Goal: Communication & Community: Answer question/provide support

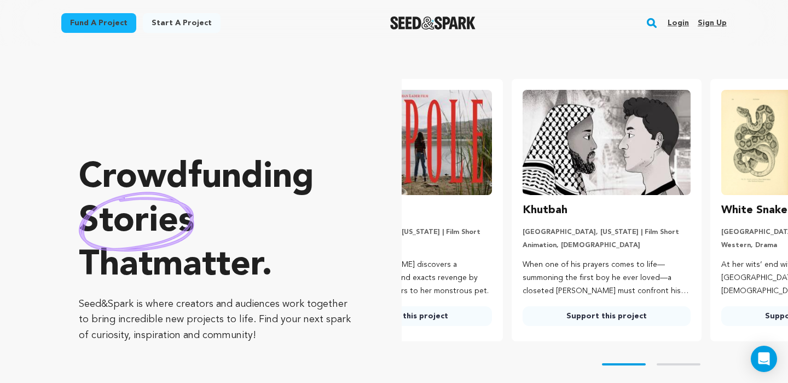
click at [683, 22] on link "Login" at bounding box center [678, 23] width 21 height 18
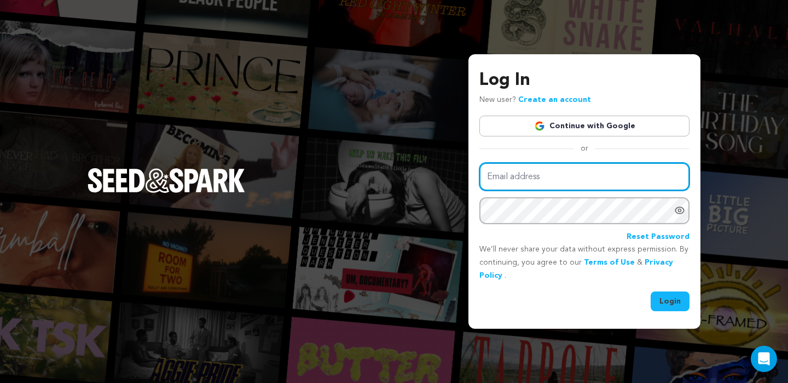
click at [644, 182] on input "Email address" at bounding box center [585, 177] width 210 height 28
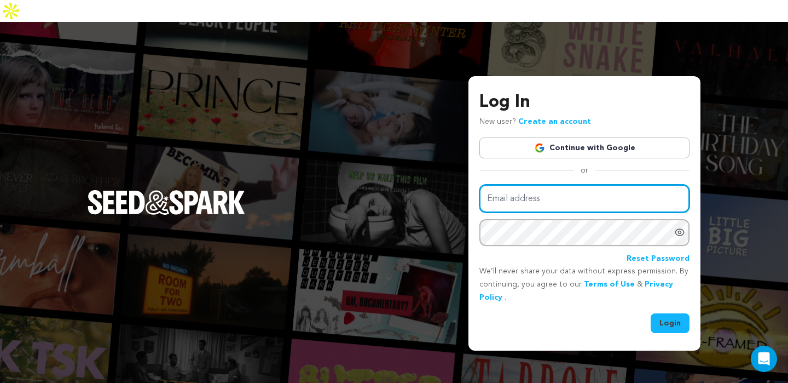
type input "info@brayvhouse.com"
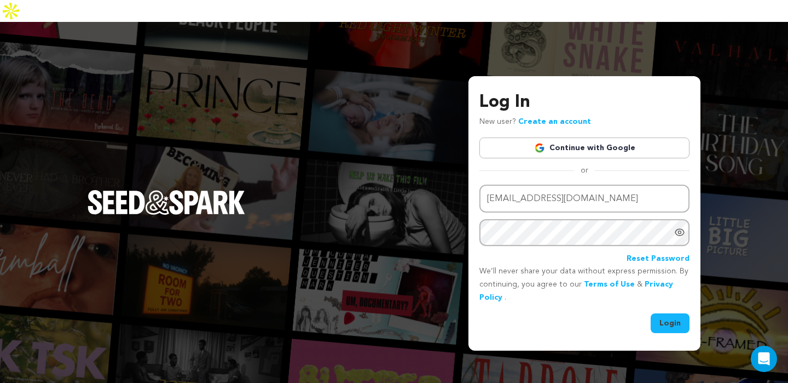
click at [665, 313] on button "Login" at bounding box center [670, 323] width 39 height 20
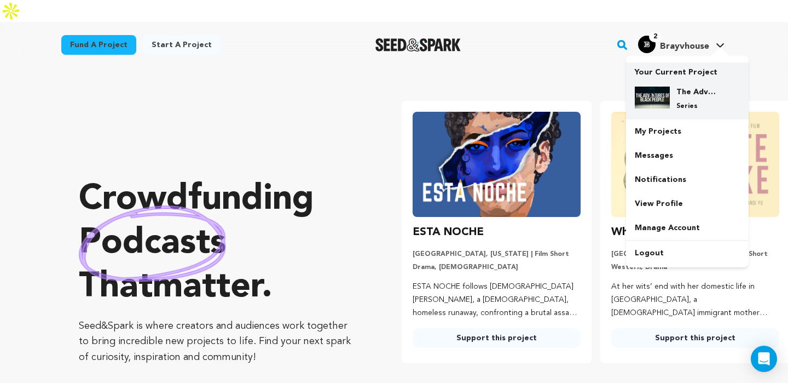
click at [671, 90] on div "The Adventures of Black People Series" at bounding box center [687, 99] width 105 height 42
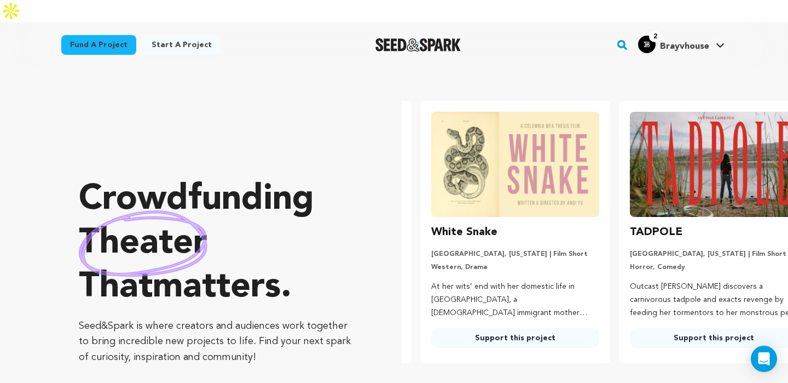
scroll to position [0, 208]
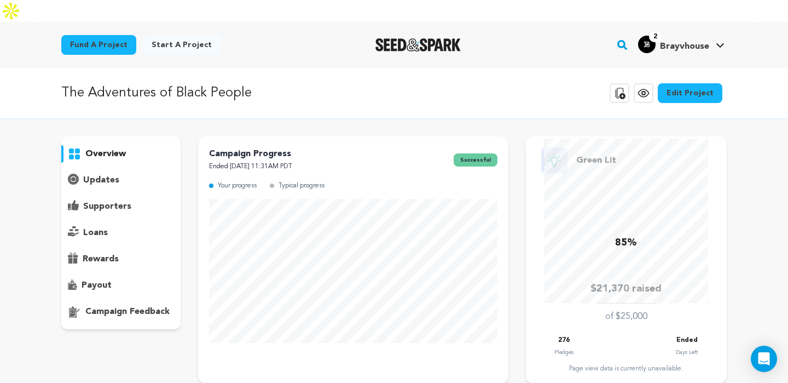
click at [111, 200] on p "supporters" at bounding box center [107, 206] width 48 height 13
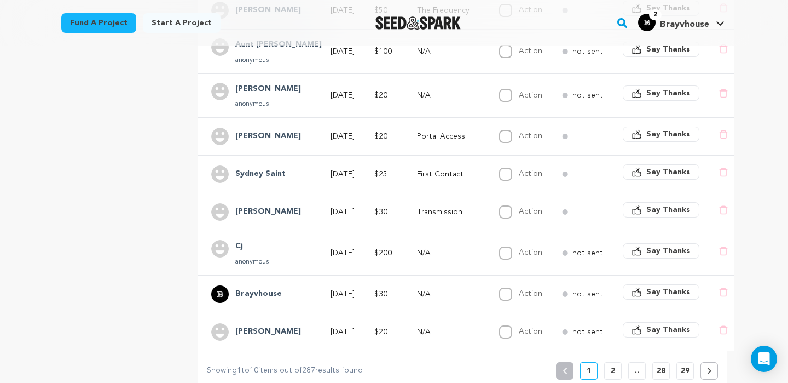
scroll to position [353, 0]
click at [615, 361] on button "2" at bounding box center [613, 370] width 18 height 18
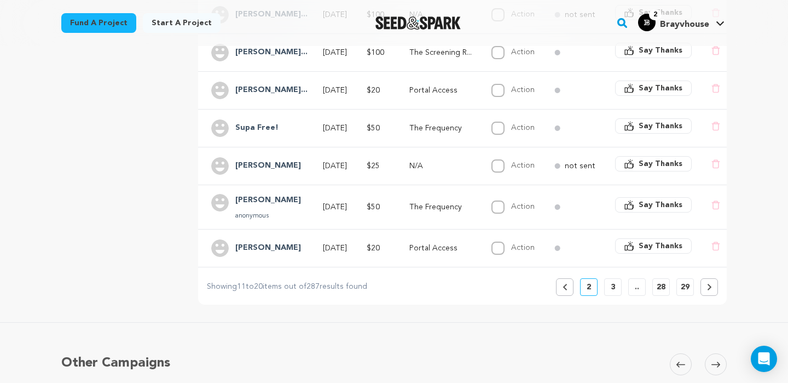
scroll to position [440, 0]
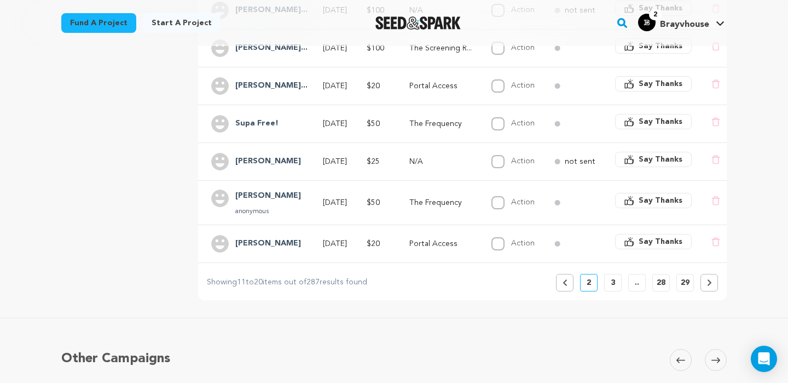
click at [613, 274] on button "3" at bounding box center [613, 283] width 18 height 18
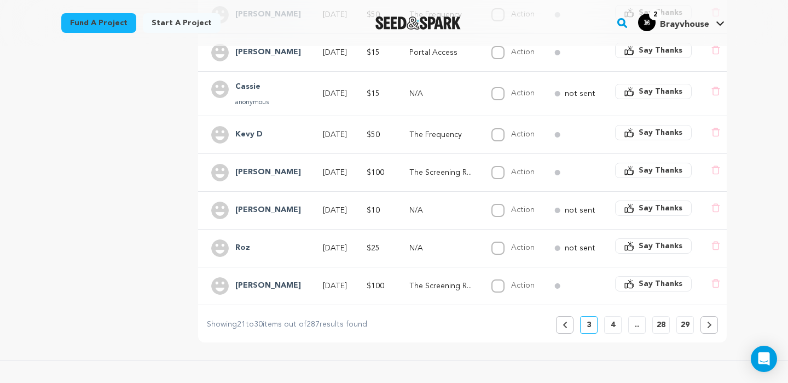
scroll to position [387, 0]
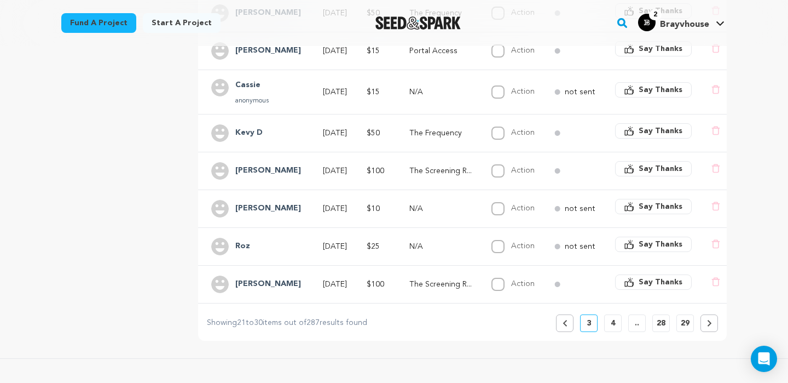
click at [614, 318] on p "4" at bounding box center [613, 323] width 4 height 11
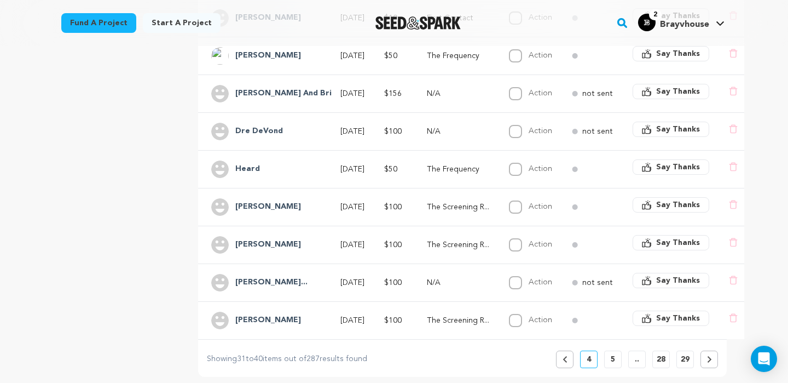
scroll to position [423, 0]
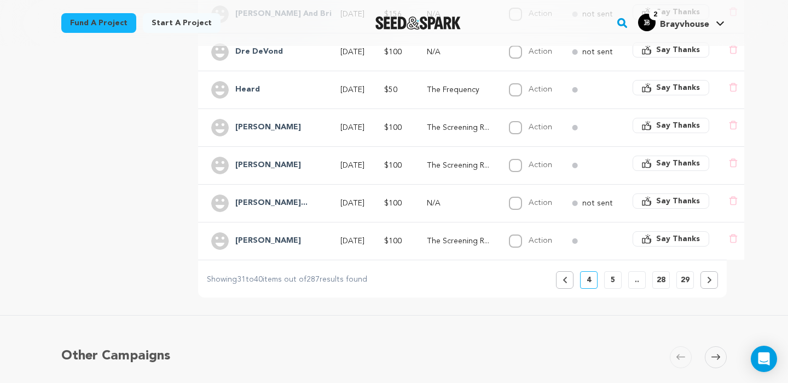
click at [617, 271] on button "5" at bounding box center [613, 280] width 18 height 18
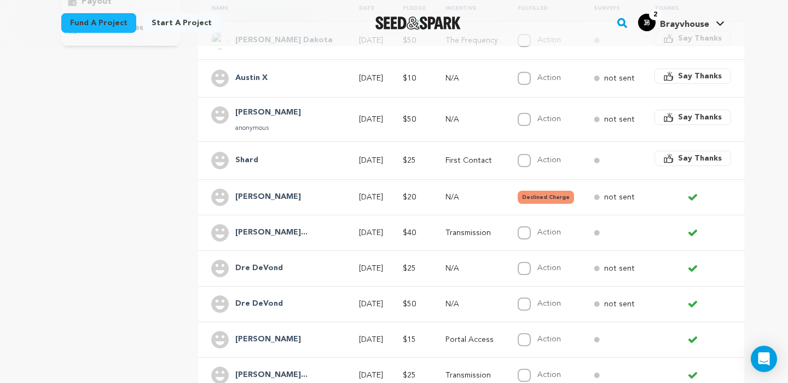
scroll to position [284, 0]
click at [678, 152] on span "Say Thanks" at bounding box center [700, 157] width 44 height 11
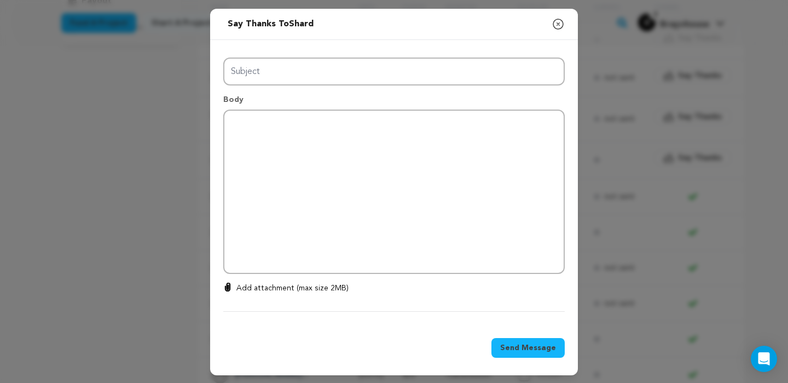
type input "Thanks for your support!"
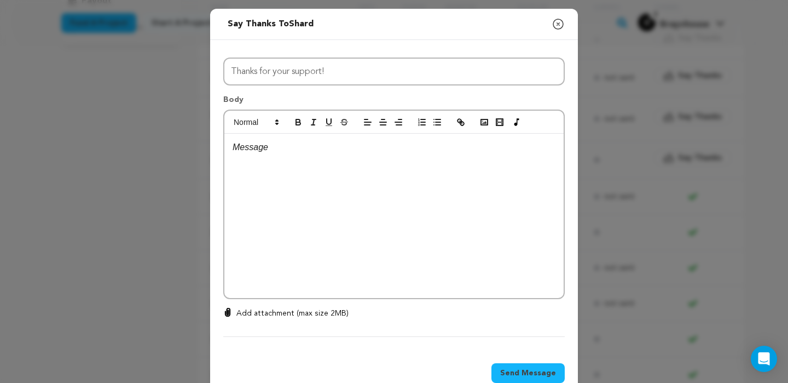
click at [337, 166] on div at bounding box center [393, 216] width 339 height 164
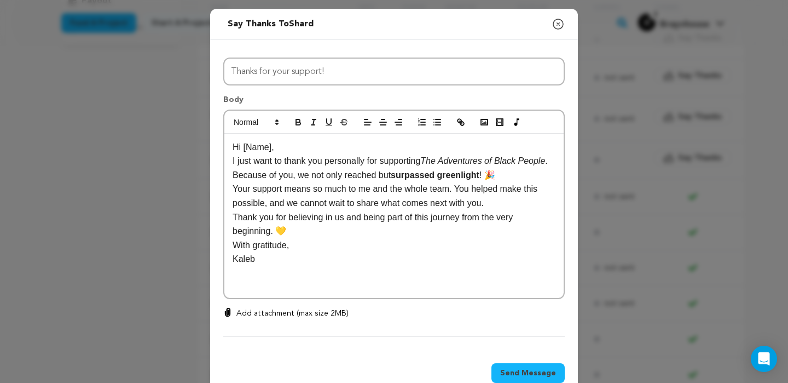
click at [273, 149] on p "Hi [Name]," at bounding box center [394, 147] width 323 height 14
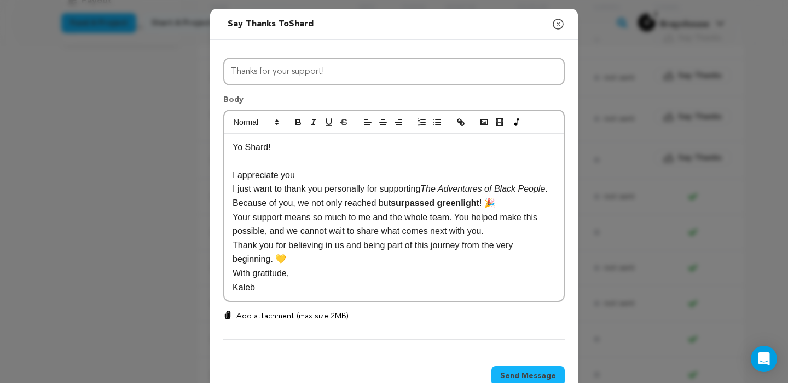
click at [272, 149] on p "Yo Shard!" at bounding box center [394, 147] width 323 height 14
click at [302, 258] on p "Thank you for believing in us and being part of this journey from the very begi…" at bounding box center [394, 252] width 323 height 28
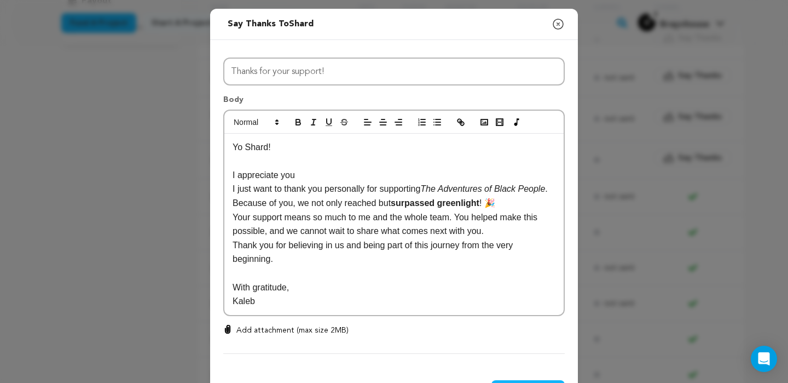
click at [233, 188] on p "I just want to thank you personally for supporting The Adventures of Black Peop…" at bounding box center [394, 196] width 323 height 28
click at [306, 174] on p "I appreciate you" at bounding box center [394, 175] width 323 height 14
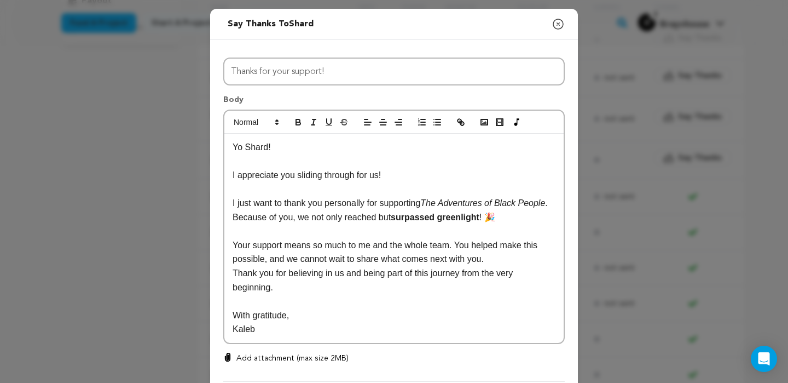
click at [229, 272] on div "Yo Shard! I appreciate you sliding through for us! I just want to thank you per…" at bounding box center [393, 238] width 339 height 209
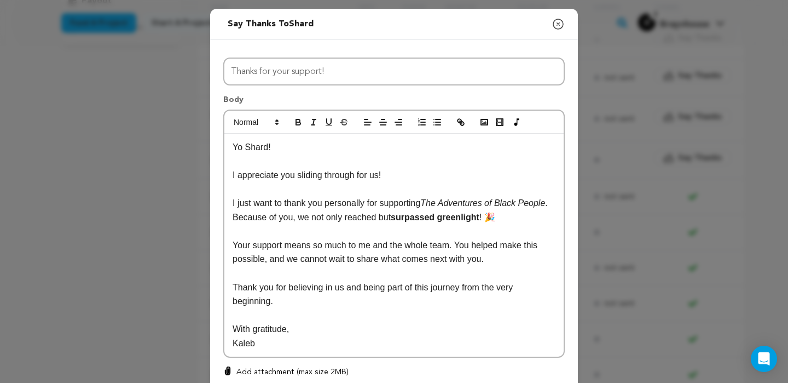
click at [531, 215] on p "I just want to thank you personally for supporting The Adventures of Black Peop…" at bounding box center [394, 210] width 323 height 28
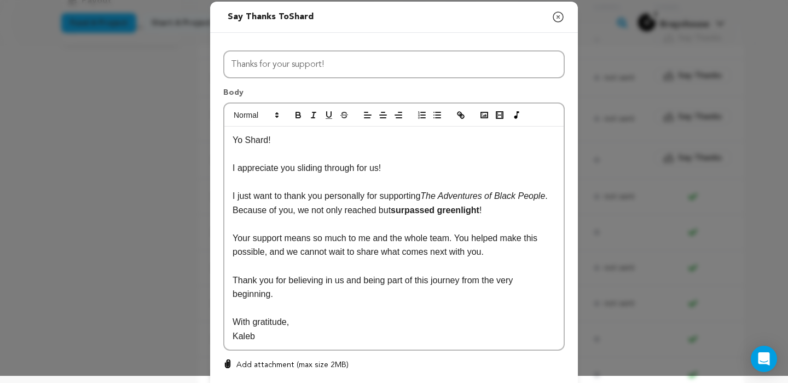
drag, startPoint x: 229, startPoint y: 176, endPoint x: 402, endPoint y: 379, distance: 267.2
click at [402, 379] on div "All Incentives First Contact Portal Access Transmission The Frequency The Scree…" at bounding box center [394, 219] width 342 height 338
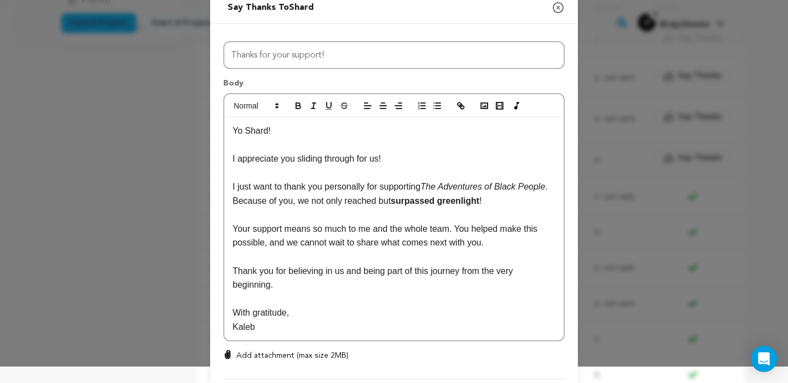
copy div "I appreciate you sliding through for us! I just want to thank you personally fo…"
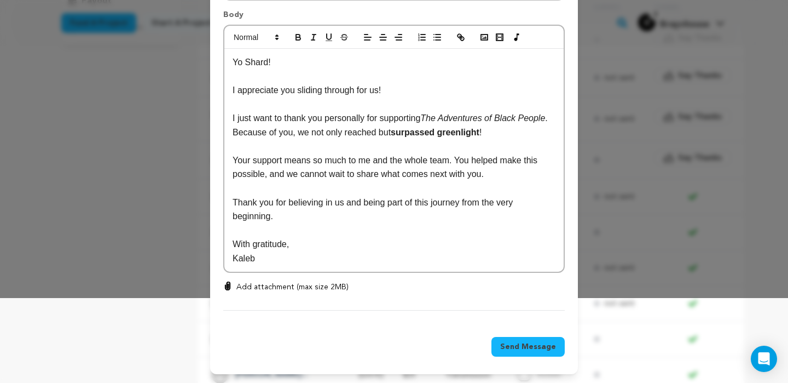
click at [515, 344] on span "Send Message" at bounding box center [528, 346] width 56 height 11
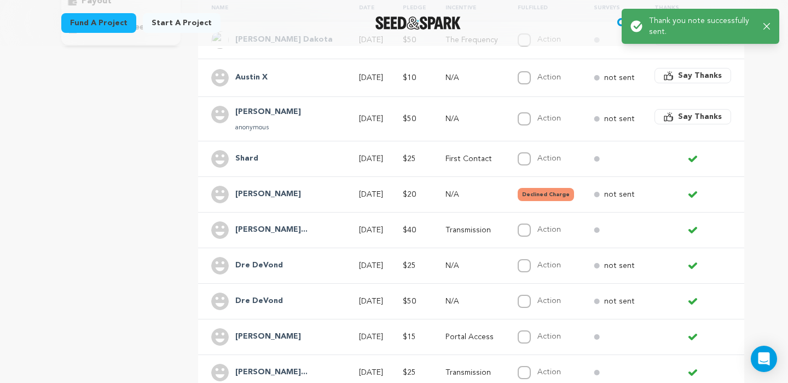
click at [678, 111] on span "Say Thanks" at bounding box center [700, 116] width 44 height 11
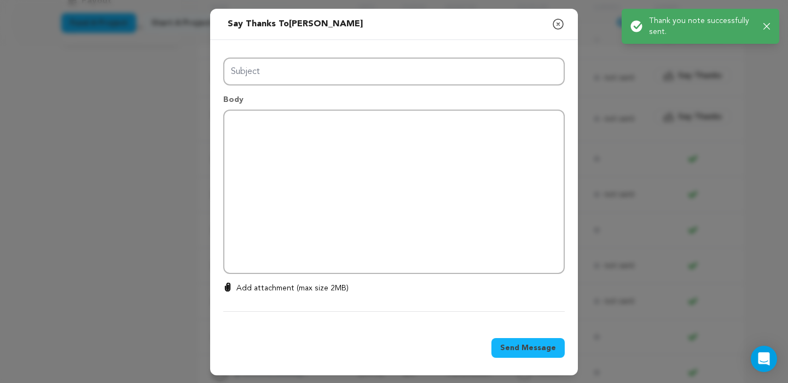
type input "Thanks for your support!"
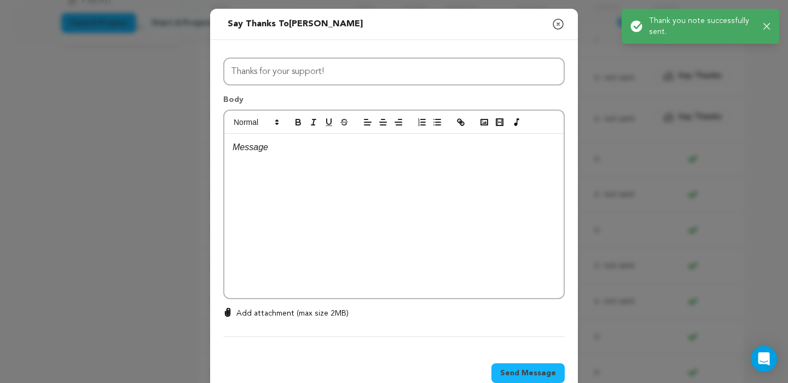
click at [412, 174] on div at bounding box center [393, 216] width 339 height 164
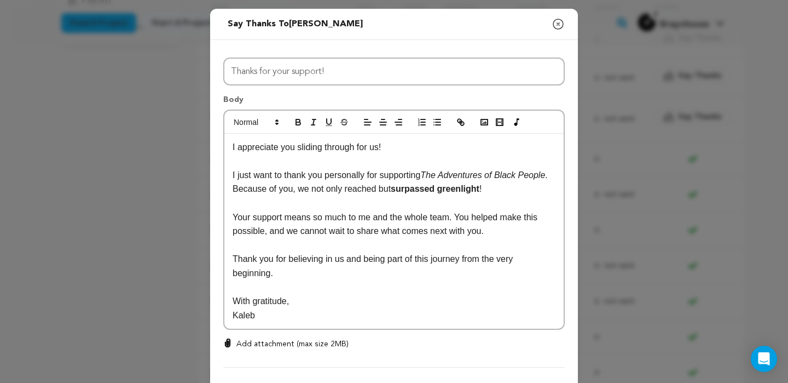
scroll to position [0, 0]
click at [324, 147] on p "I appreciate you sliding through for us!" at bounding box center [394, 147] width 323 height 14
click at [316, 148] on p "I appreciate you guys pledged again" at bounding box center [394, 147] width 323 height 14
click at [352, 147] on p "I appreciate you guys pledged again" at bounding box center [394, 147] width 323 height 14
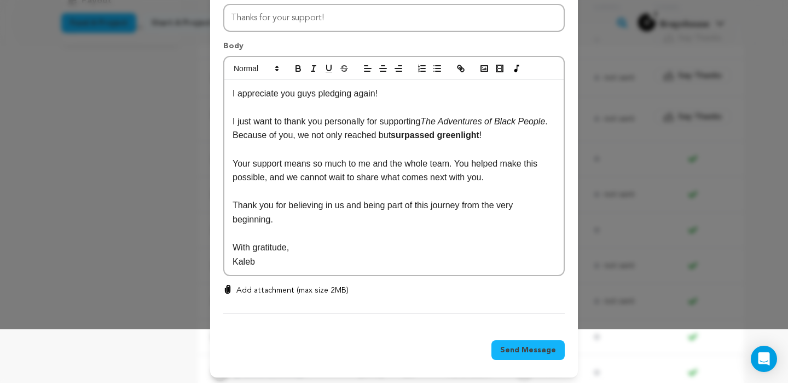
scroll to position [57, 0]
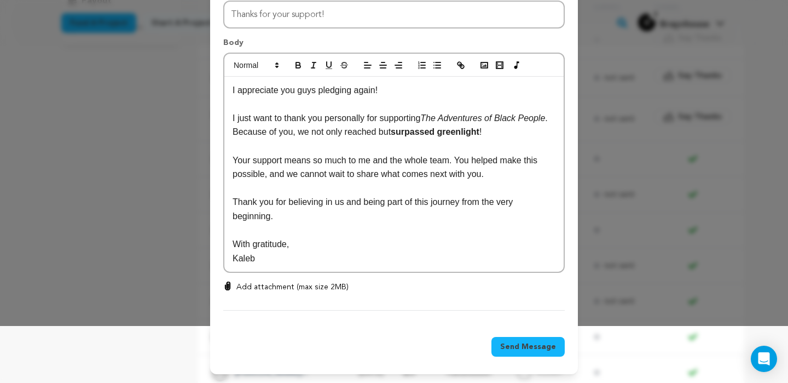
click at [512, 352] on span "Send Message" at bounding box center [528, 346] width 56 height 11
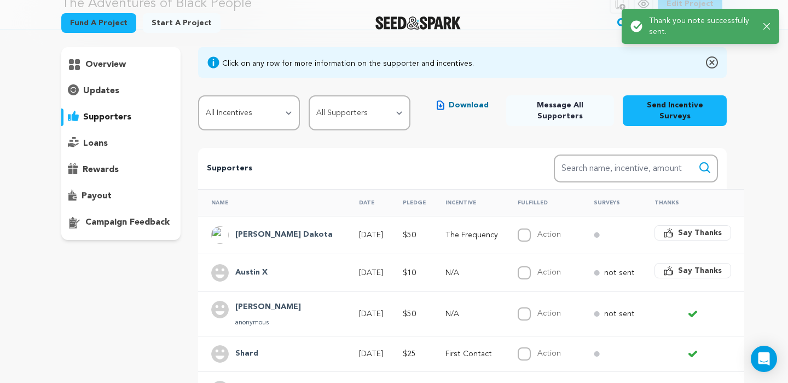
scroll to position [0, 0]
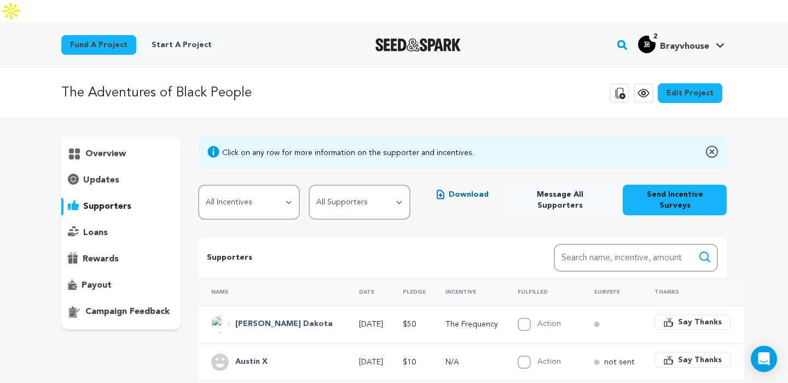
click at [678, 354] on span "Say Thanks" at bounding box center [700, 359] width 44 height 11
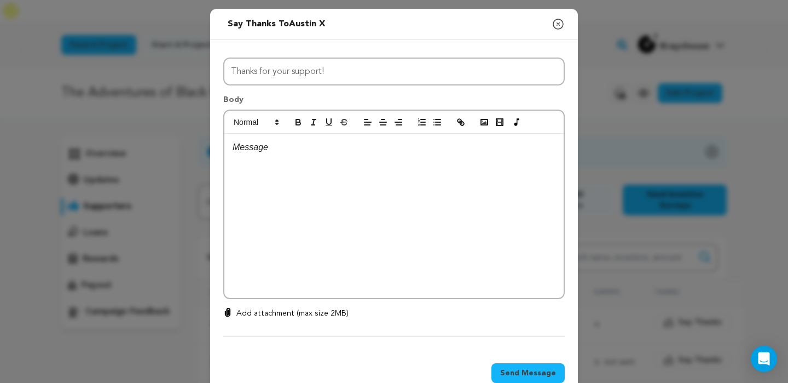
click at [400, 197] on div at bounding box center [393, 216] width 339 height 164
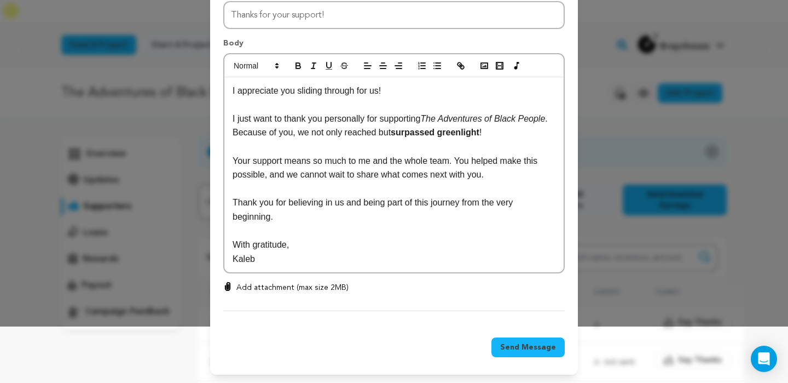
scroll to position [57, 0]
click at [522, 345] on span "Send Message" at bounding box center [528, 346] width 56 height 11
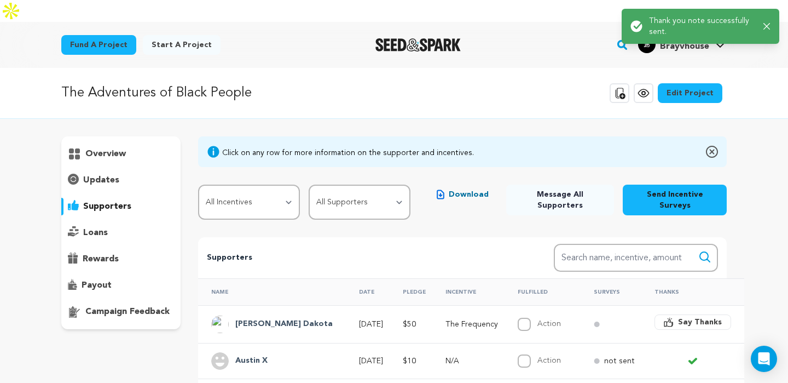
click at [655, 314] on button "Say Thanks" at bounding box center [693, 321] width 77 height 15
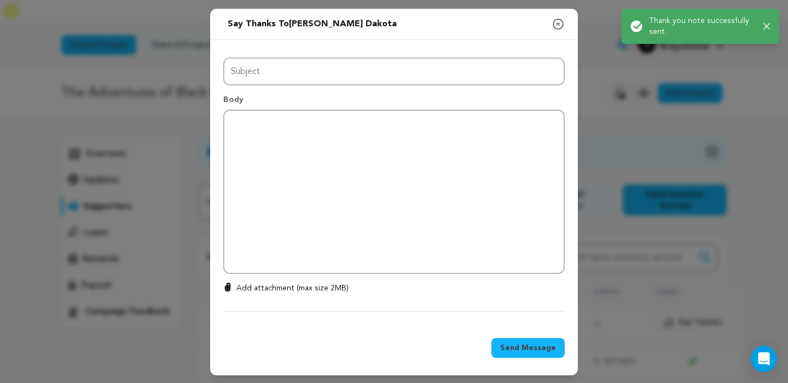
type input "Thanks for your support!"
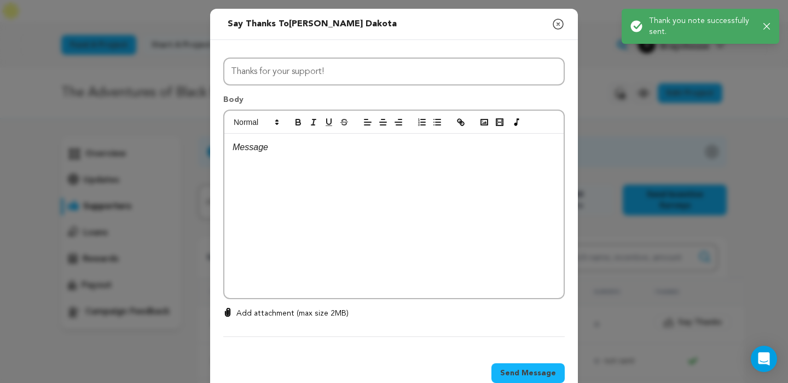
click at [469, 213] on div at bounding box center [393, 216] width 339 height 164
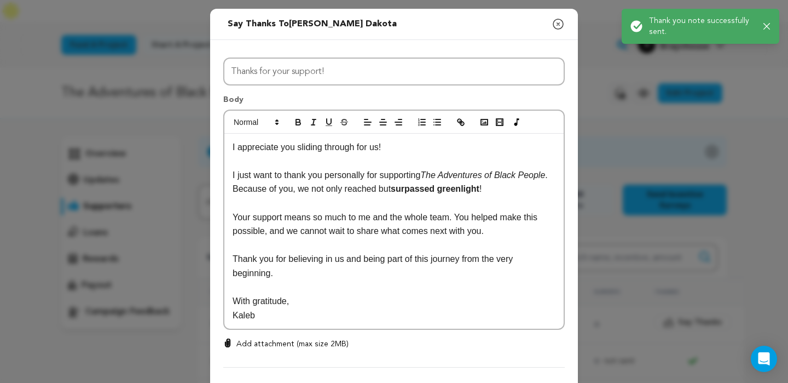
scroll to position [0, 0]
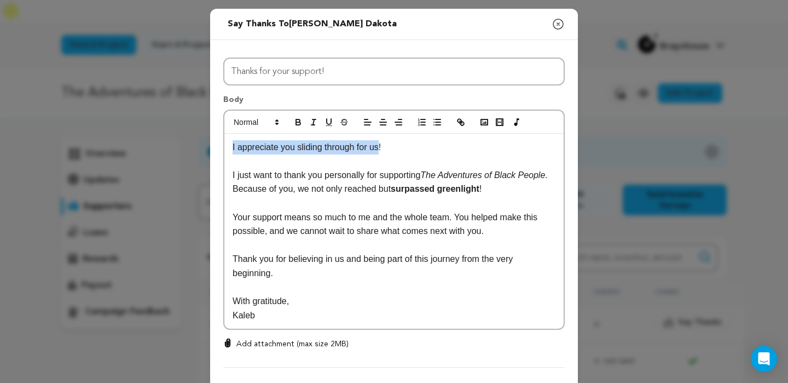
drag, startPoint x: 382, startPoint y: 147, endPoint x: 215, endPoint y: 149, distance: 167.0
click at [215, 149] on div "All Incentives First Contact Portal Access Transmission The Frequency The Scree…" at bounding box center [394, 210] width 368 height 341
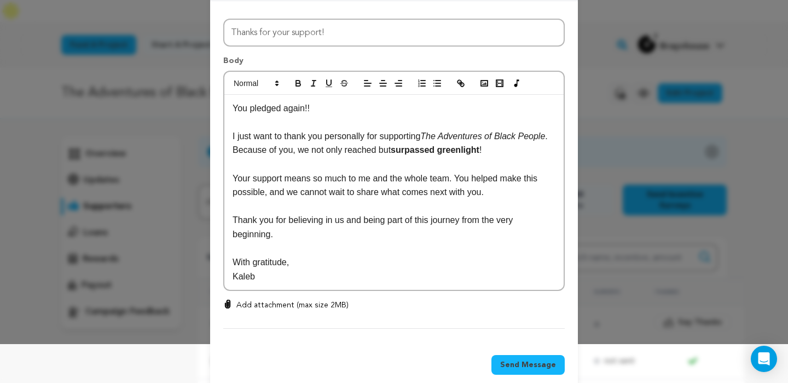
scroll to position [44, 0]
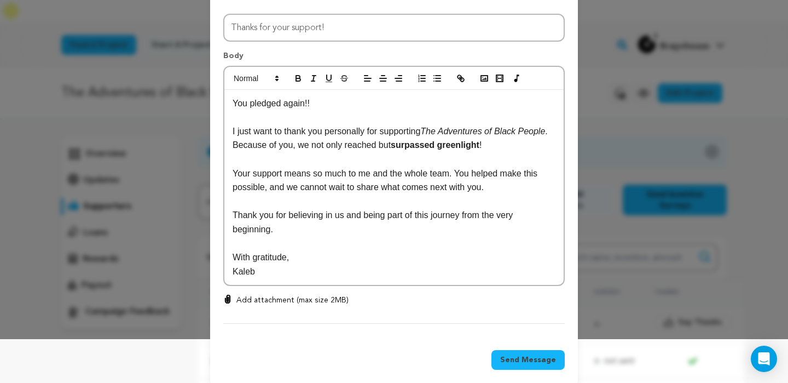
click at [513, 354] on button "Send Message" at bounding box center [528, 360] width 73 height 20
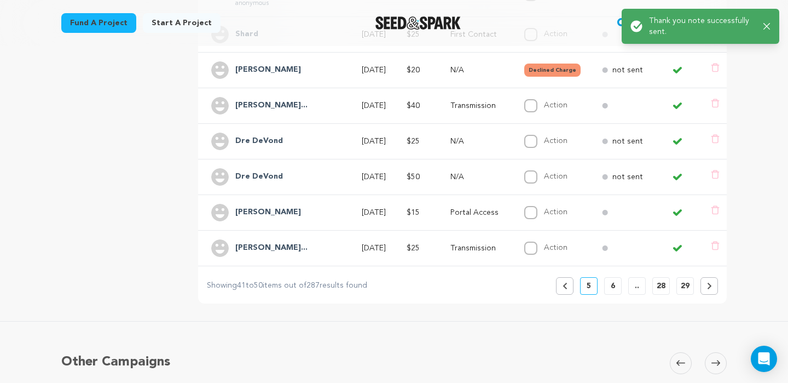
scroll to position [475, 0]
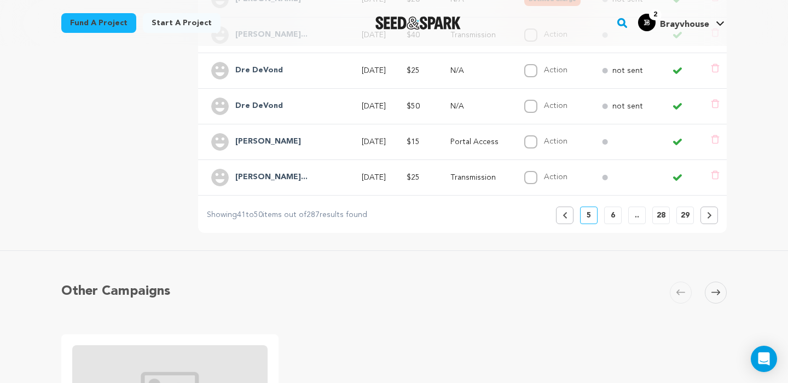
click at [571, 206] on button "Previous" at bounding box center [565, 215] width 18 height 18
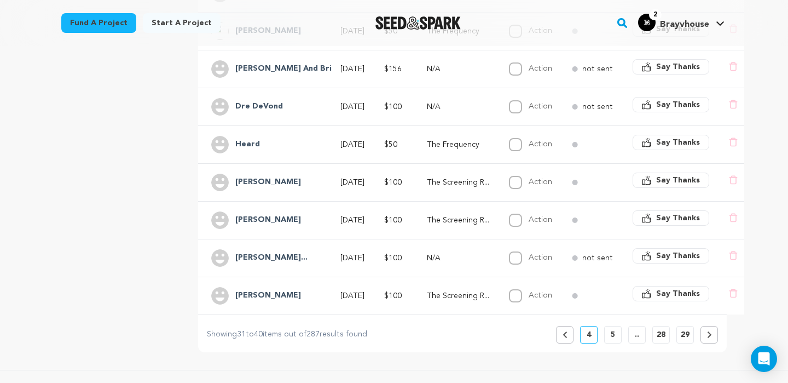
scroll to position [370, 0]
click at [664, 287] on span "Say Thanks" at bounding box center [678, 292] width 44 height 11
click at [675, 287] on span "Say Thanks" at bounding box center [678, 292] width 44 height 11
click at [656, 287] on span "Say Thanks" at bounding box center [678, 292] width 44 height 11
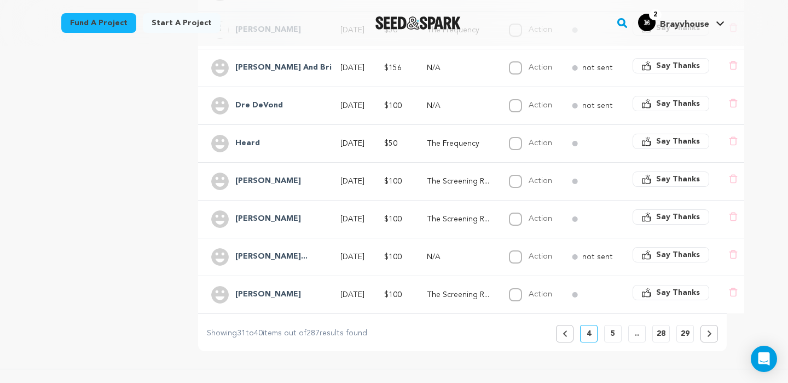
click at [656, 287] on span "Say Thanks" at bounding box center [678, 292] width 44 height 11
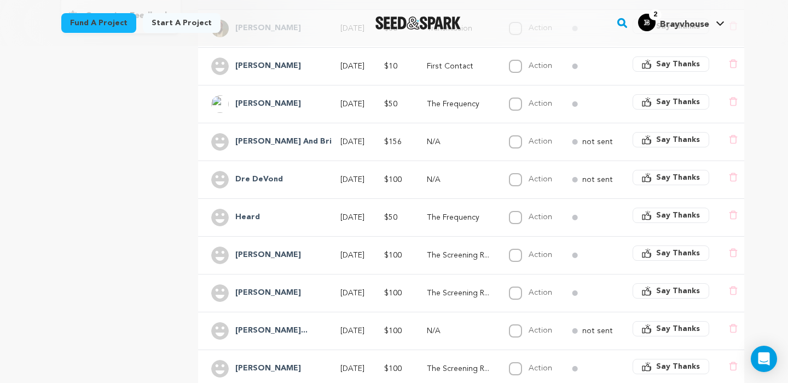
scroll to position [507, 0]
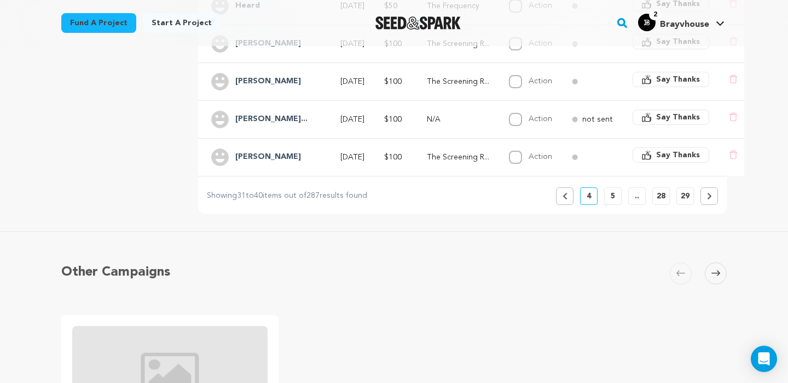
click at [656, 149] on span "Say Thanks" at bounding box center [678, 154] width 44 height 11
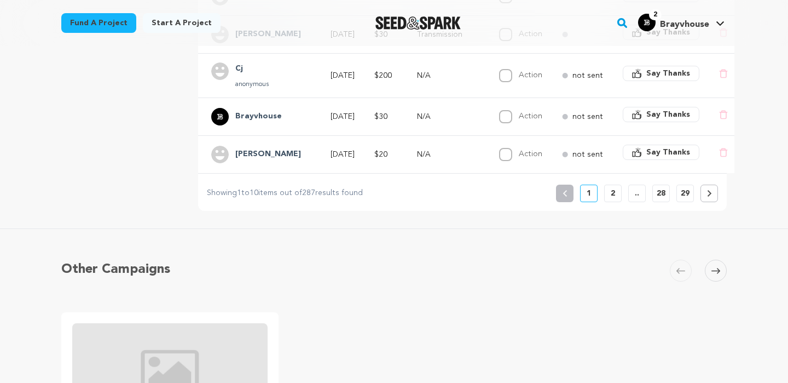
scroll to position [507, 0]
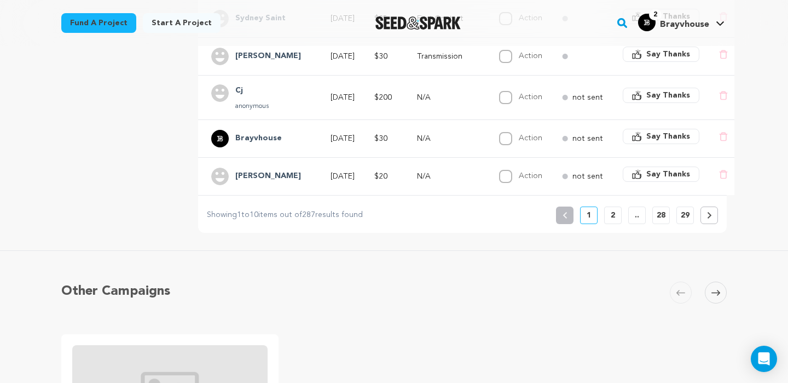
click at [613, 210] on p "2" at bounding box center [613, 215] width 4 height 11
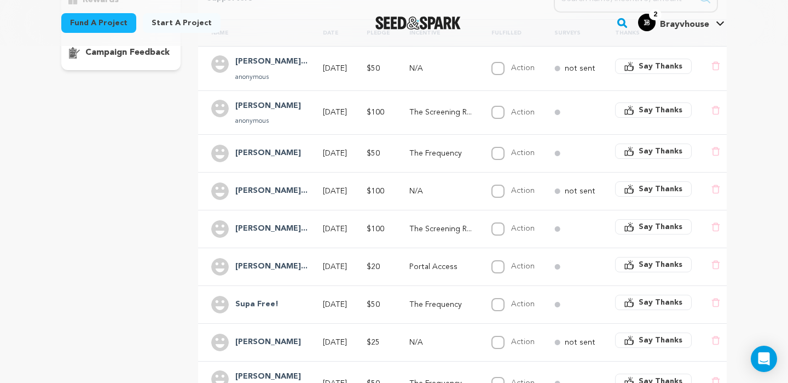
scroll to position [452, 0]
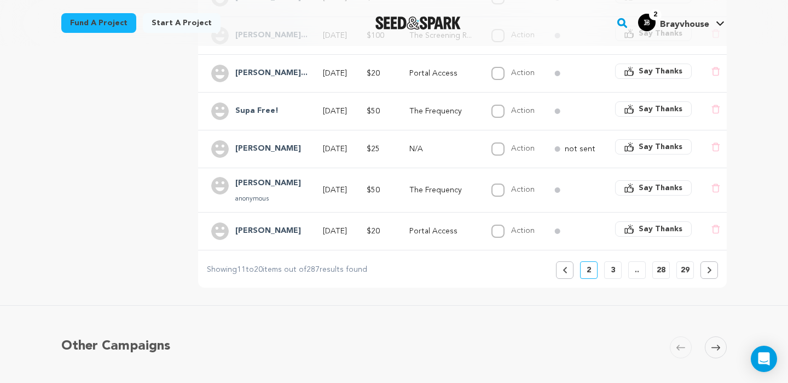
click at [615, 248] on div "Supporters Search Search name, incentive, amount Name Date Pledge Incentive Ful…" at bounding box center [462, 36] width 529 height 503
click at [612, 264] on p "3" at bounding box center [613, 269] width 4 height 11
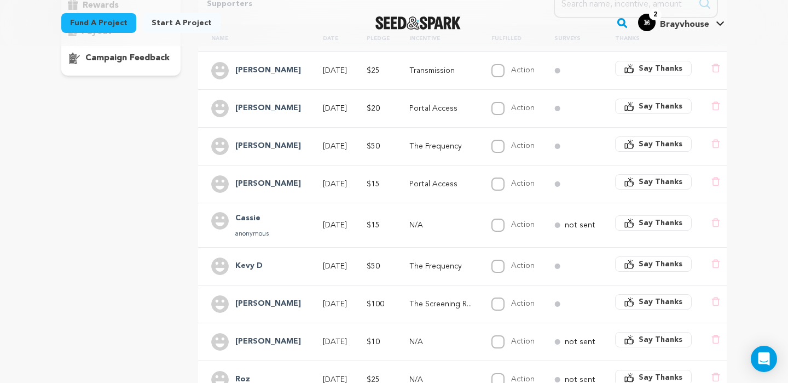
scroll to position [359, 0]
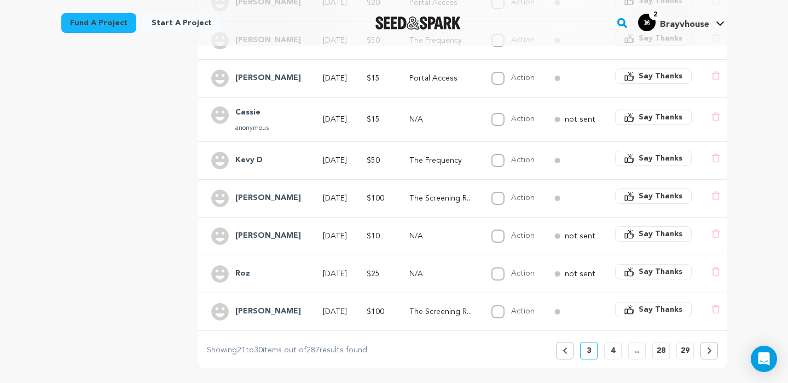
click at [615, 342] on button "4" at bounding box center [613, 351] width 18 height 18
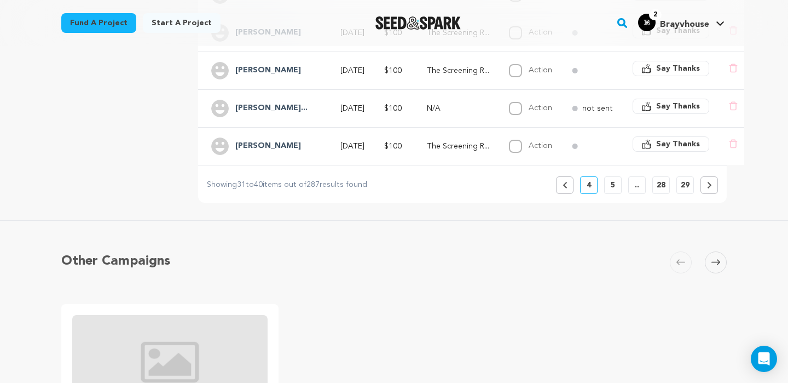
scroll to position [522, 0]
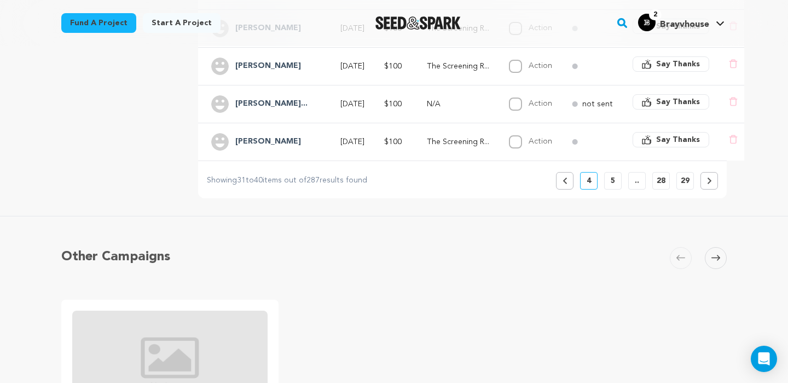
click at [661, 132] on button "Say Thanks" at bounding box center [671, 139] width 77 height 15
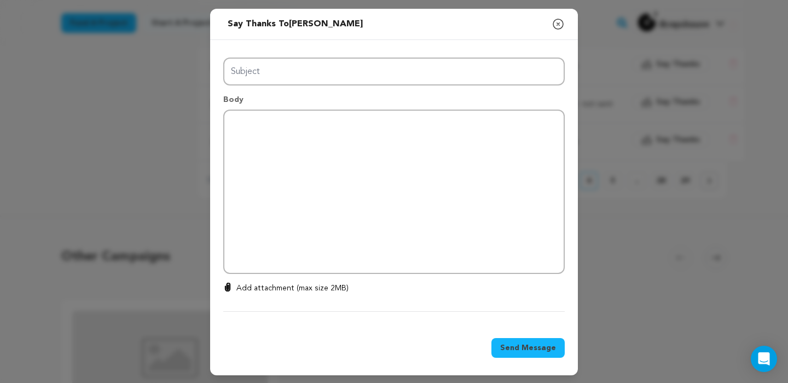
type input "Thanks for your support!"
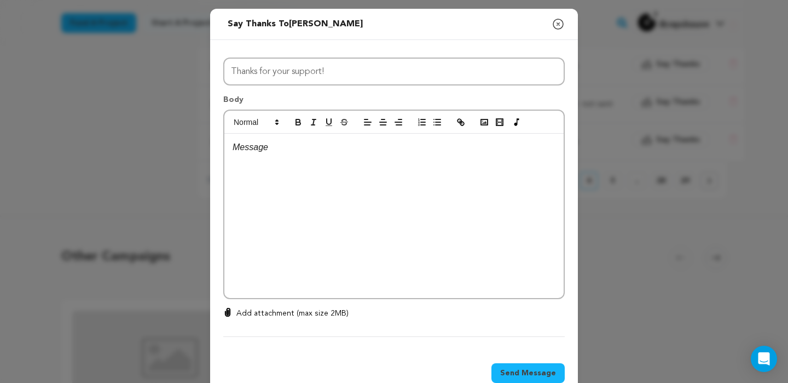
click at [374, 200] on div at bounding box center [393, 216] width 339 height 164
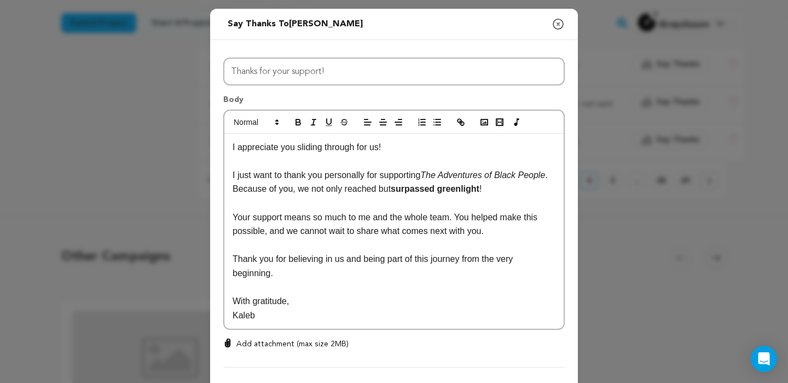
scroll to position [57, 0]
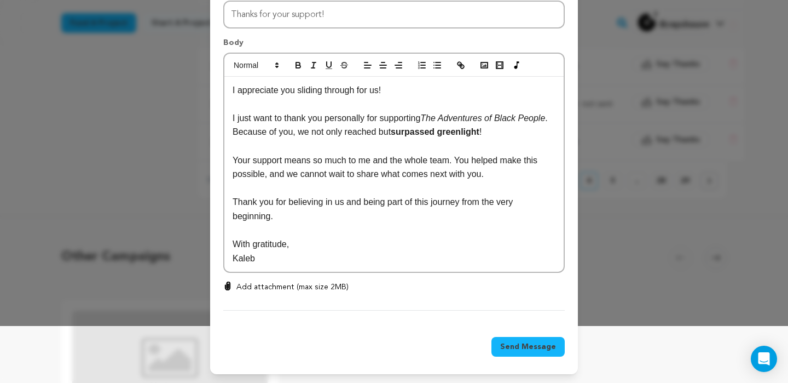
click at [516, 349] on span "Send Message" at bounding box center [528, 346] width 56 height 11
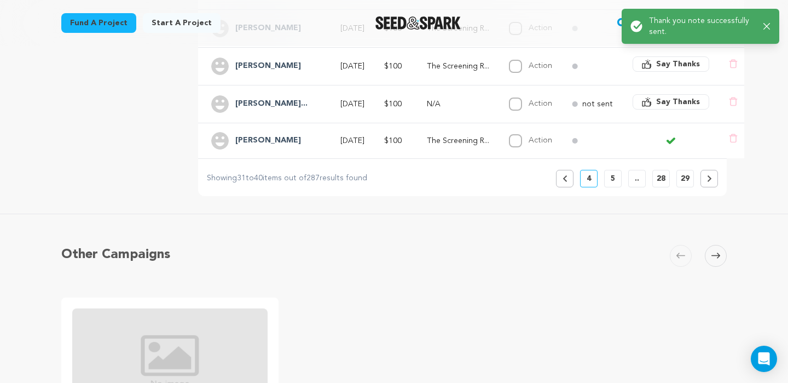
click at [676, 96] on span "Say Thanks" at bounding box center [678, 101] width 44 height 11
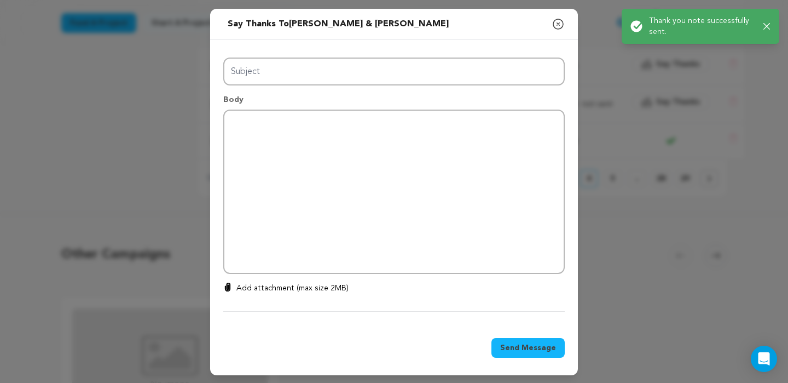
type input "Thanks for your support!"
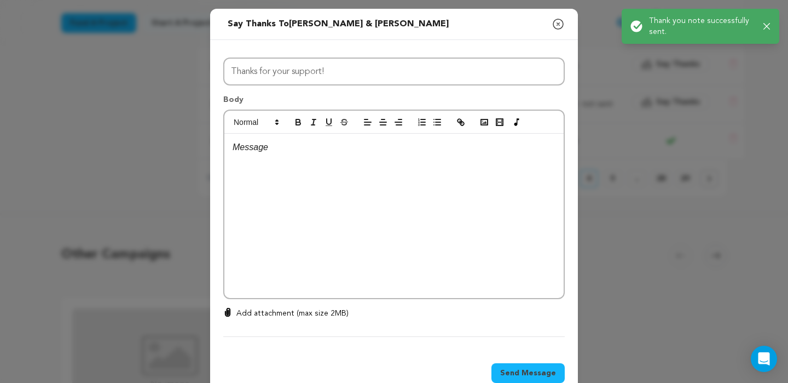
click at [448, 176] on div at bounding box center [393, 216] width 339 height 164
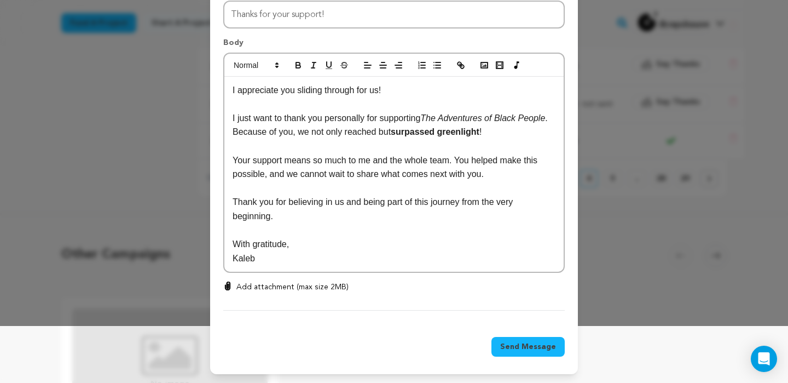
click at [514, 345] on span "Send Message" at bounding box center [528, 346] width 56 height 11
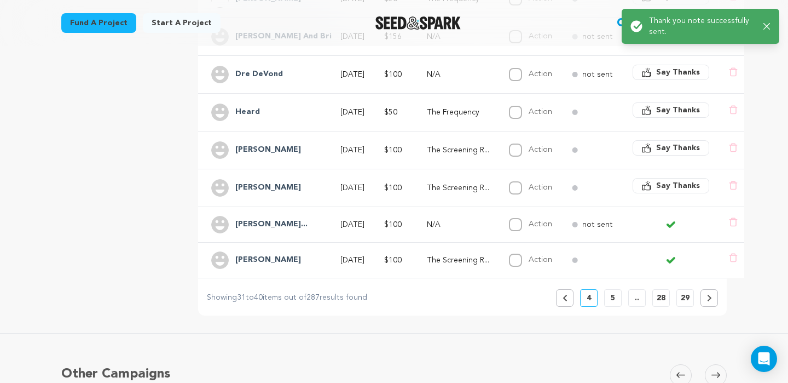
scroll to position [358, 0]
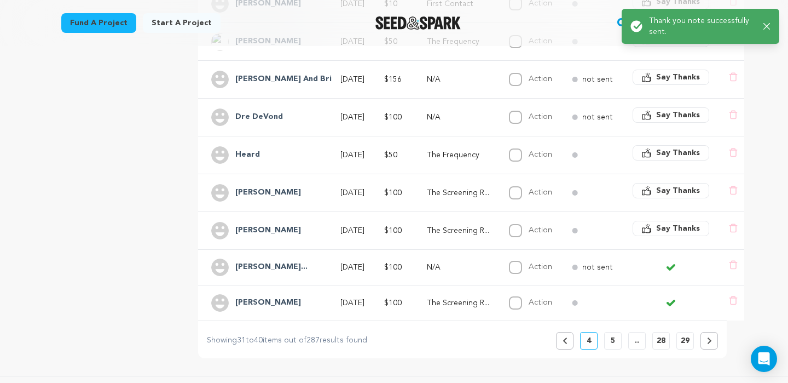
click at [659, 223] on span "Say Thanks" at bounding box center [678, 228] width 44 height 11
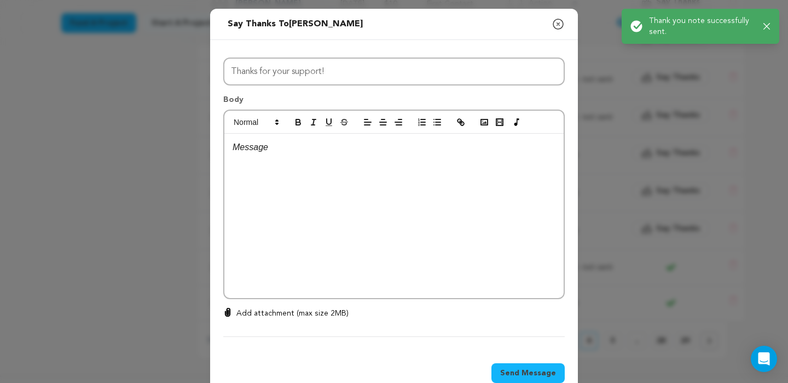
click at [479, 169] on div at bounding box center [393, 216] width 339 height 164
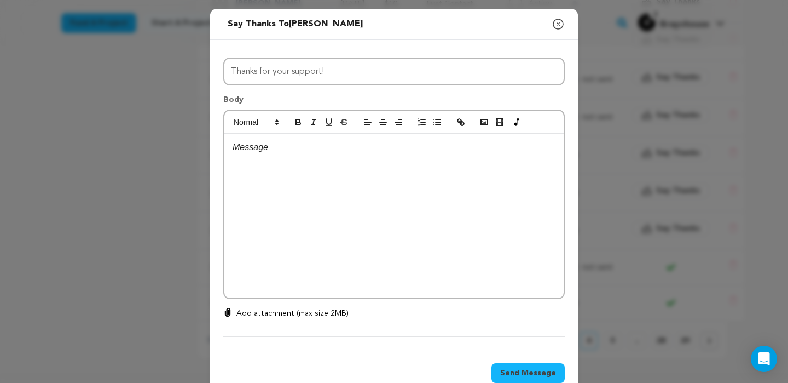
scroll to position [0, 0]
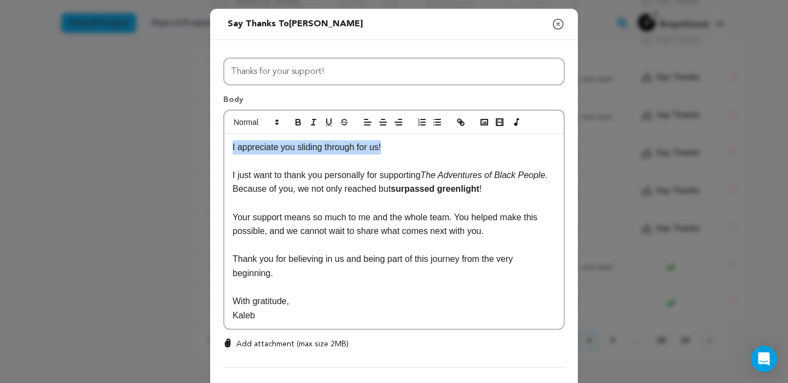
drag, startPoint x: 389, startPoint y: 147, endPoint x: 171, endPoint y: 126, distance: 218.9
click at [171, 126] on div "Send message to Rachel Banka Say thanks to Rachel Banka Compose New Message Clo…" at bounding box center [394, 220] width 788 height 440
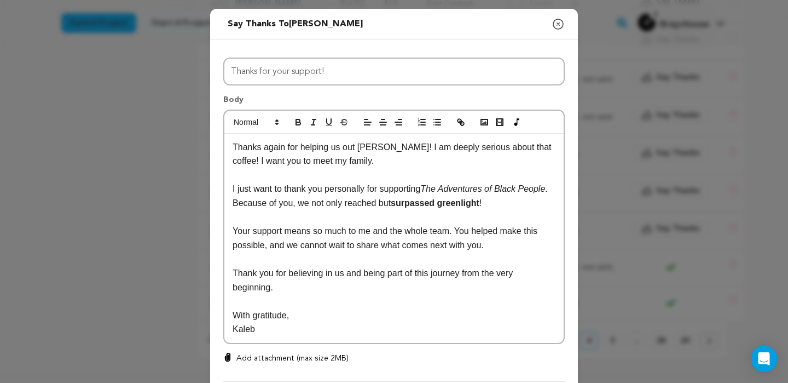
scroll to position [71, 0]
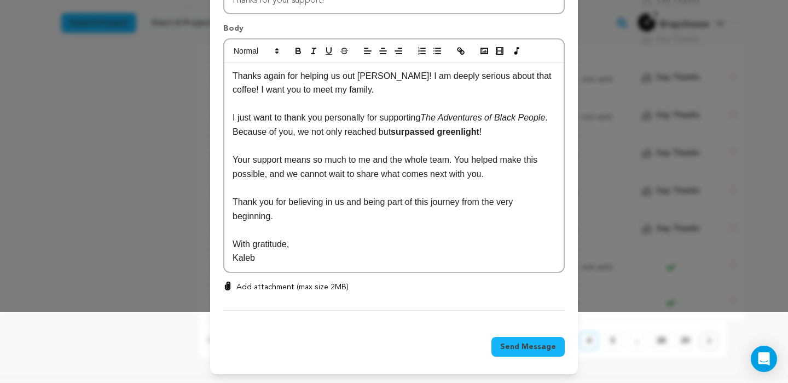
click at [516, 347] on span "Send Message" at bounding box center [528, 346] width 56 height 11
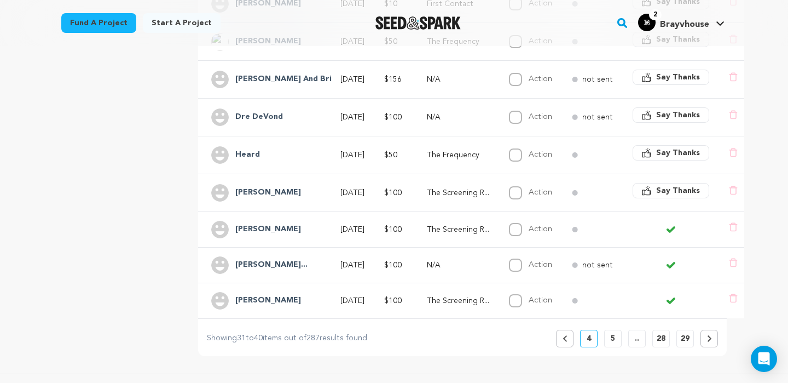
click at [674, 185] on span "Say Thanks" at bounding box center [678, 190] width 44 height 11
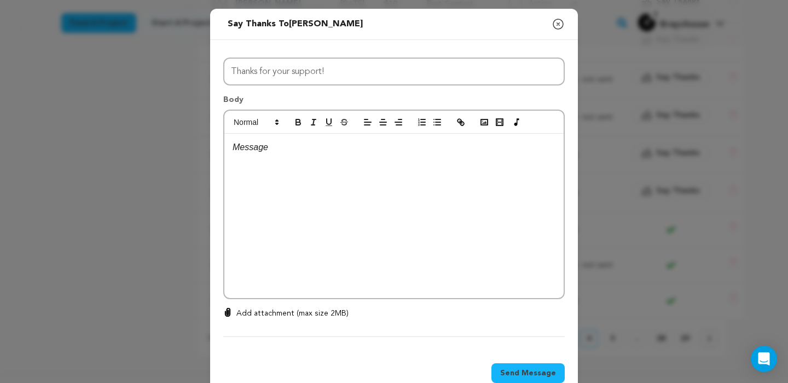
click at [499, 188] on div at bounding box center [393, 216] width 339 height 164
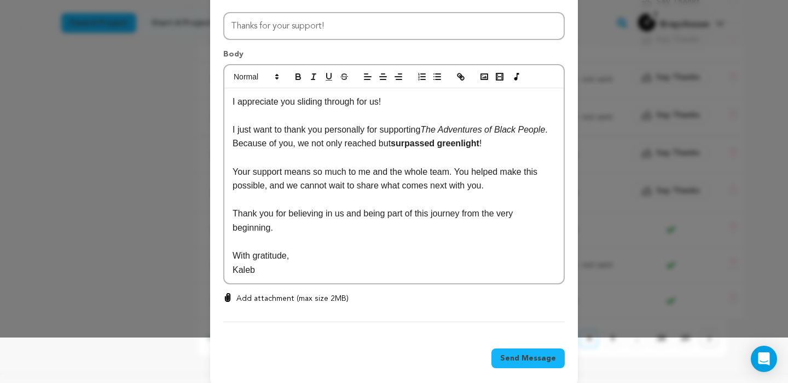
scroll to position [57, 0]
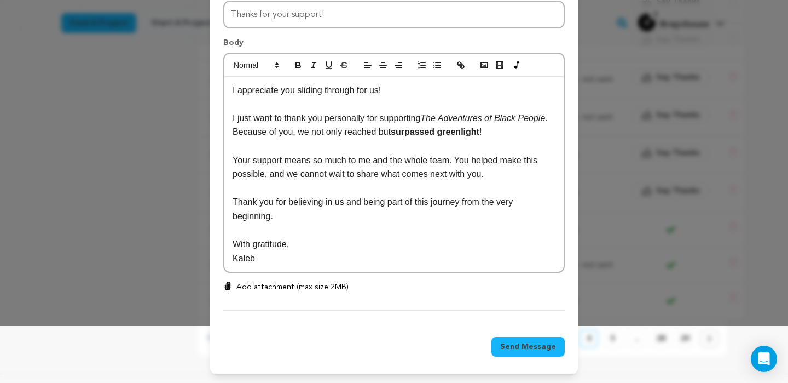
click at [537, 347] on span "Send Message" at bounding box center [528, 346] width 56 height 11
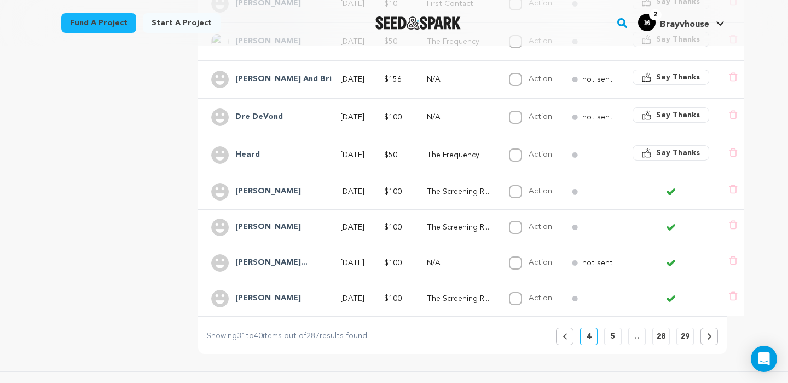
click at [656, 147] on span "Say Thanks" at bounding box center [678, 152] width 44 height 11
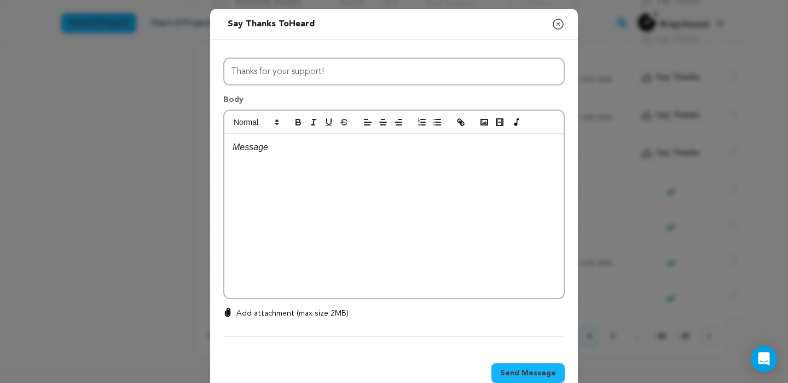
click at [426, 189] on div at bounding box center [393, 216] width 339 height 164
click at [559, 21] on icon "button" at bounding box center [558, 24] width 13 height 13
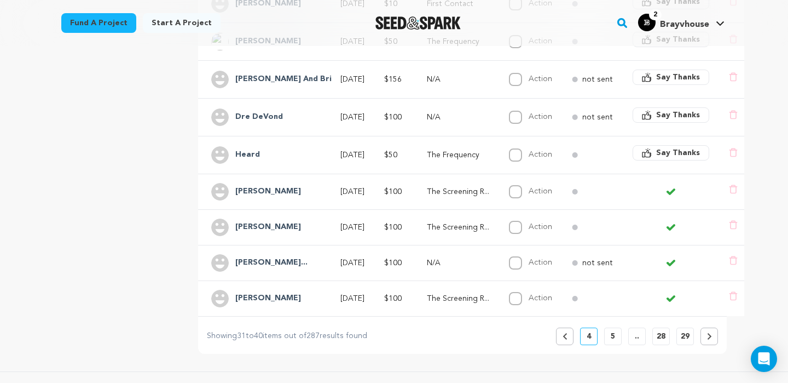
click at [285, 146] on div "Heard" at bounding box center [266, 155] width 110 height 18
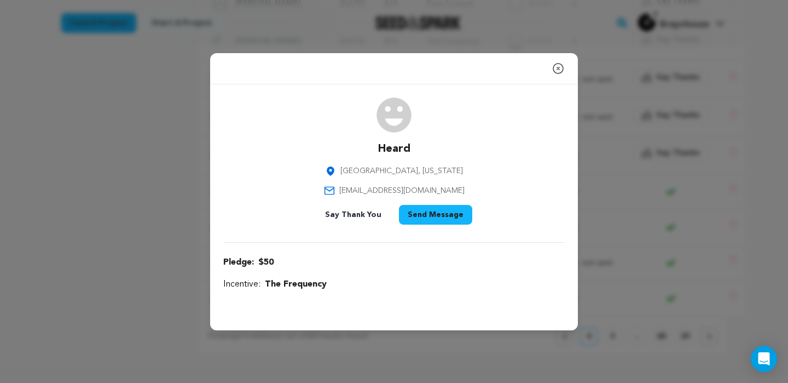
click at [556, 68] on icon "button" at bounding box center [558, 68] width 13 height 13
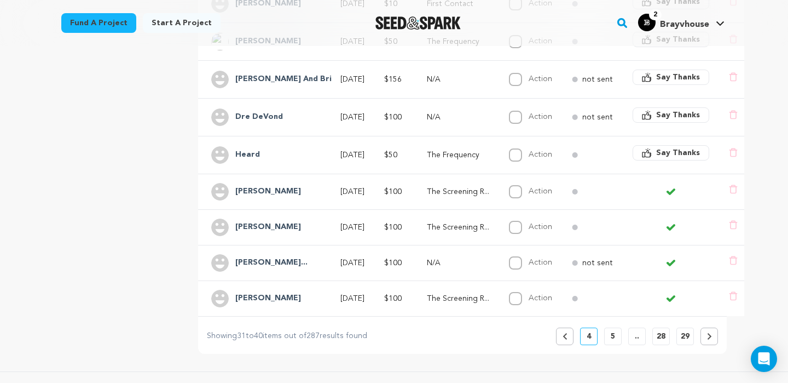
click at [661, 147] on span "Say Thanks" at bounding box center [678, 152] width 44 height 11
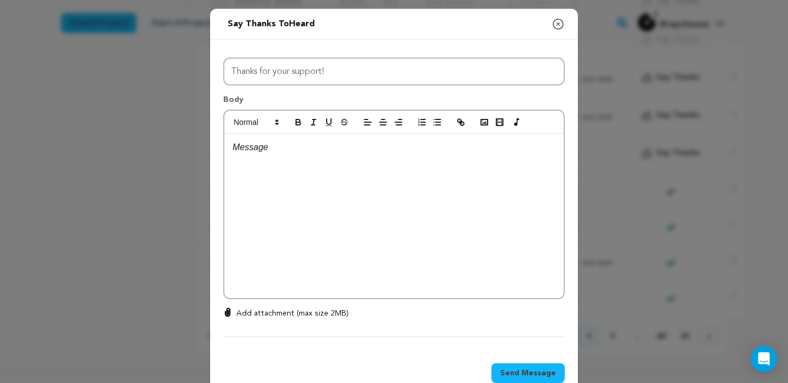
click at [470, 170] on div at bounding box center [393, 216] width 339 height 164
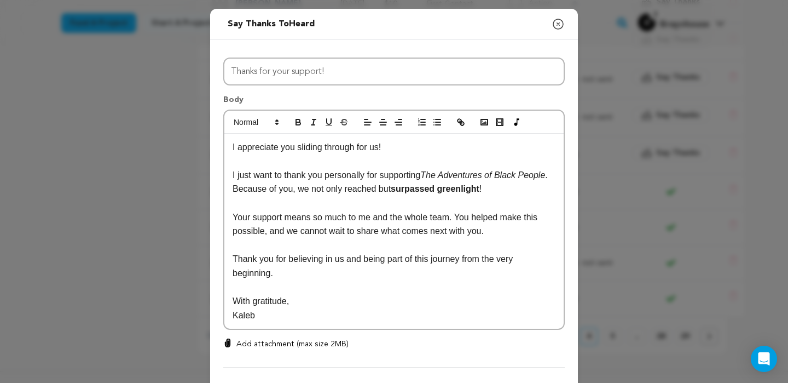
scroll to position [0, 0]
click at [388, 155] on p at bounding box center [394, 161] width 323 height 14
click at [391, 151] on p "I appreciate you sliding through for us!" at bounding box center [394, 147] width 323 height 14
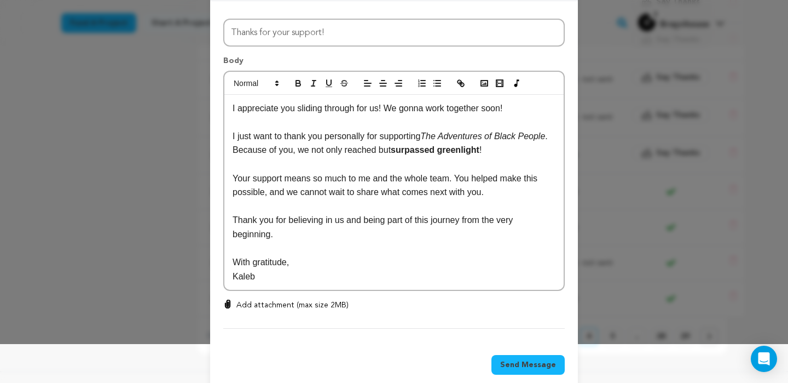
scroll to position [57, 0]
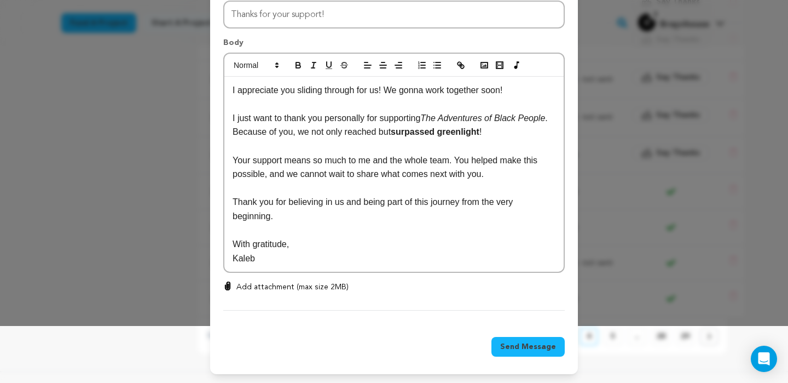
click at [536, 345] on span "Send Message" at bounding box center [528, 346] width 56 height 11
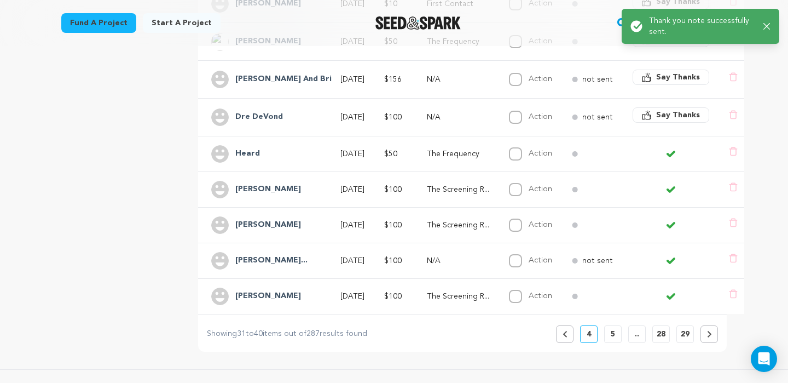
click at [656, 110] on span "Say Thanks" at bounding box center [678, 115] width 44 height 11
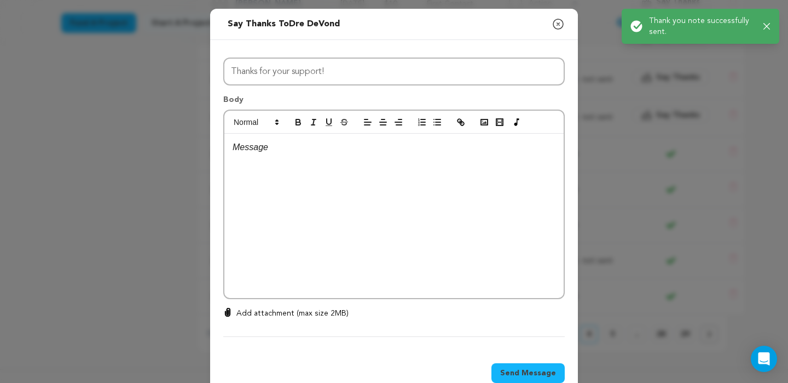
click at [428, 175] on div at bounding box center [393, 216] width 339 height 164
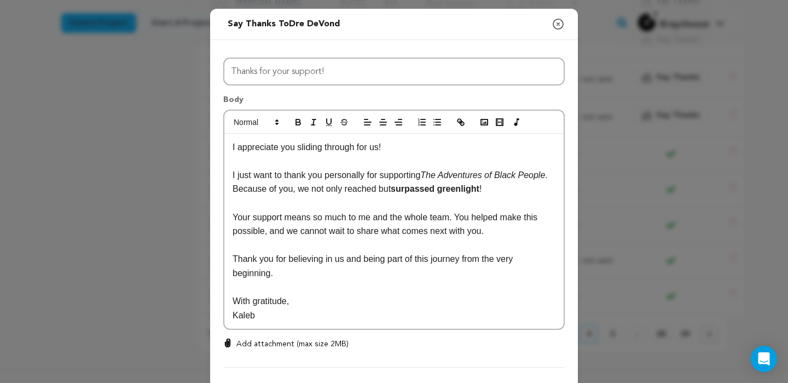
scroll to position [0, 0]
drag, startPoint x: 395, startPoint y: 146, endPoint x: 244, endPoint y: 132, distance: 151.7
click at [244, 132] on div "I appreciate you sliding through for us! I just want to thank you personally fo…" at bounding box center [394, 220] width 342 height 220
click at [401, 157] on p at bounding box center [394, 161] width 323 height 14
click at [391, 149] on p "I appreciate you sliding through for us!" at bounding box center [394, 147] width 323 height 14
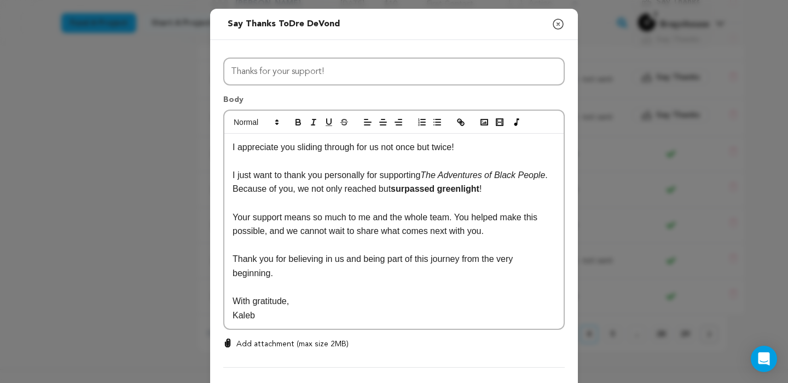
scroll to position [57, 0]
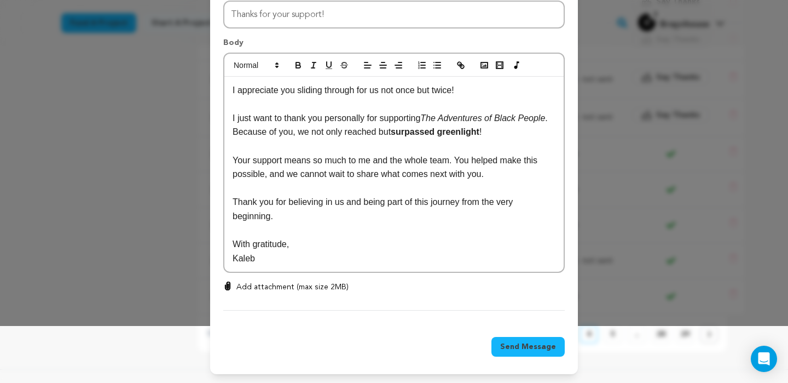
click at [530, 342] on span "Send Message" at bounding box center [528, 346] width 56 height 11
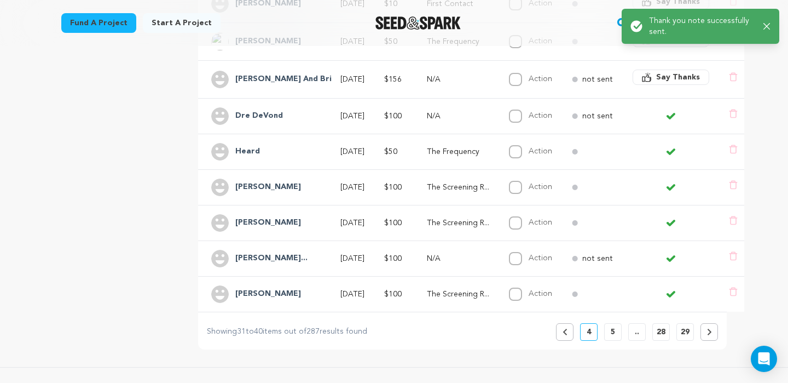
click at [756, 70] on div "The Adventures of Black People Copy public preview link View project Edit Proje…" at bounding box center [394, 222] width 788 height 1025
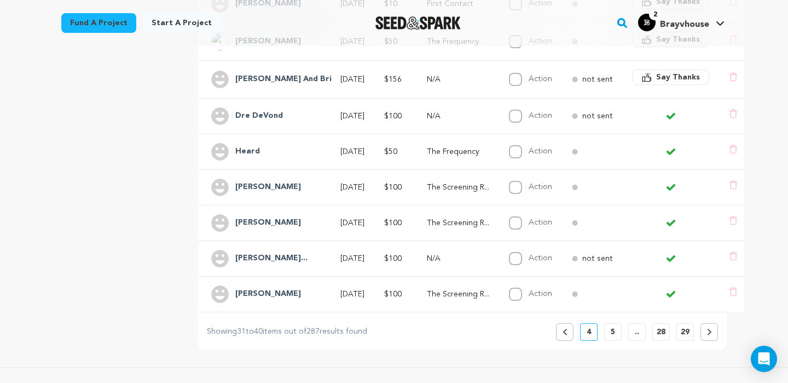
click at [770, 61] on div "The Adventures of Black People Copy public preview link View project Edit Proje…" at bounding box center [394, 222] width 788 height 1025
click at [672, 72] on span "Say Thanks" at bounding box center [678, 77] width 44 height 11
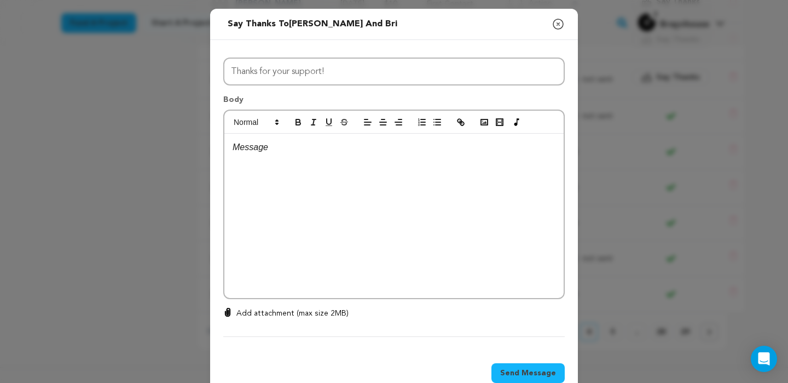
click at [413, 158] on div at bounding box center [393, 216] width 339 height 164
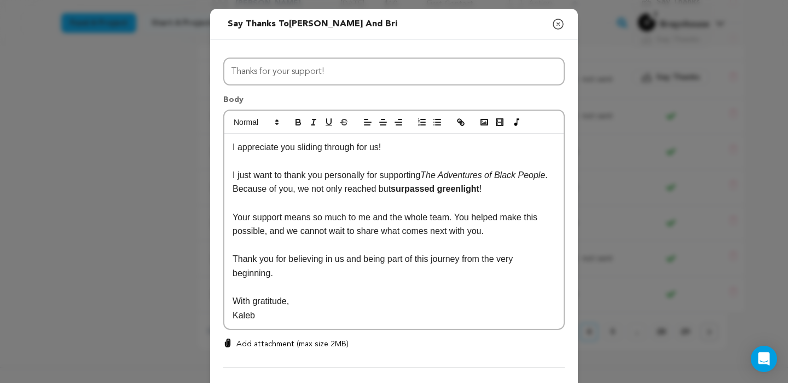
click at [385, 147] on p "I appreciate you sliding through for us!" at bounding box center [394, 147] width 323 height 14
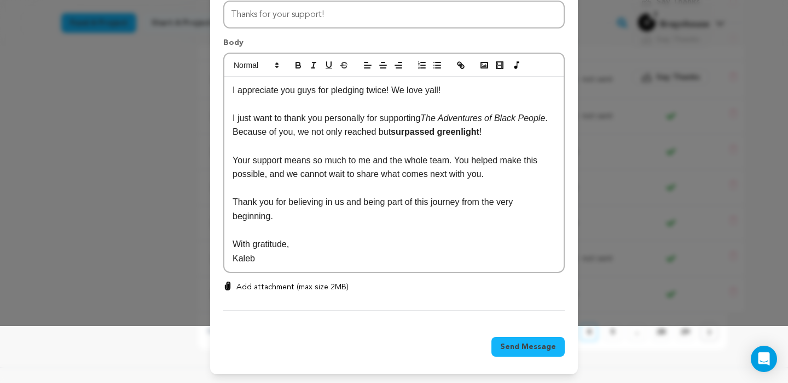
click at [543, 342] on span "Send Message" at bounding box center [528, 346] width 56 height 11
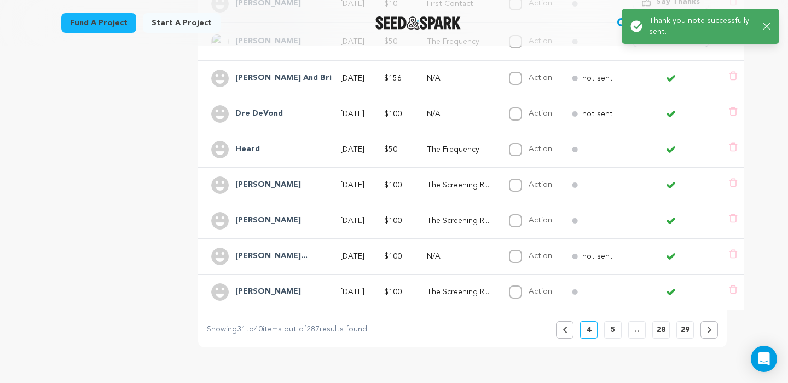
click at [769, 26] on icon "button" at bounding box center [767, 26] width 7 height 7
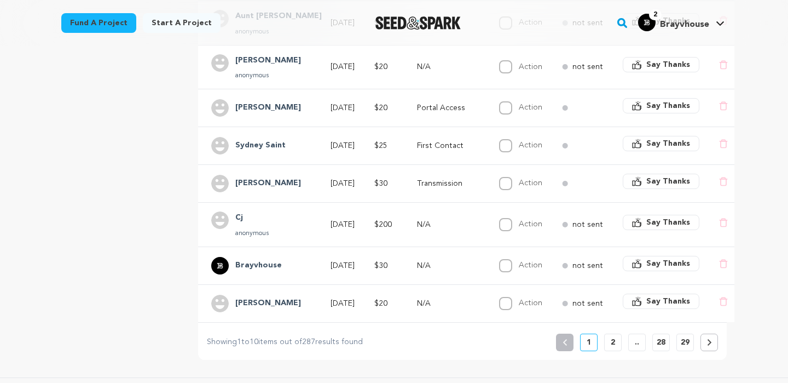
scroll to position [358, 0]
click at [612, 337] on p "2" at bounding box center [613, 342] width 4 height 11
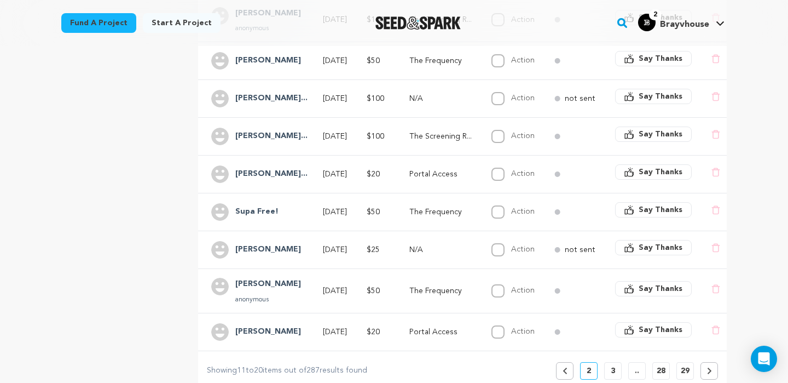
scroll to position [355, 0]
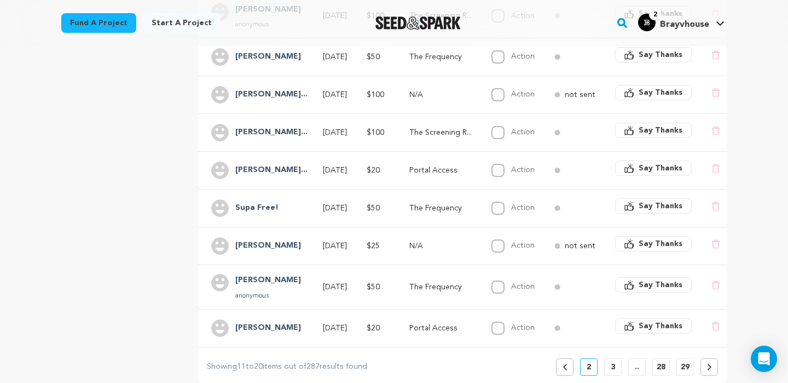
click at [619, 358] on button "3" at bounding box center [613, 367] width 18 height 18
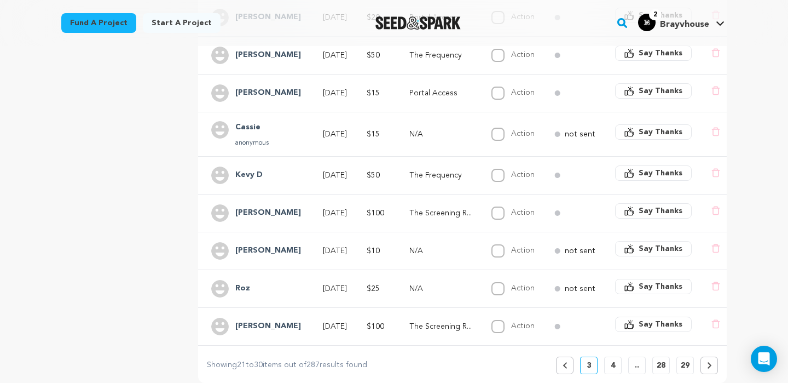
scroll to position [370, 0]
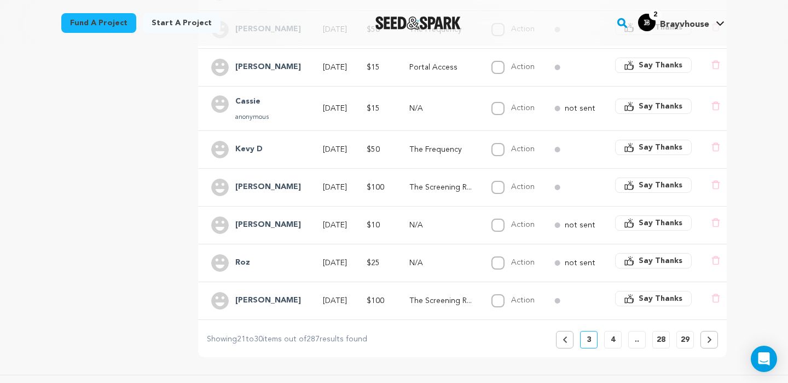
click at [611, 334] on p "4" at bounding box center [613, 339] width 4 height 11
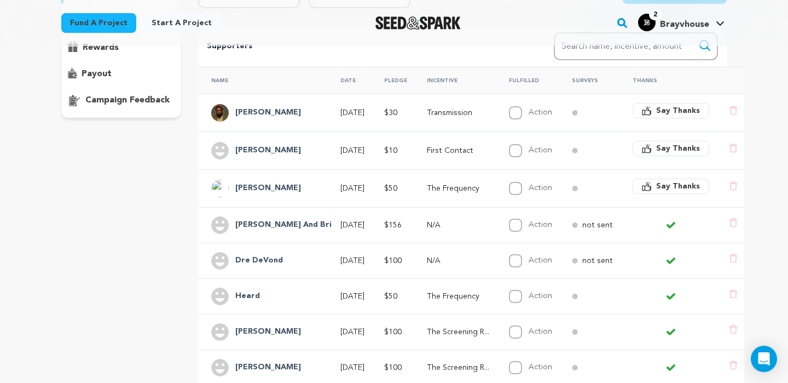
scroll to position [212, 0]
click at [672, 180] on span "Say Thanks" at bounding box center [678, 185] width 44 height 11
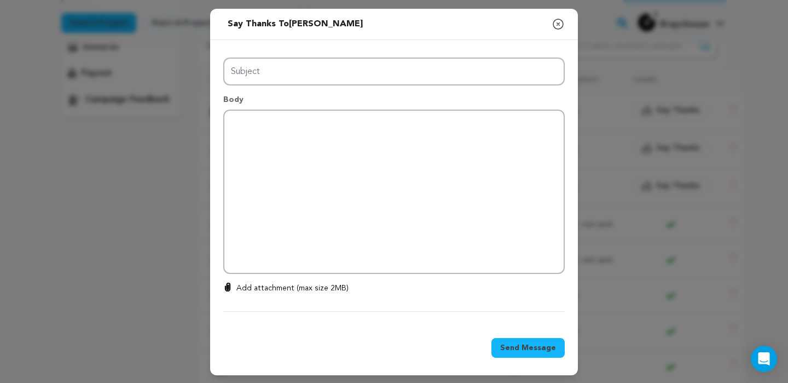
type input "Thanks for your support!"
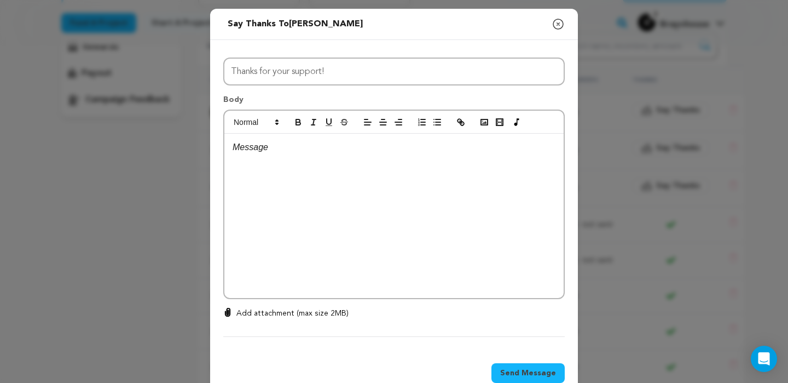
click at [498, 169] on div at bounding box center [393, 216] width 339 height 164
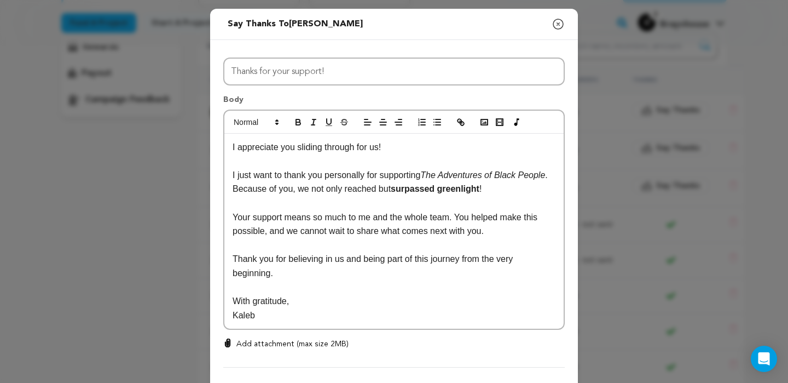
scroll to position [57, 0]
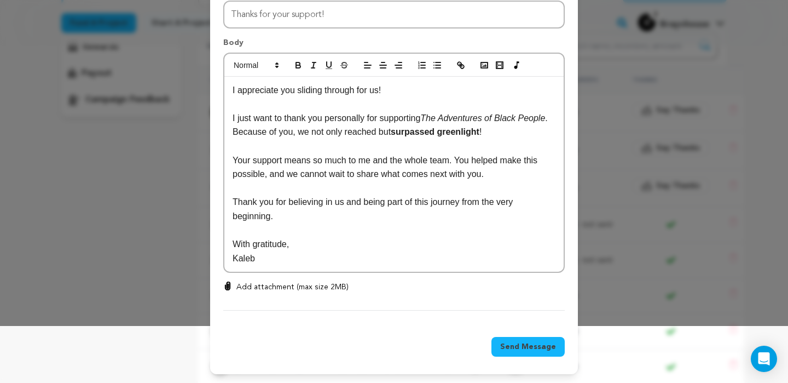
click at [526, 340] on button "Send Message" at bounding box center [528, 347] width 73 height 20
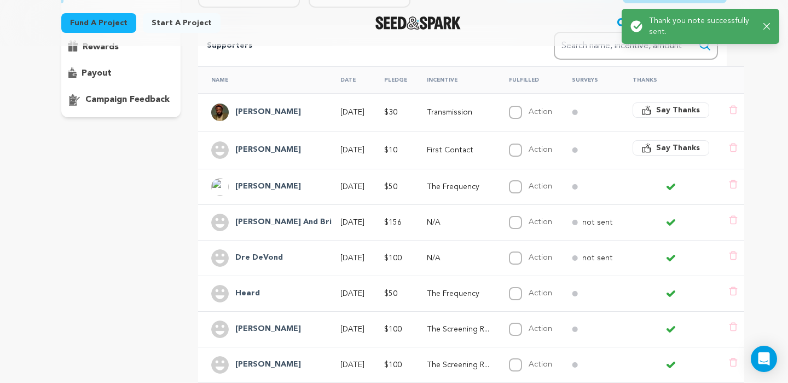
click at [667, 142] on span "Say Thanks" at bounding box center [678, 147] width 44 height 11
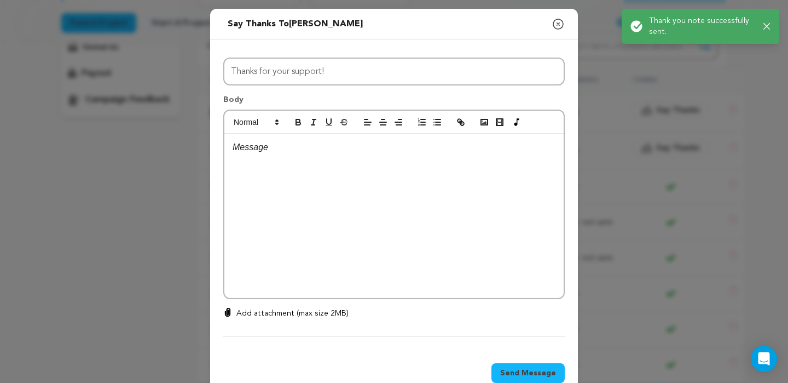
click at [500, 173] on div at bounding box center [393, 216] width 339 height 164
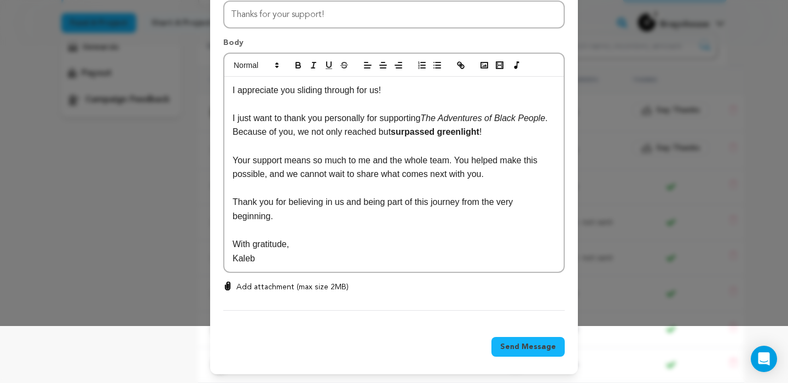
click at [514, 345] on span "Send Message" at bounding box center [528, 346] width 56 height 11
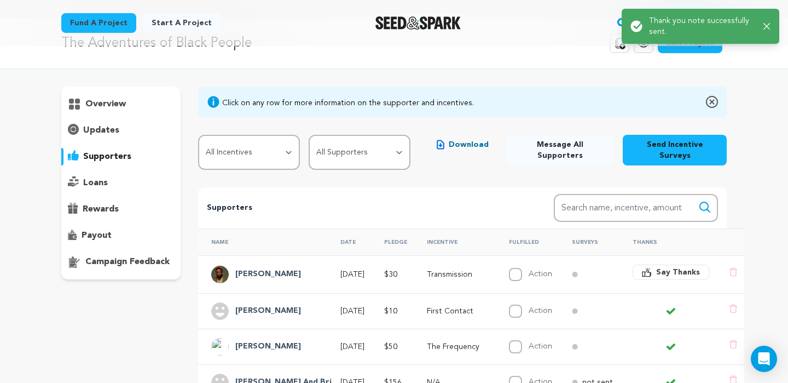
scroll to position [14, 0]
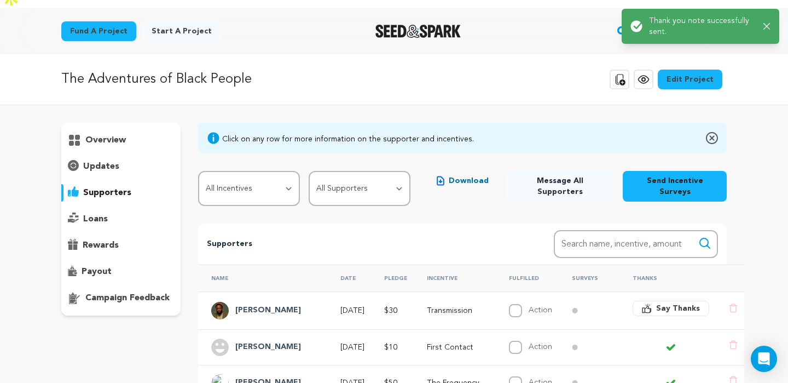
click at [659, 303] on span "Say Thanks" at bounding box center [678, 308] width 44 height 11
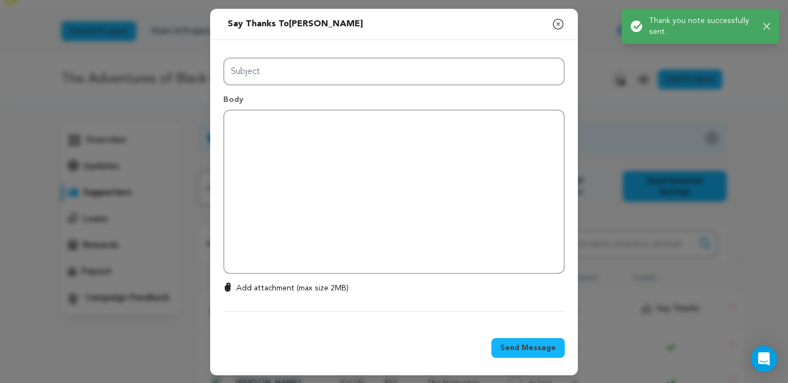
type input "Thanks for your support!"
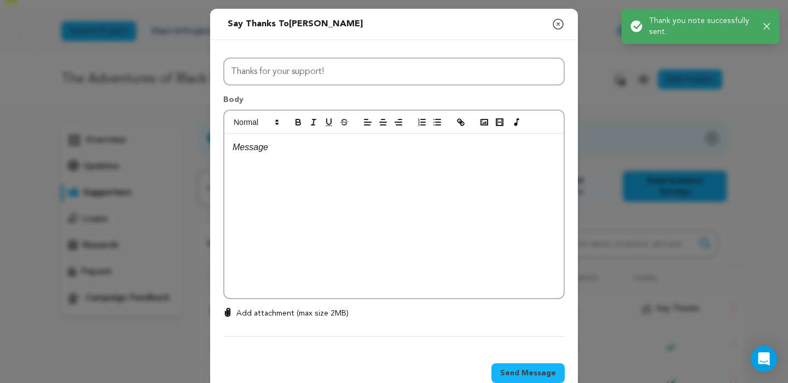
click at [488, 201] on div at bounding box center [393, 216] width 339 height 164
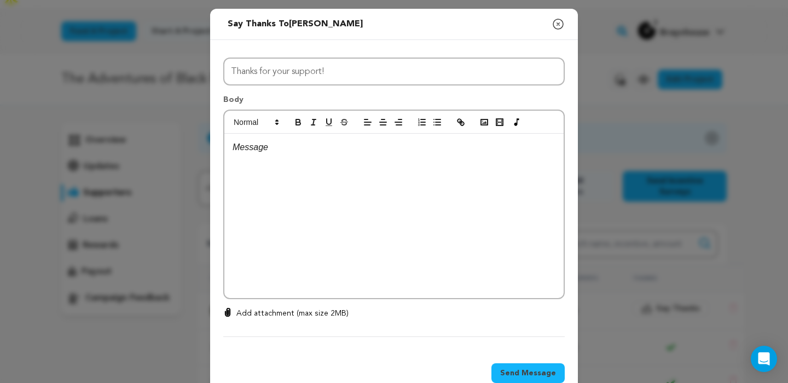
scroll to position [0, 0]
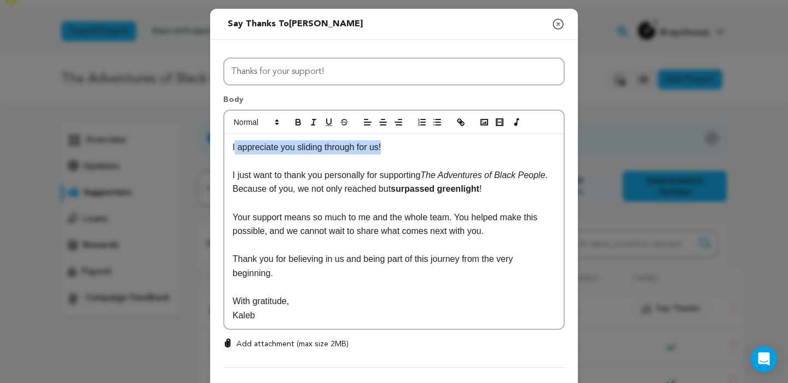
drag, startPoint x: 406, startPoint y: 151, endPoint x: 234, endPoint y: 152, distance: 171.9
click at [234, 152] on p "I appreciate you sliding through for us!" at bounding box center [394, 147] width 323 height 14
click at [253, 150] on p "Man i'm inspired by you bro! Always." at bounding box center [394, 147] width 323 height 14
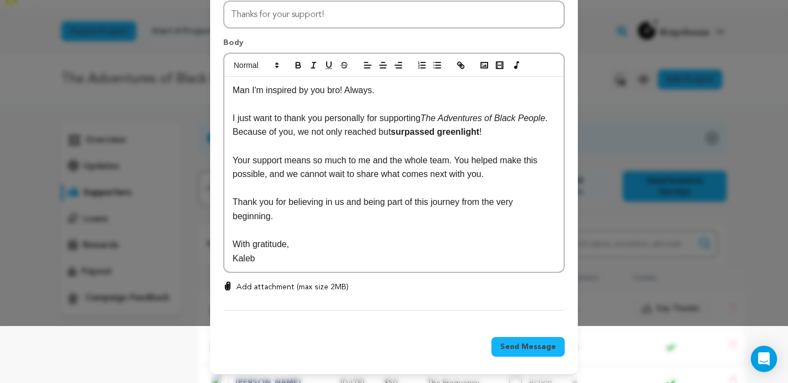
click at [527, 352] on button "Send Message" at bounding box center [528, 347] width 73 height 20
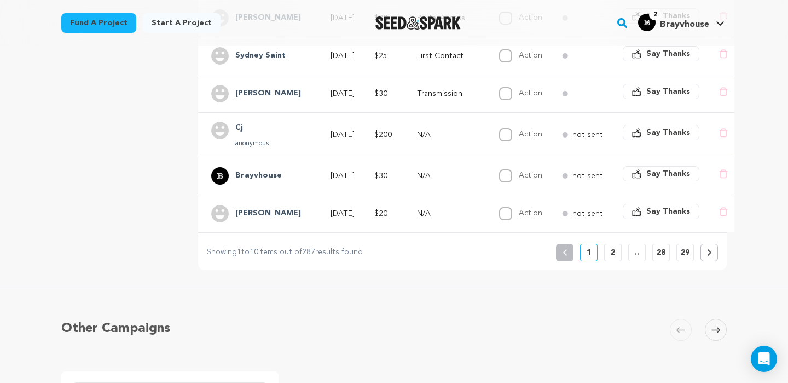
scroll to position [471, 0]
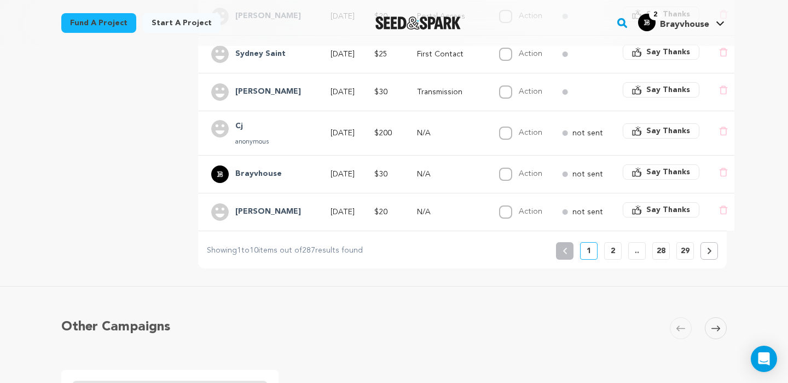
click at [610, 242] on button "2" at bounding box center [613, 251] width 18 height 18
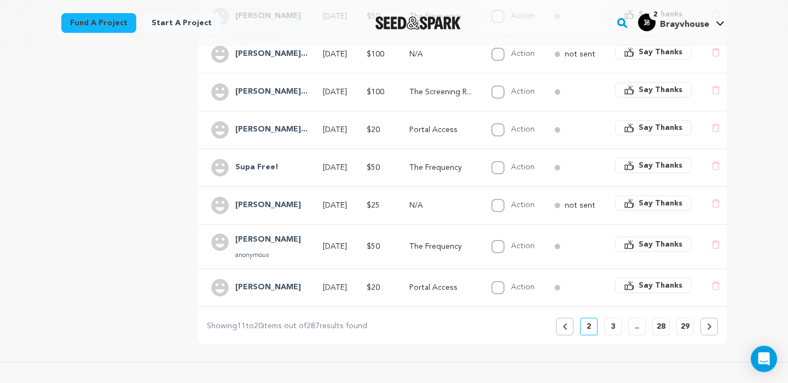
scroll to position [398, 0]
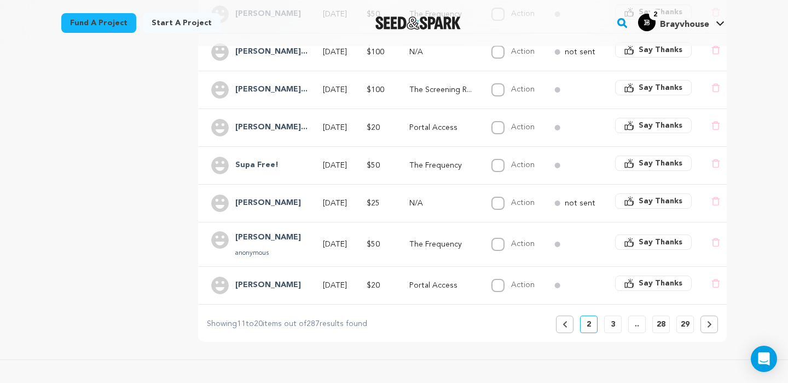
click at [613, 319] on p "3" at bounding box center [613, 324] width 4 height 11
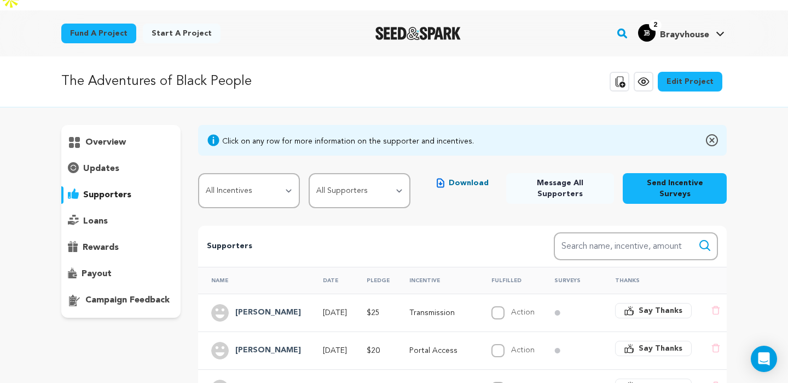
scroll to position [0, 0]
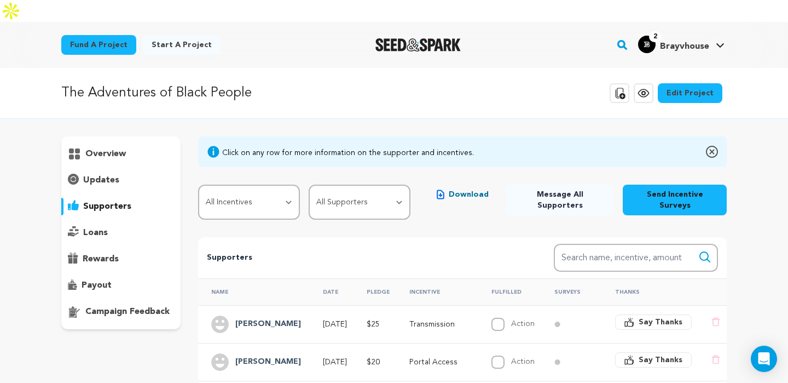
click at [640, 314] on button "Say Thanks" at bounding box center [653, 321] width 77 height 15
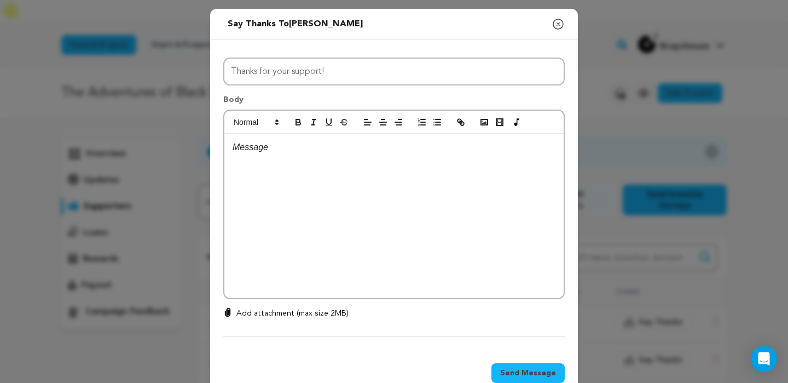
click at [499, 227] on div at bounding box center [393, 216] width 339 height 164
paste div
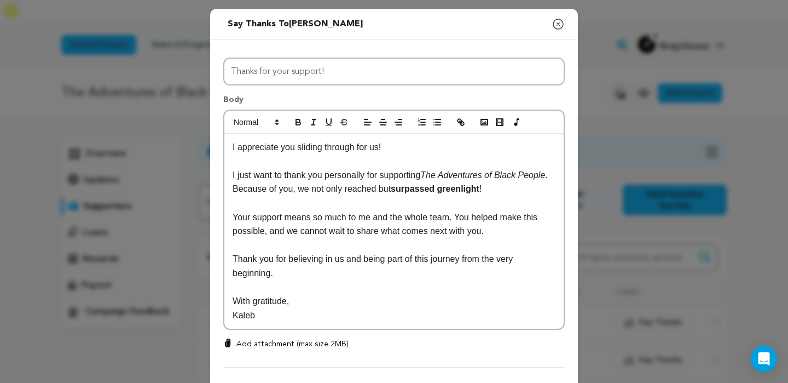
click at [424, 153] on p "I appreciate you sliding through for us!" at bounding box center [394, 147] width 323 height 14
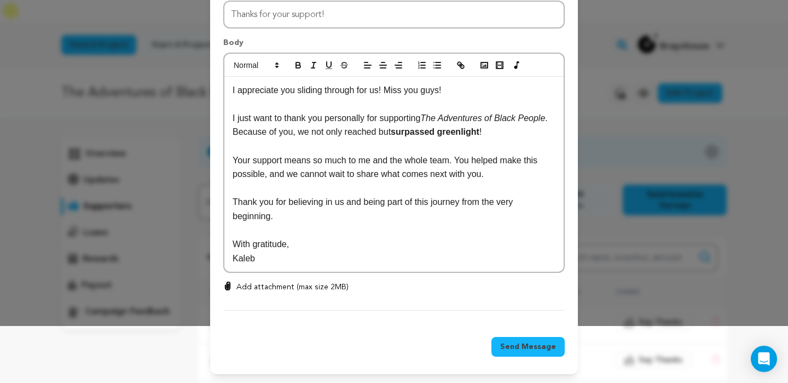
click at [516, 349] on span "Send Message" at bounding box center [528, 346] width 56 height 11
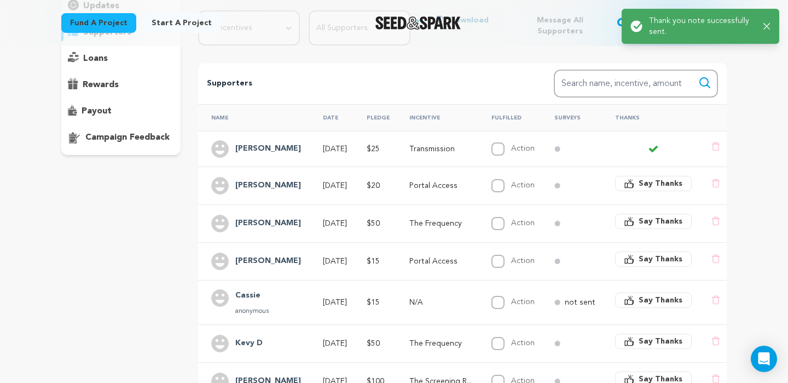
scroll to position [177, 0]
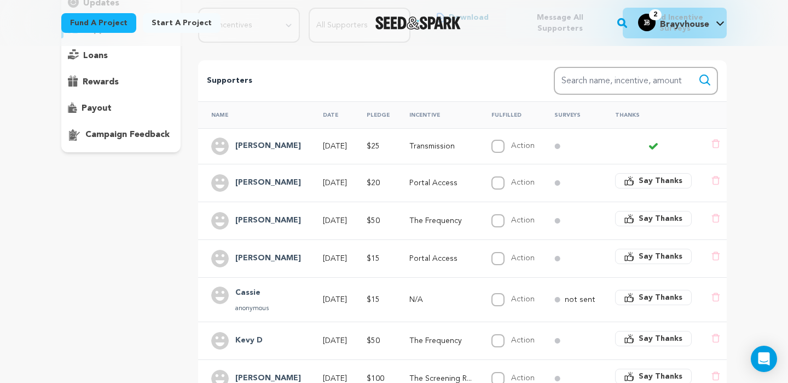
click at [659, 175] on span "Say Thanks" at bounding box center [661, 180] width 44 height 11
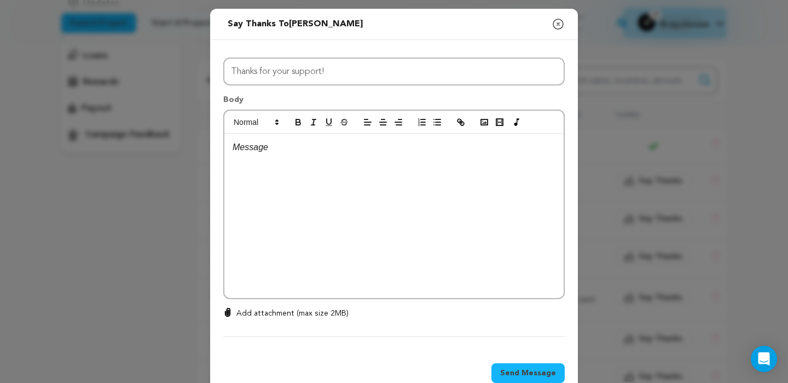
click at [460, 144] on p at bounding box center [394, 147] width 323 height 14
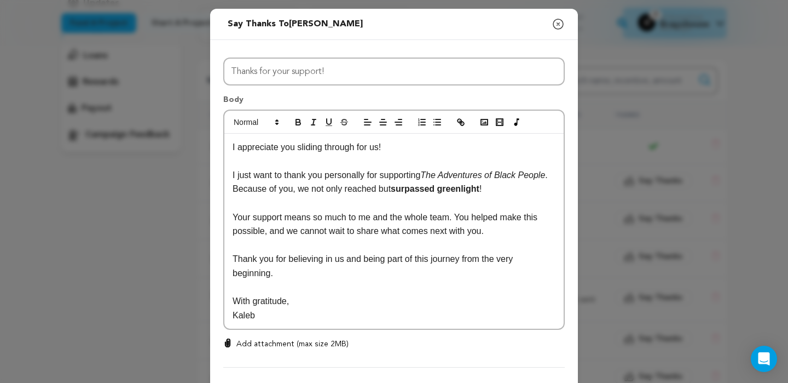
scroll to position [0, 0]
drag, startPoint x: 389, startPoint y: 149, endPoint x: 226, endPoint y: 148, distance: 163.7
click at [226, 148] on div "I appreciate you sliding through for us! I just want to thank you personally fo…" at bounding box center [393, 231] width 339 height 195
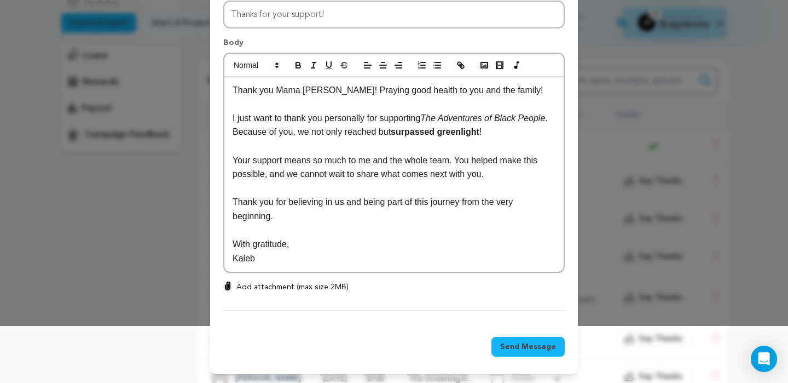
click at [529, 345] on span "Send Message" at bounding box center [528, 346] width 56 height 11
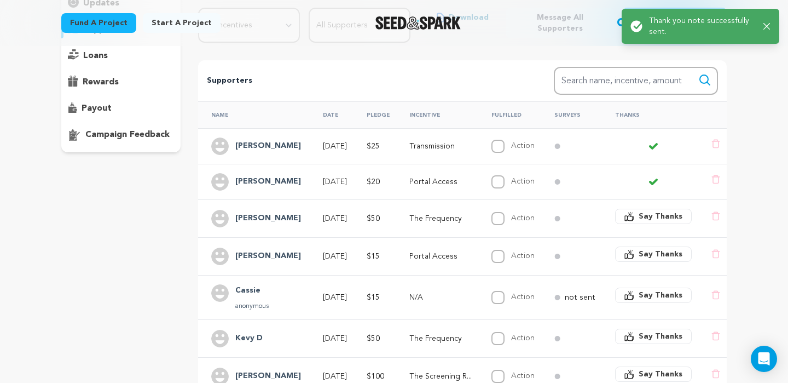
click at [640, 209] on button "Say Thanks" at bounding box center [653, 216] width 77 height 15
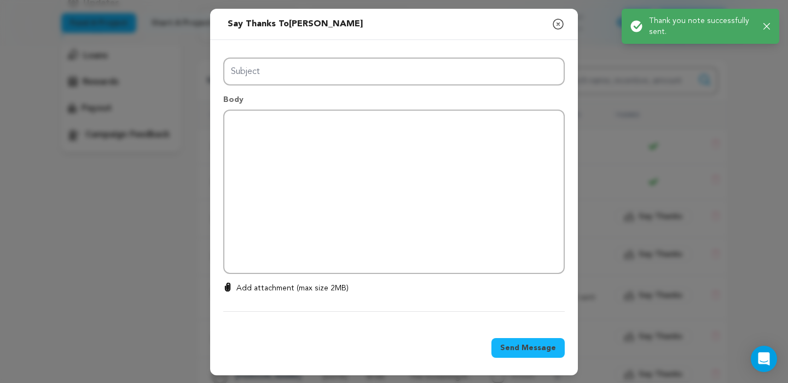
type input "Thanks for your support!"
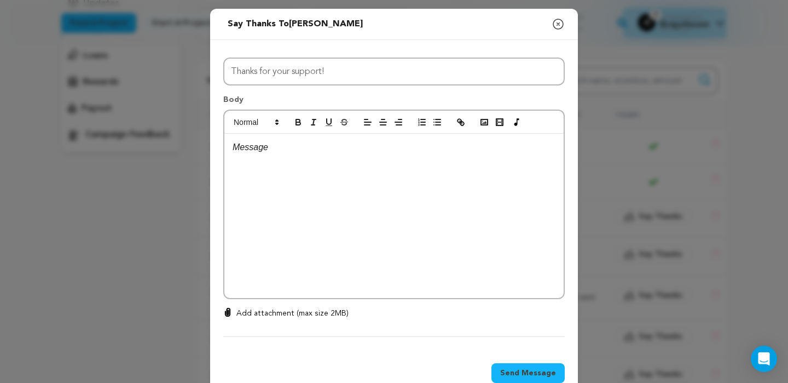
click at [452, 178] on div at bounding box center [393, 216] width 339 height 164
click at [562, 19] on icon "button" at bounding box center [558, 24] width 13 height 13
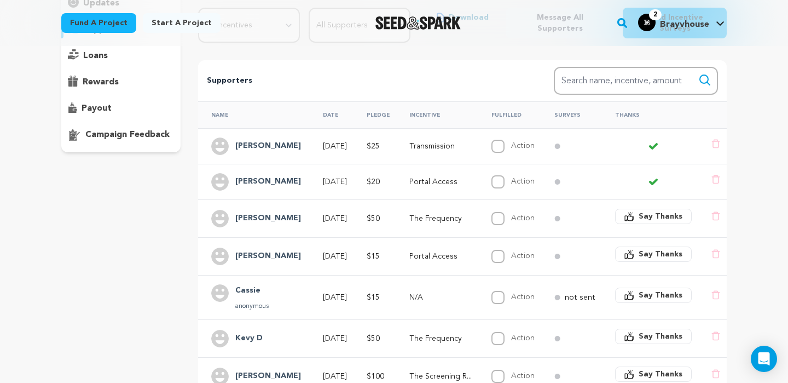
click at [261, 212] on h4 "[PERSON_NAME]" at bounding box center [268, 218] width 66 height 13
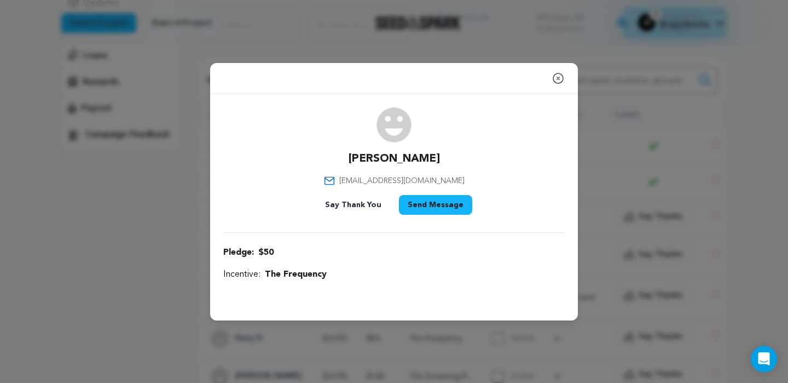
click at [559, 78] on icon "button" at bounding box center [559, 78] width 10 height 10
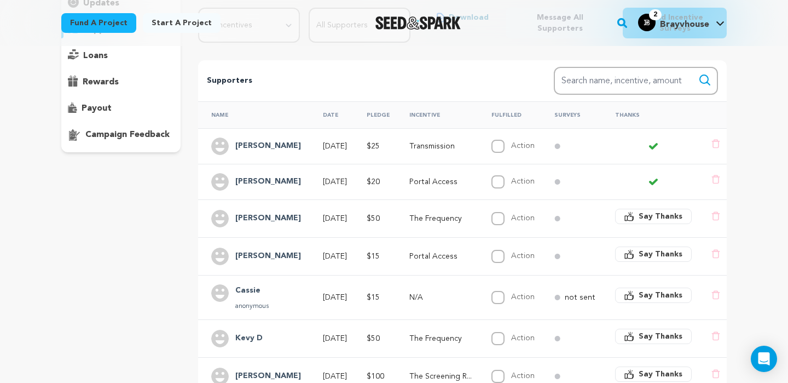
click at [645, 211] on span "Say Thanks" at bounding box center [661, 216] width 44 height 11
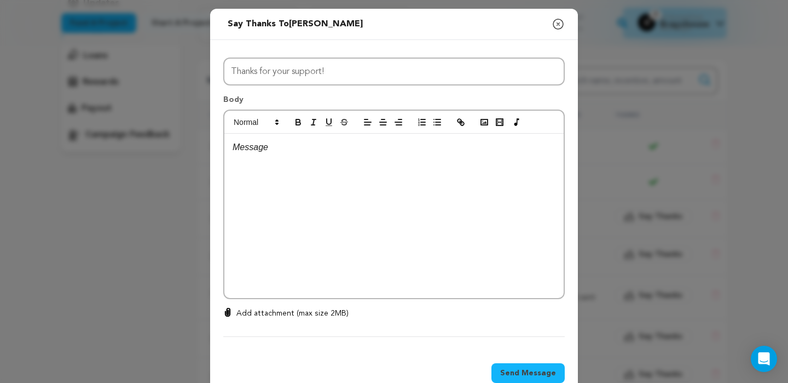
click at [373, 188] on div at bounding box center [393, 216] width 339 height 164
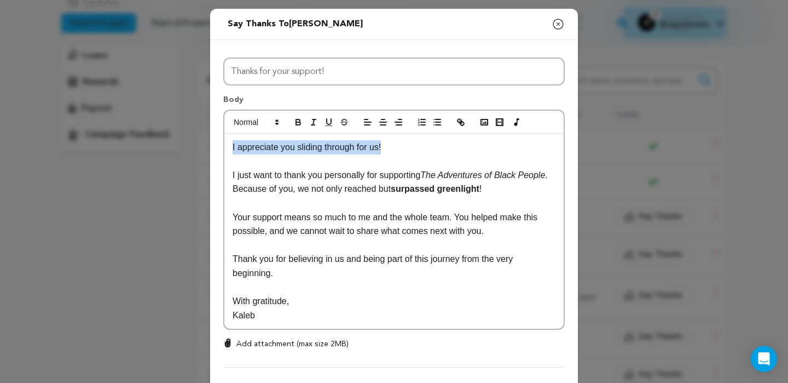
drag, startPoint x: 390, startPoint y: 145, endPoint x: 232, endPoint y: 137, distance: 158.4
click at [232, 137] on div "I appreciate you sliding through for us! I just want to thank you personally fo…" at bounding box center [393, 231] width 339 height 195
click at [270, 319] on p "Kaleb" at bounding box center [394, 315] width 323 height 14
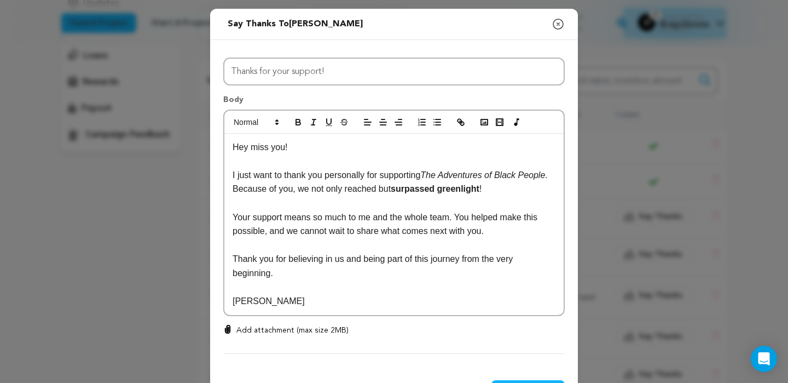
click at [329, 151] on p "Hey miss you!" at bounding box center [394, 147] width 323 height 14
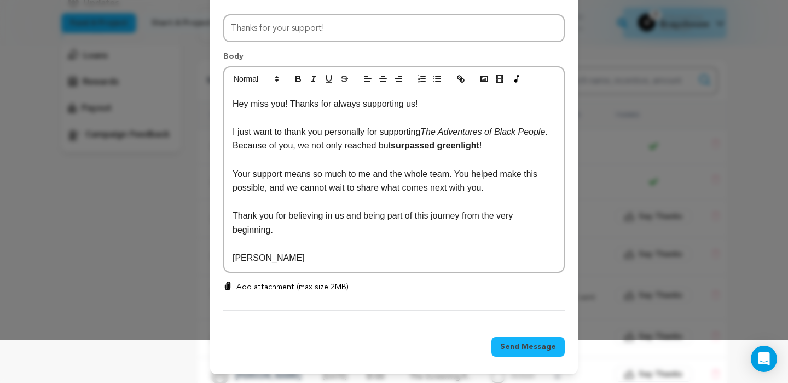
click at [531, 344] on span "Send Message" at bounding box center [528, 346] width 56 height 11
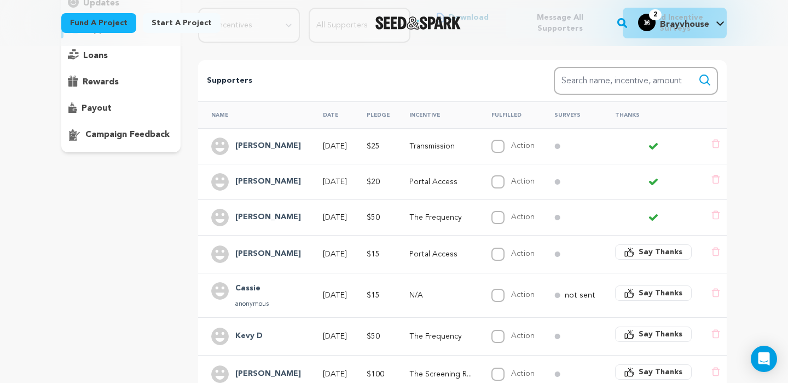
click at [660, 246] on span "Say Thanks" at bounding box center [661, 251] width 44 height 11
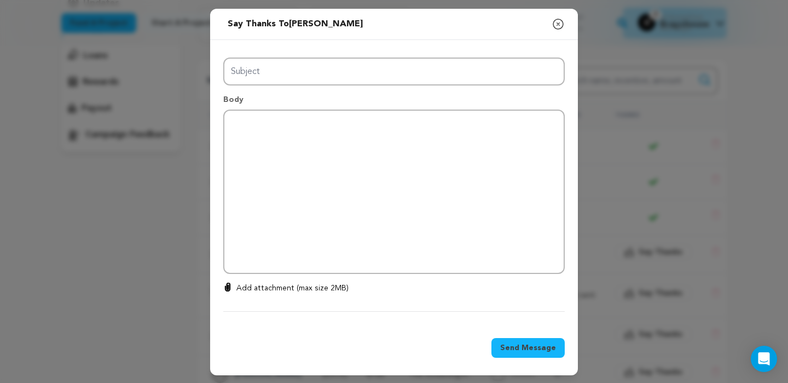
type input "Thanks for your support!"
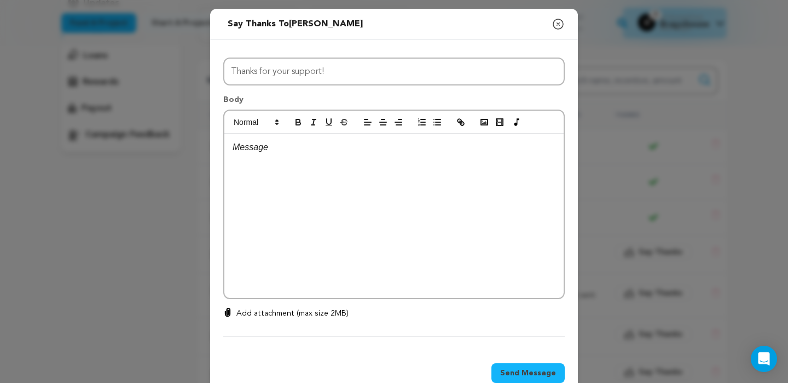
click at [412, 187] on div at bounding box center [393, 216] width 339 height 164
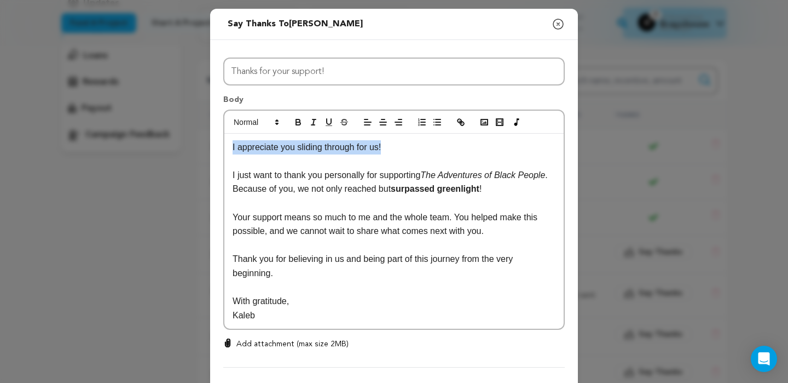
drag, startPoint x: 395, startPoint y: 145, endPoint x: 225, endPoint y: 145, distance: 170.3
click at [225, 145] on div "I appreciate you sliding through for us! I just want to thank you personally fo…" at bounding box center [393, 231] width 339 height 195
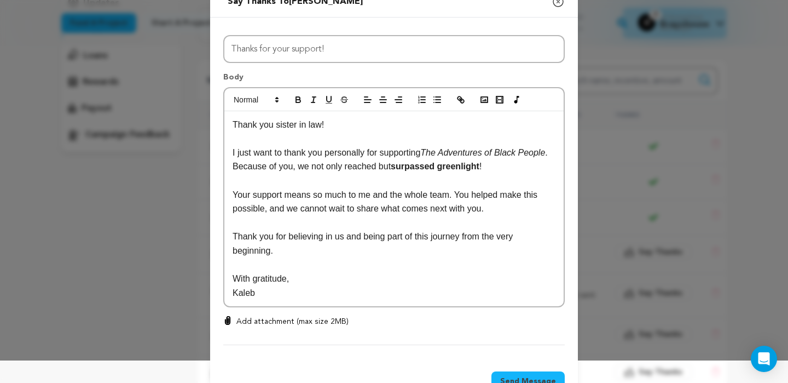
scroll to position [27, 0]
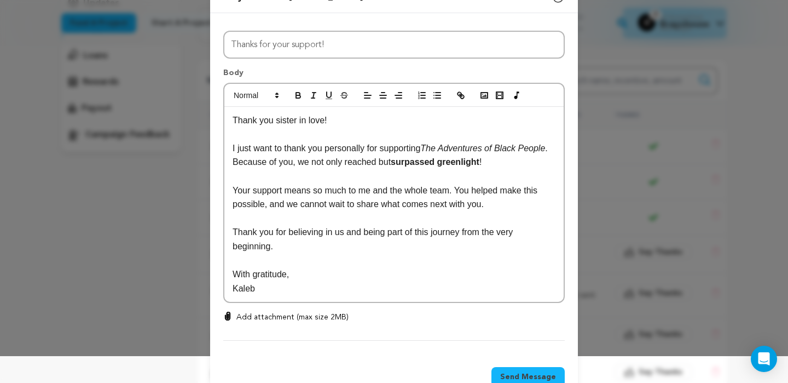
click at [517, 370] on button "Send Message" at bounding box center [528, 377] width 73 height 20
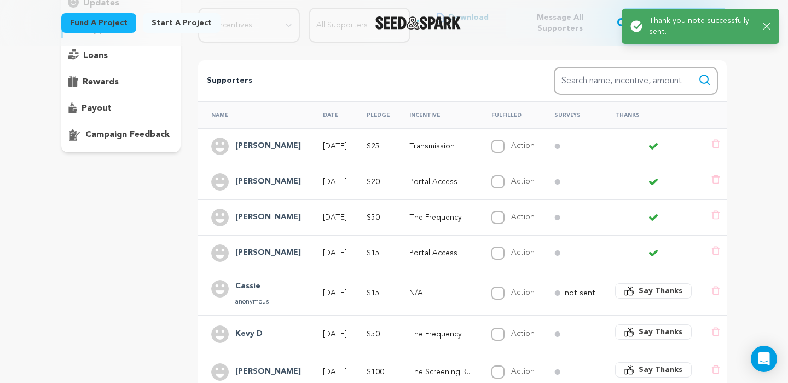
click at [659, 285] on span "Say Thanks" at bounding box center [661, 290] width 44 height 11
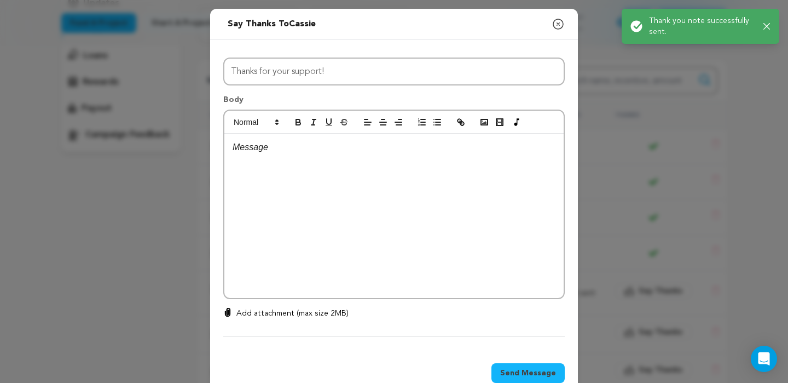
click at [488, 163] on div at bounding box center [393, 216] width 339 height 164
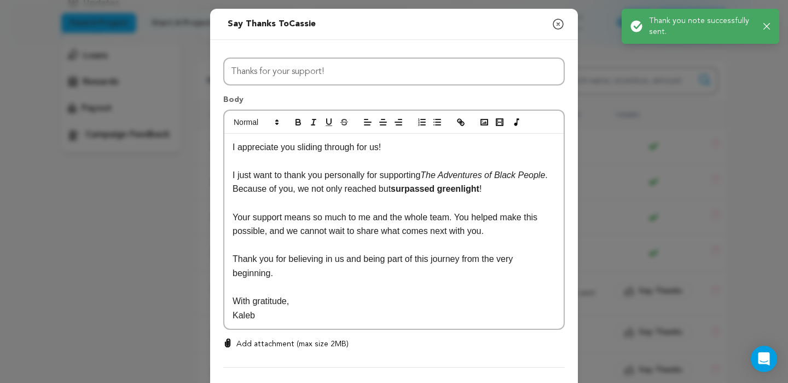
scroll to position [0, 0]
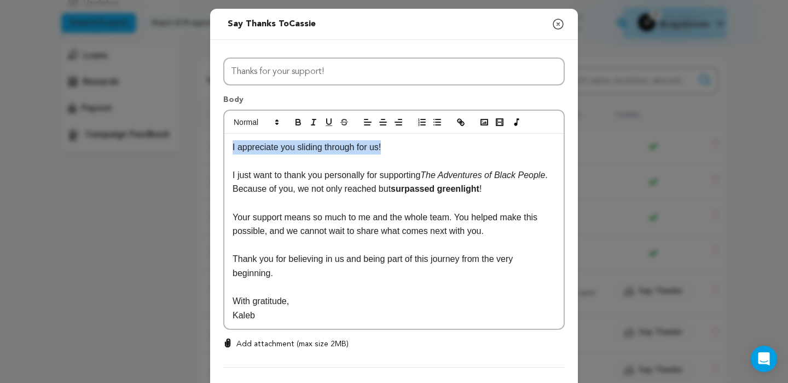
drag, startPoint x: 383, startPoint y: 151, endPoint x: 227, endPoint y: 138, distance: 156.6
click at [227, 138] on div "I appreciate you sliding through for us! I just want to thank you personally fo…" at bounding box center [393, 231] width 339 height 195
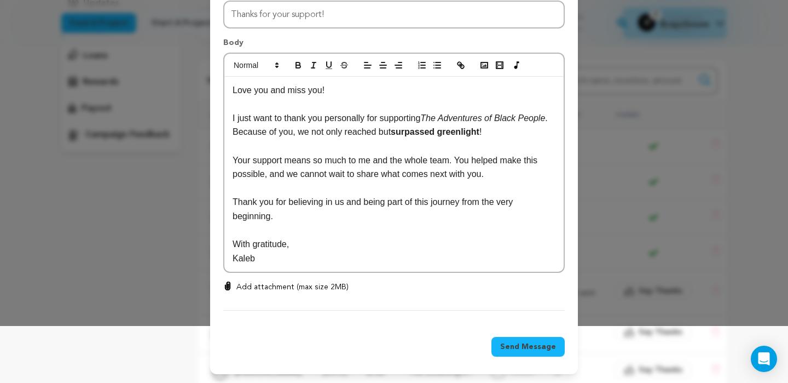
click at [520, 341] on span "Send Message" at bounding box center [528, 346] width 56 height 11
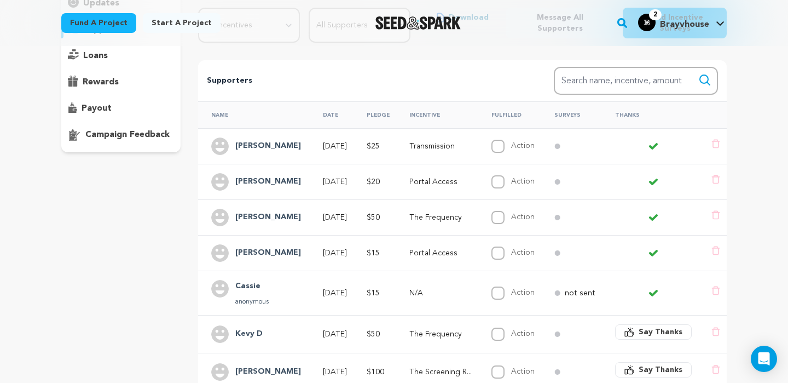
click at [154, 243] on div "overview updates" at bounding box center [120, 250] width 119 height 582
click at [635, 327] on icon "button" at bounding box center [630, 332] width 10 height 10
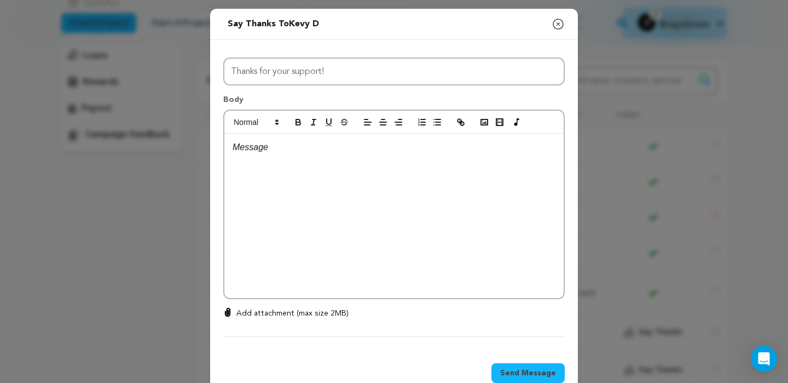
click at [377, 205] on div at bounding box center [393, 216] width 339 height 164
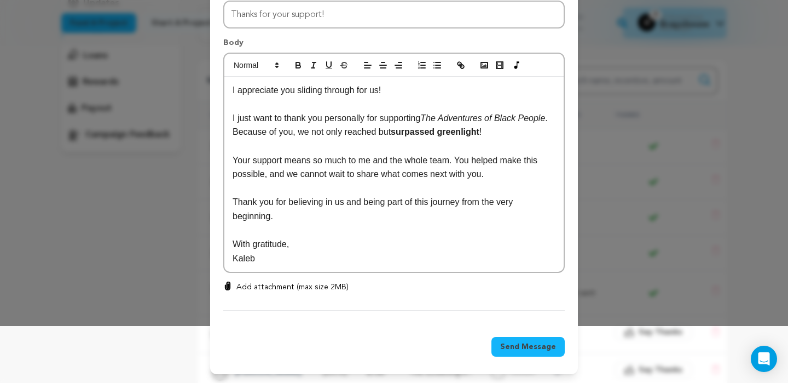
click at [532, 346] on span "Send Message" at bounding box center [528, 346] width 56 height 11
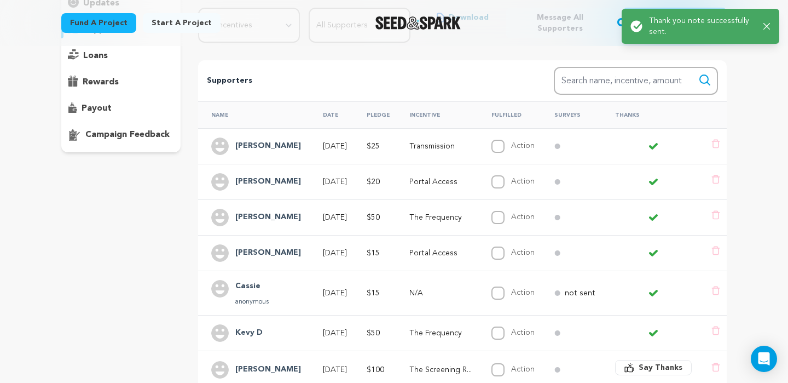
click at [653, 362] on span "Say Thanks" at bounding box center [661, 367] width 44 height 11
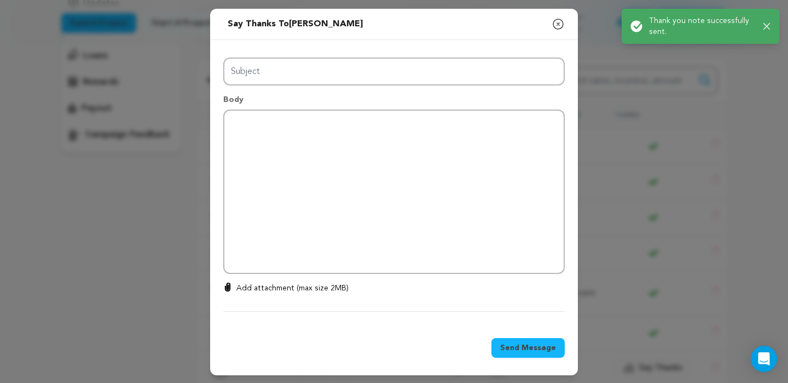
type input "Thanks for your support!"
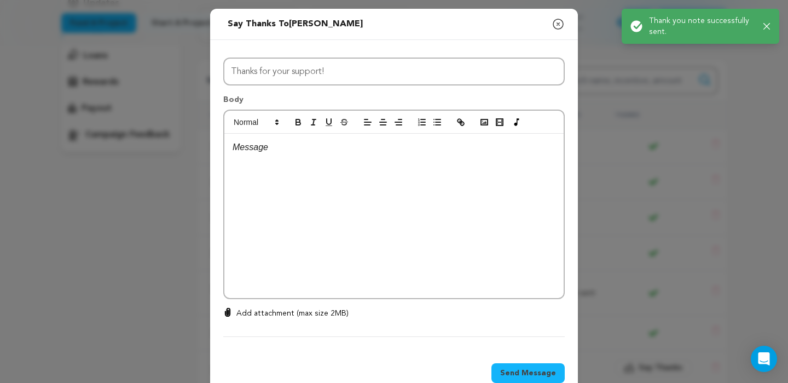
click at [426, 171] on div at bounding box center [393, 216] width 339 height 164
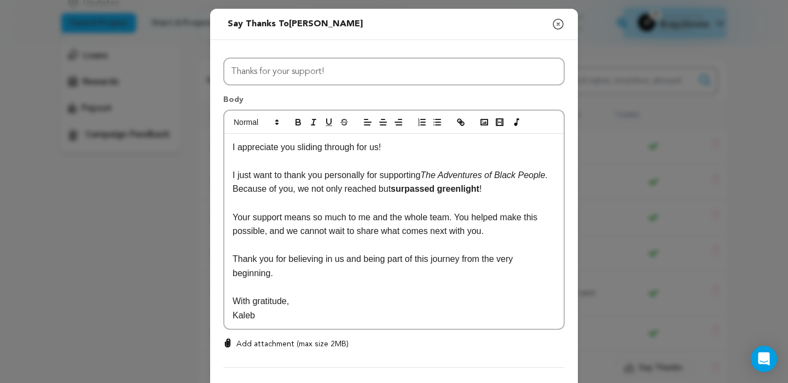
scroll to position [0, 0]
drag, startPoint x: 387, startPoint y: 148, endPoint x: 210, endPoint y: 139, distance: 176.6
click at [210, 139] on div "All Incentives First Contact Portal Access Transmission The Frequency The Scree…" at bounding box center [394, 210] width 368 height 341
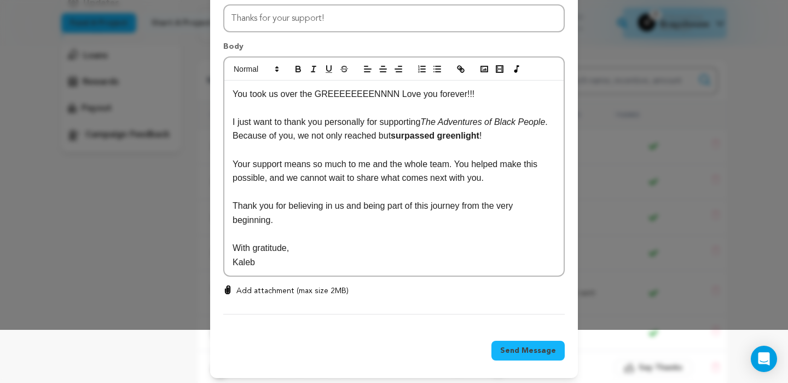
scroll to position [57, 0]
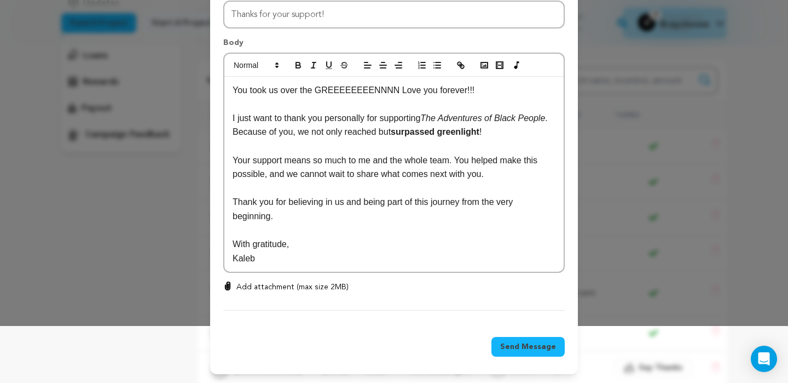
click at [519, 349] on span "Send Message" at bounding box center [528, 346] width 56 height 11
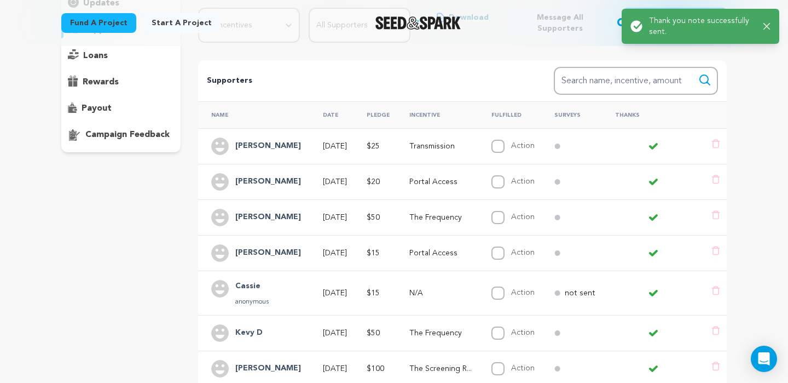
click at [768, 25] on icon "button" at bounding box center [767, 26] width 7 height 7
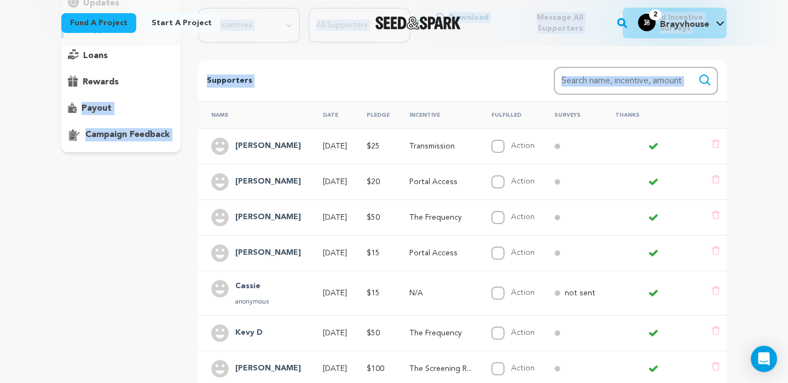
drag, startPoint x: 210, startPoint y: 74, endPoint x: 125, endPoint y: 54, distance: 87.4
click at [125, 54] on div "overview" at bounding box center [394, 248] width 666 height 578
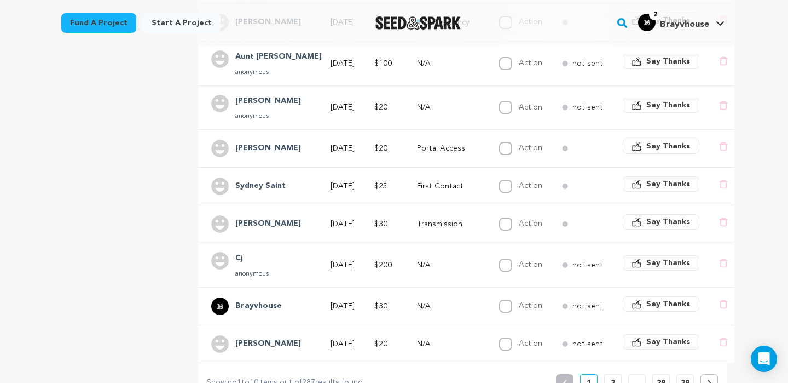
scroll to position [473, 0]
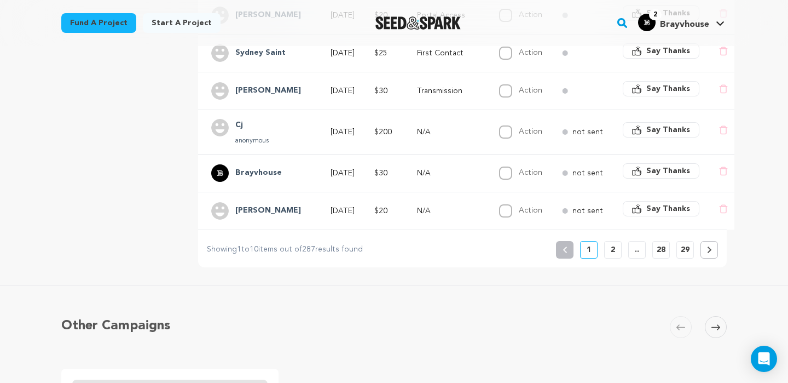
click at [620, 241] on button "2" at bounding box center [613, 250] width 18 height 18
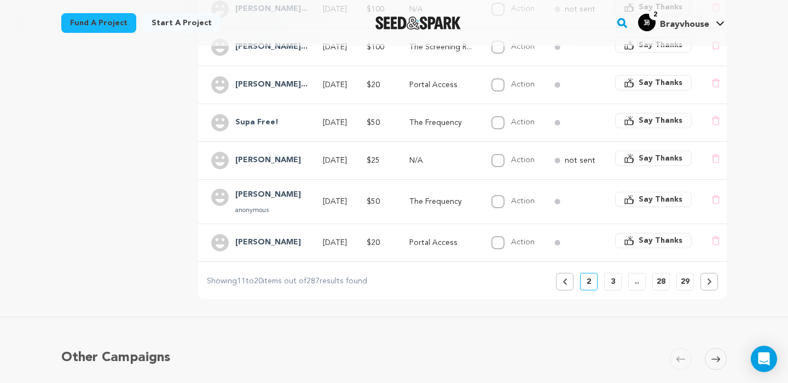
scroll to position [446, 0]
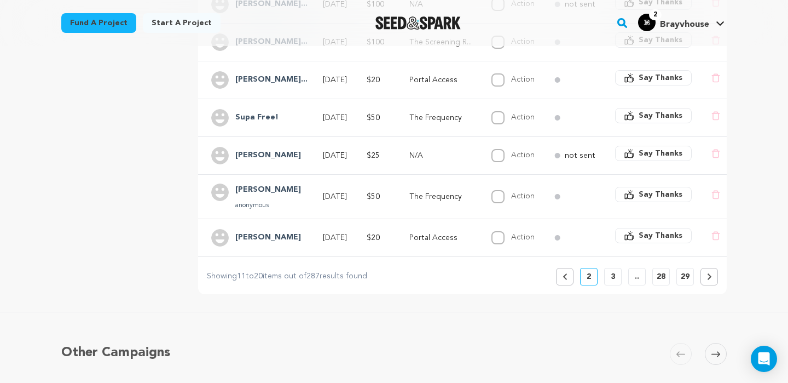
click at [610, 268] on button "3" at bounding box center [613, 277] width 18 height 18
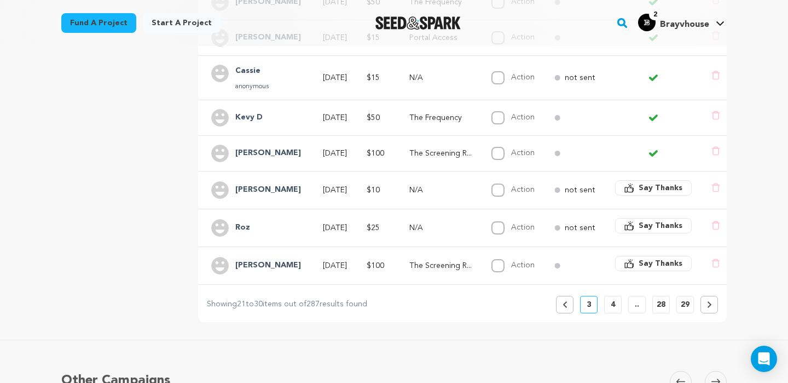
scroll to position [399, 0]
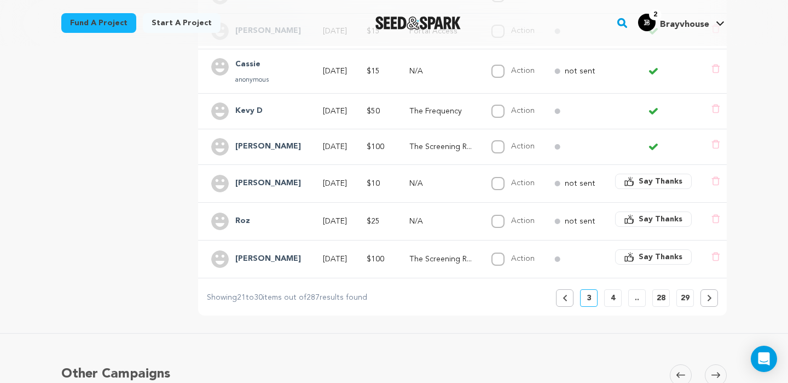
click at [656, 176] on span "Say Thanks" at bounding box center [661, 181] width 44 height 11
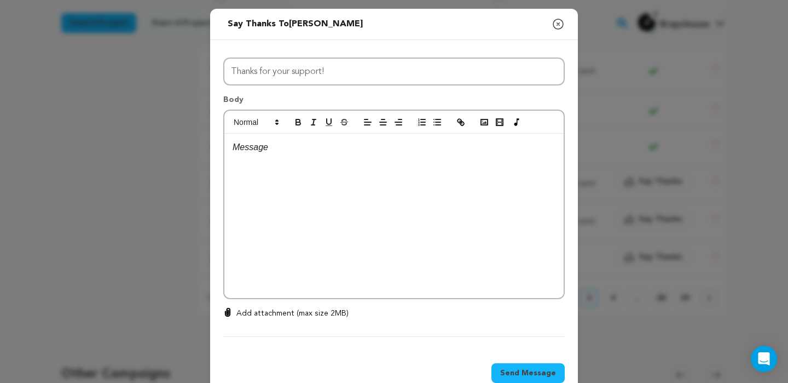
click at [466, 169] on div at bounding box center [393, 216] width 339 height 164
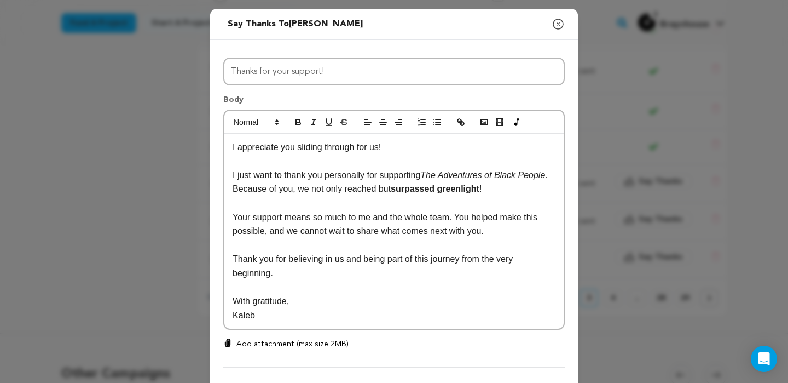
click at [428, 141] on p "I appreciate you sliding through for us!" at bounding box center [394, 147] width 323 height 14
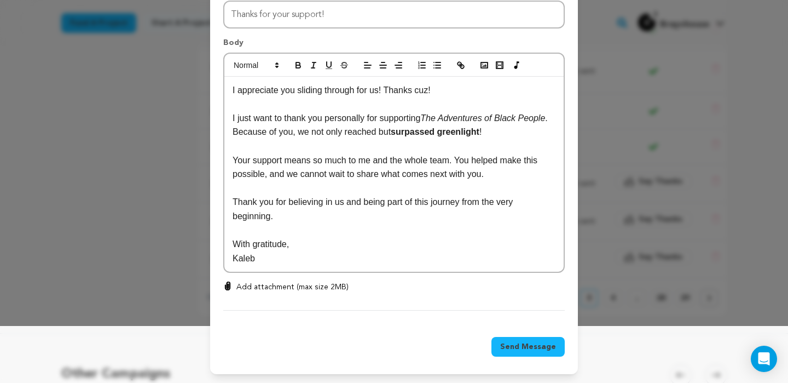
click at [523, 345] on span "Send Message" at bounding box center [528, 346] width 56 height 11
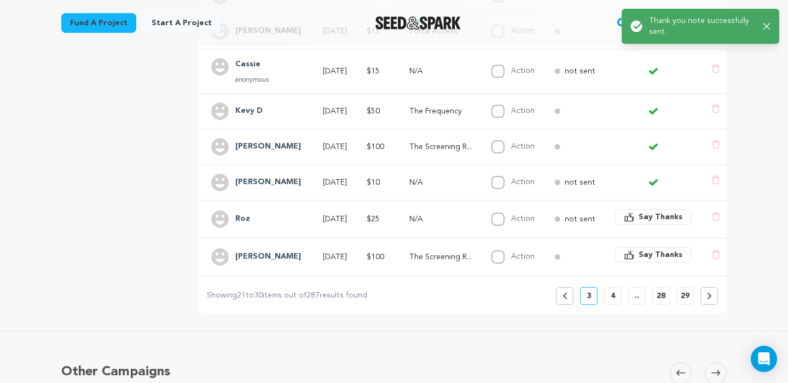
click at [670, 211] on span "Say Thanks" at bounding box center [661, 216] width 44 height 11
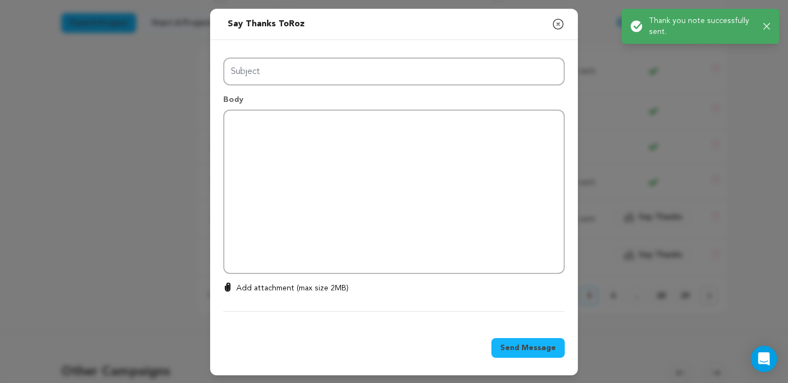
type input "Thanks for your support!"
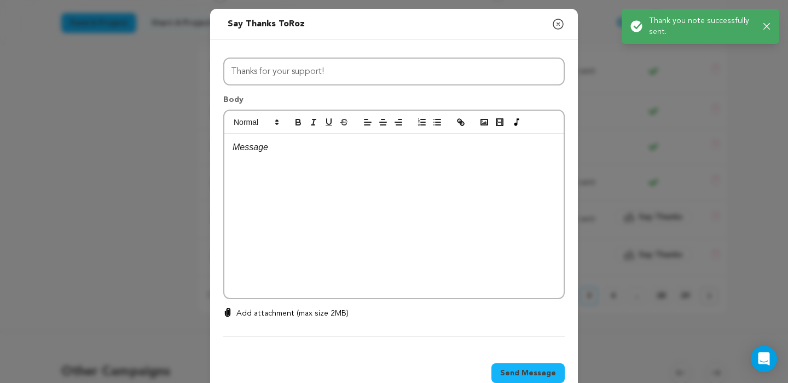
click at [355, 188] on div at bounding box center [393, 216] width 339 height 164
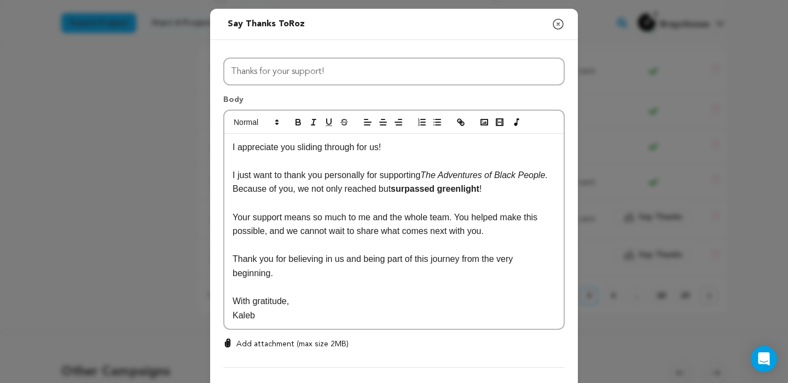
scroll to position [0, 0]
drag, startPoint x: 382, startPoint y: 147, endPoint x: 173, endPoint y: 138, distance: 208.8
click at [173, 138] on div "Send message to Roz Say thanks to Roz Compose New Message Close modal All Incen…" at bounding box center [394, 220] width 788 height 440
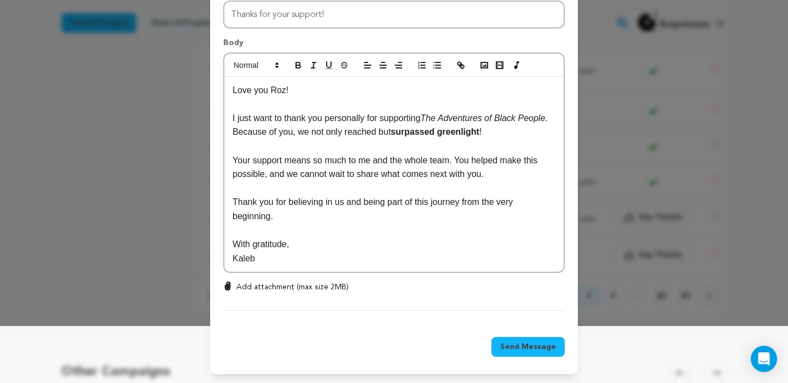
click at [529, 342] on span "Send Message" at bounding box center [528, 346] width 56 height 11
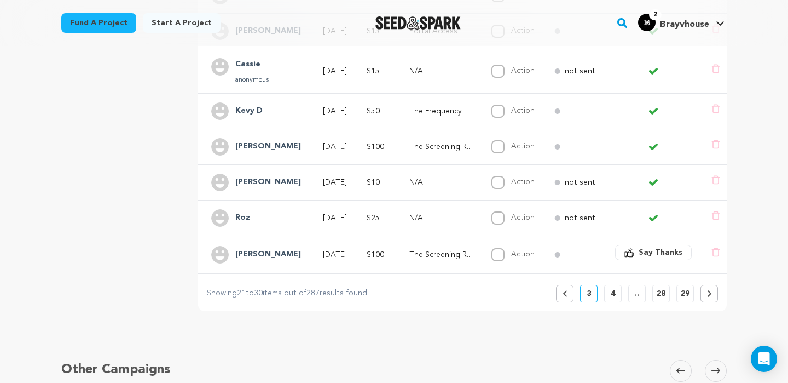
click at [662, 247] on span "Say Thanks" at bounding box center [661, 252] width 44 height 11
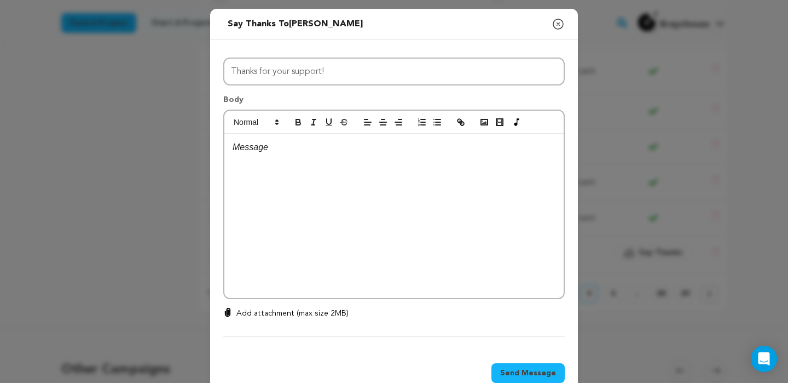
click at [466, 181] on div at bounding box center [393, 216] width 339 height 164
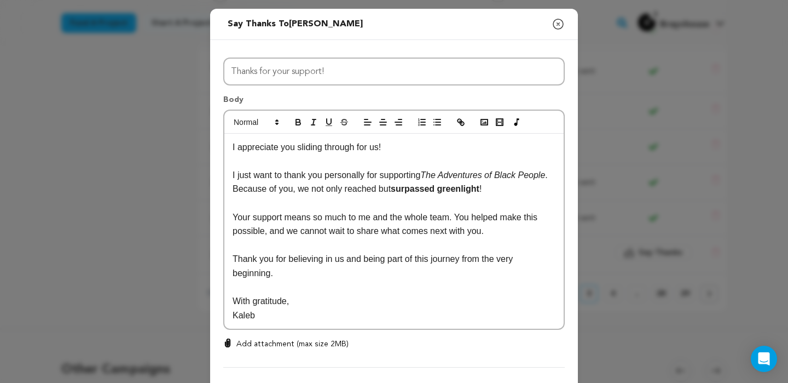
click at [394, 145] on p "I appreciate you sliding through for us!" at bounding box center [394, 147] width 323 height 14
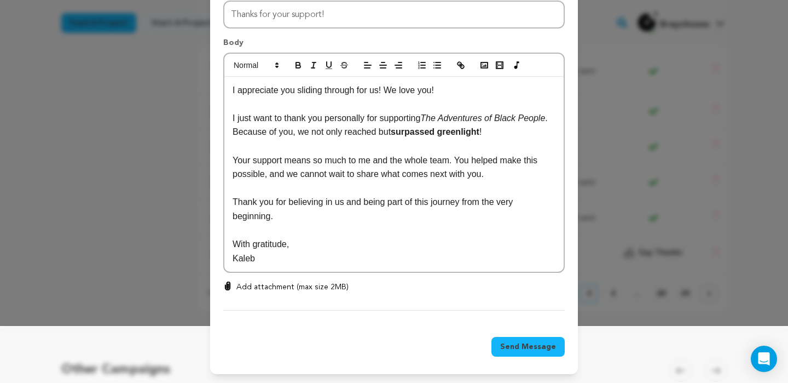
click at [526, 349] on span "Send Message" at bounding box center [528, 346] width 56 height 11
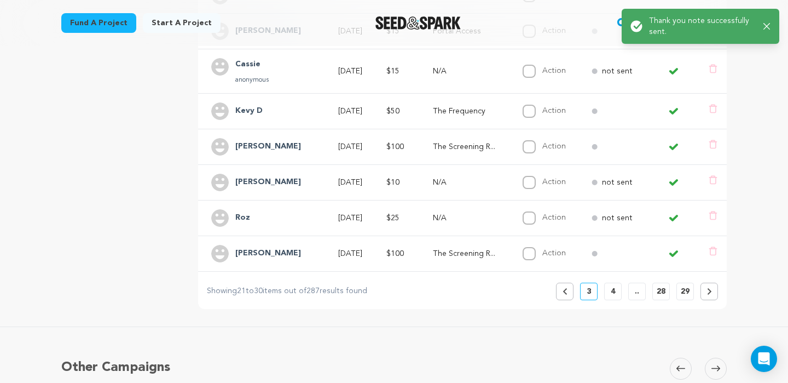
click at [564, 288] on icon at bounding box center [565, 291] width 5 height 7
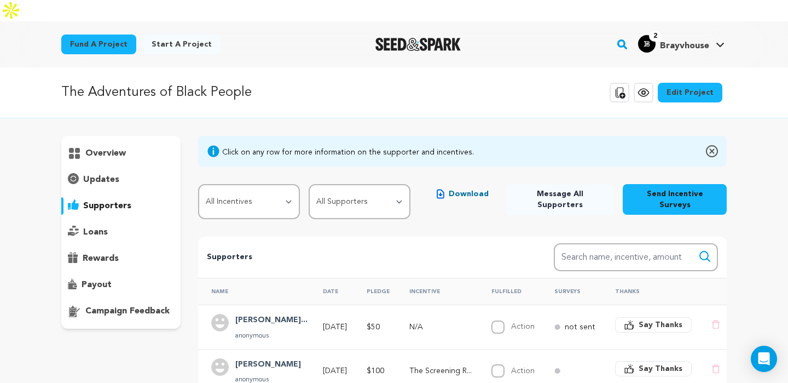
scroll to position [0, 0]
click at [485, 237] on div "Supporters Search Search name, incentive, amount" at bounding box center [462, 257] width 529 height 41
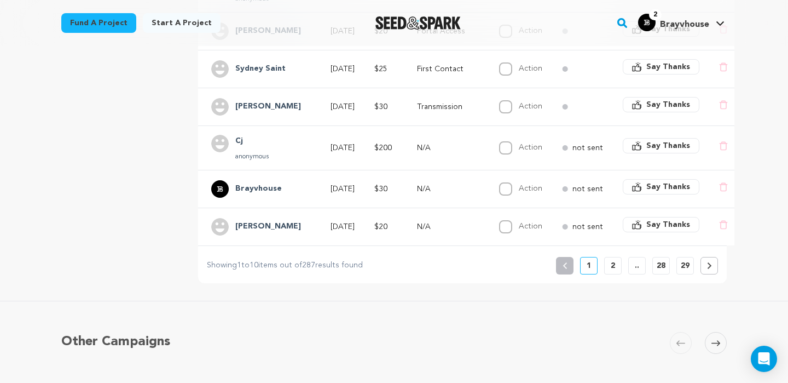
scroll to position [495, 0]
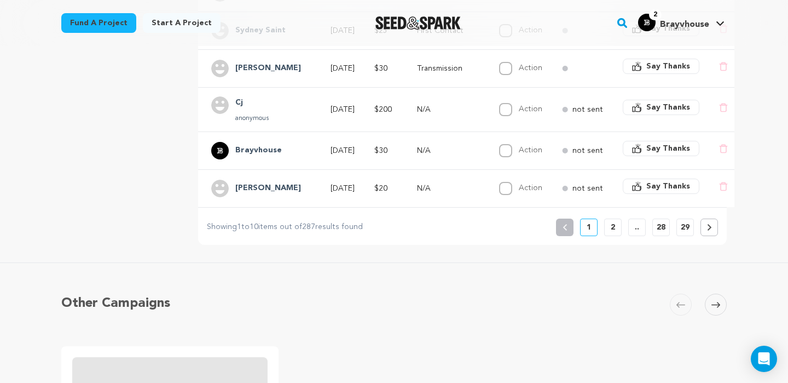
click at [619, 218] on button "2" at bounding box center [613, 227] width 18 height 18
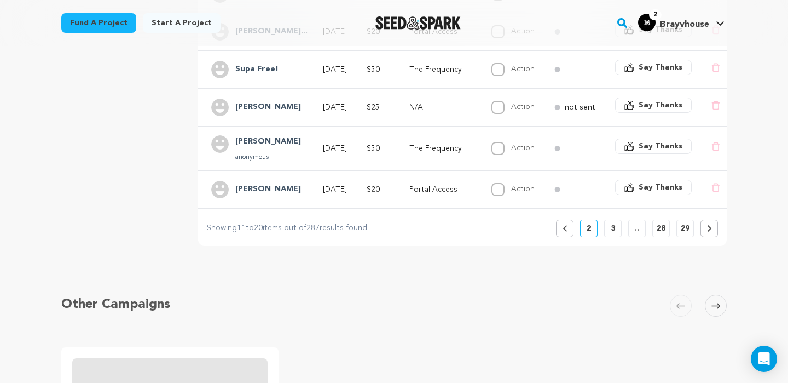
scroll to position [457, 0]
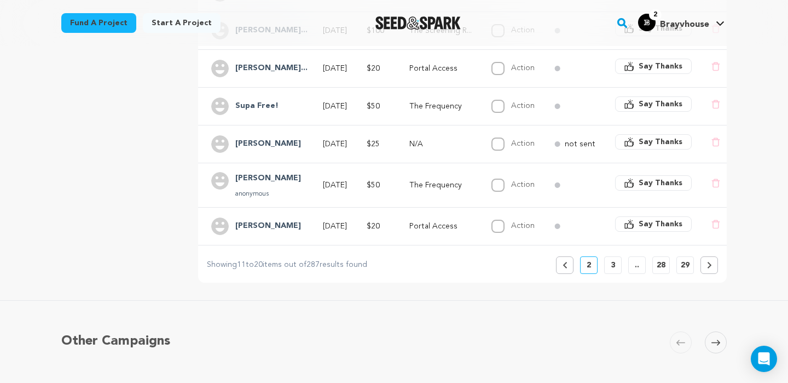
click at [617, 256] on button "3" at bounding box center [613, 265] width 18 height 18
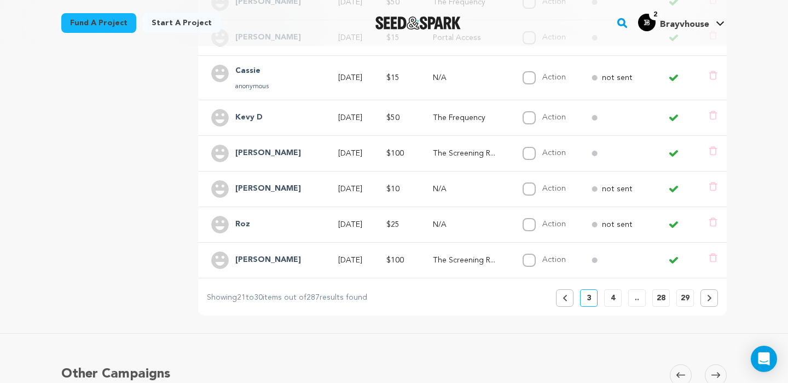
scroll to position [399, 0]
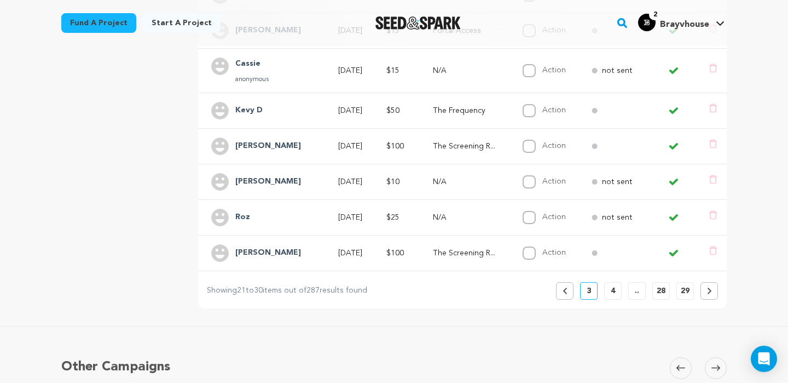
click at [565, 287] on icon at bounding box center [565, 290] width 4 height 7
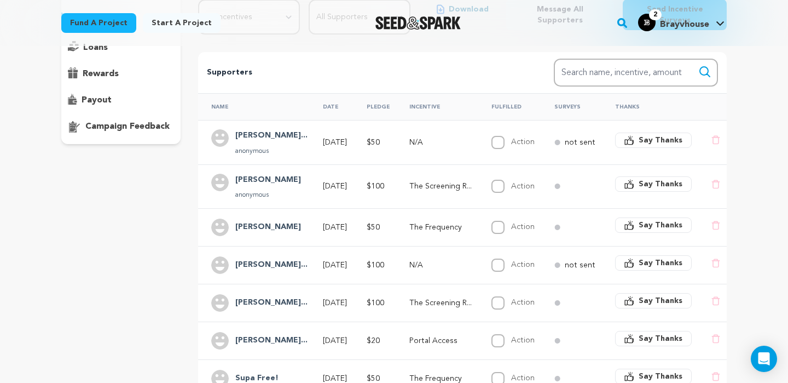
scroll to position [191, 0]
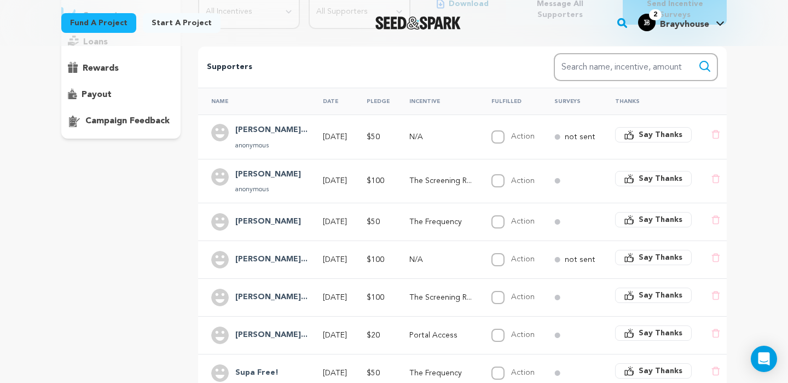
click at [672, 129] on span "Say Thanks" at bounding box center [661, 134] width 44 height 11
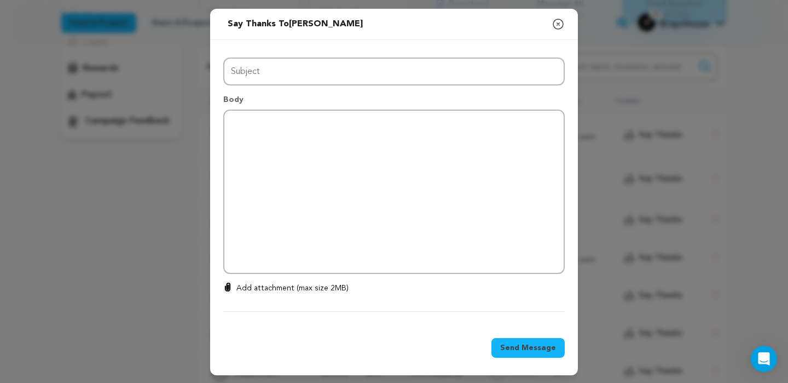
type input "Thanks for your support!"
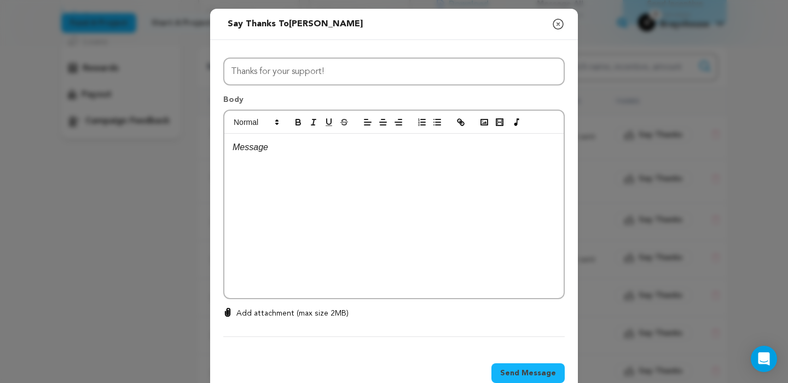
click at [393, 146] on p at bounding box center [394, 147] width 323 height 14
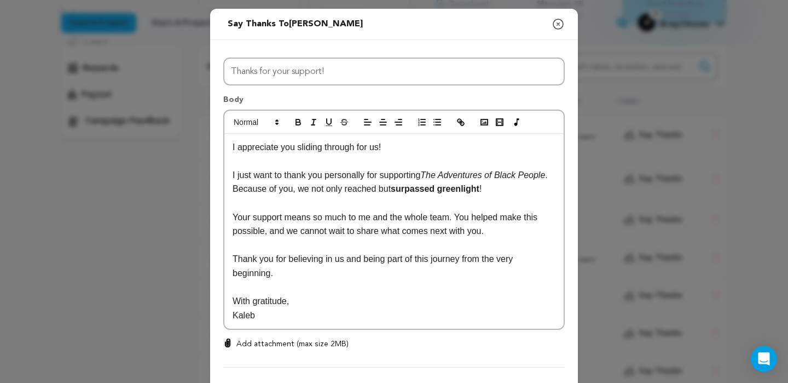
scroll to position [0, 0]
click at [393, 144] on p "I appreciate you sliding through for us!" at bounding box center [394, 147] width 323 height 14
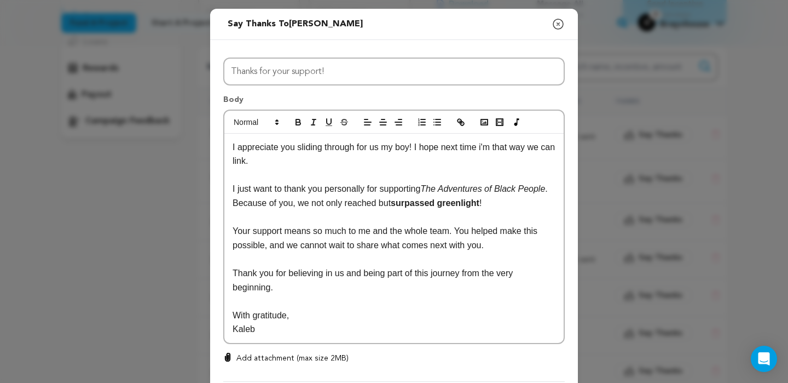
click at [486, 147] on p "I appreciate you sliding through for us my boy! I hope next time i'm that way w…" at bounding box center [394, 154] width 323 height 28
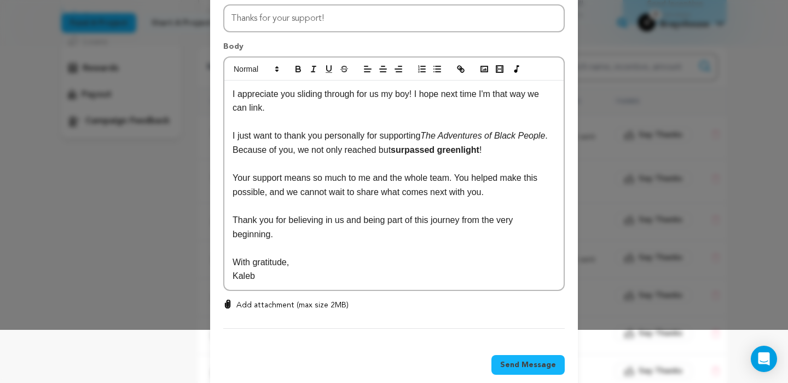
scroll to position [71, 0]
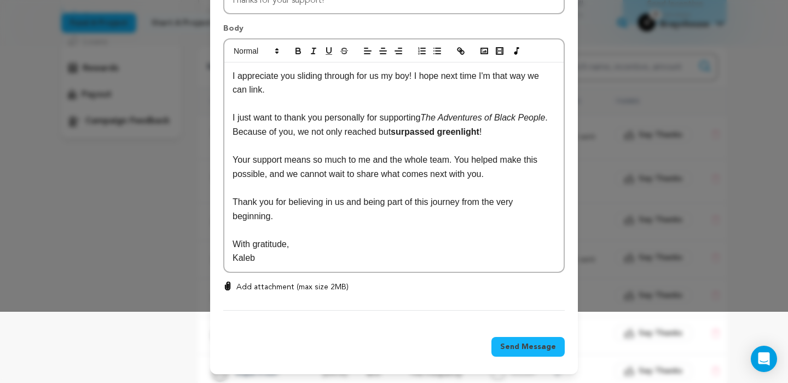
click at [506, 340] on button "Send Message" at bounding box center [528, 347] width 73 height 20
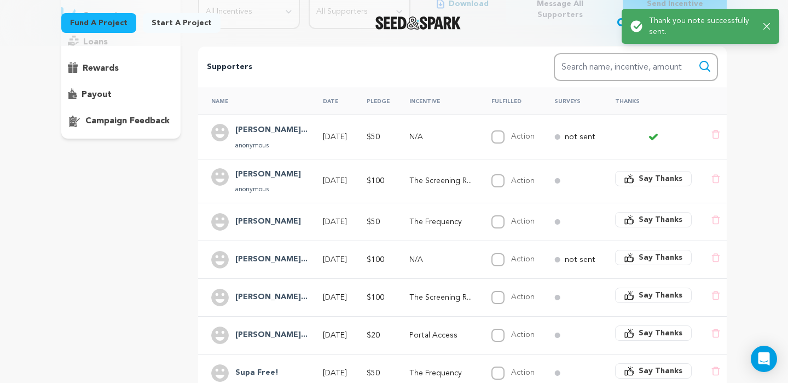
click at [649, 173] on span "Say Thanks" at bounding box center [661, 178] width 44 height 11
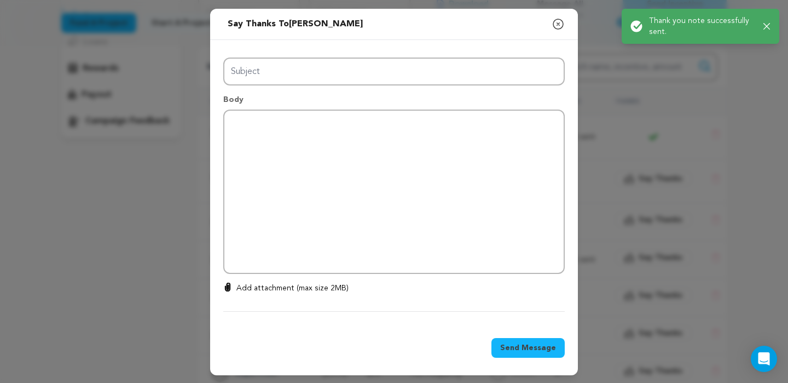
type input "Thanks for your support!"
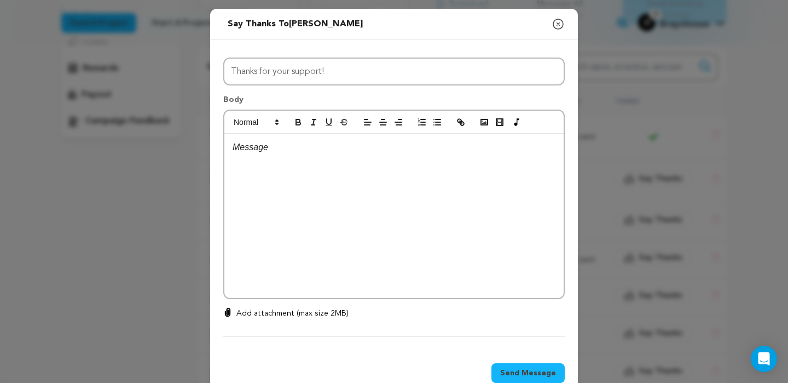
click at [503, 175] on div at bounding box center [393, 216] width 339 height 164
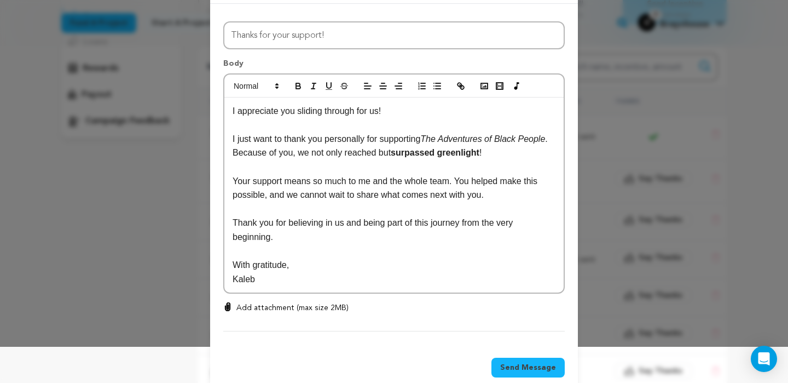
scroll to position [57, 0]
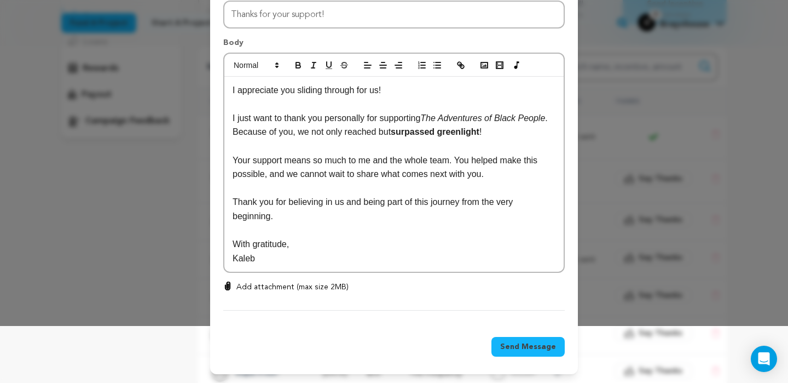
click at [404, 91] on p "I appreciate you sliding through for us!" at bounding box center [394, 90] width 323 height 14
click at [520, 354] on button "Send Message" at bounding box center [528, 347] width 73 height 20
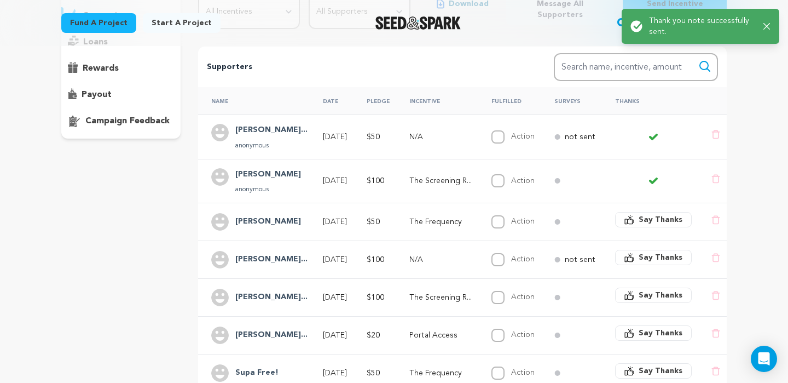
click at [653, 203] on td "Say Thanks" at bounding box center [650, 222] width 96 height 38
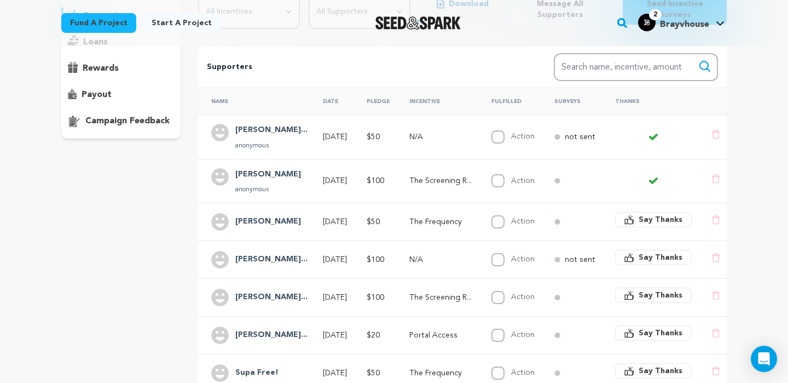
click at [651, 212] on button "Say Thanks" at bounding box center [653, 219] width 77 height 15
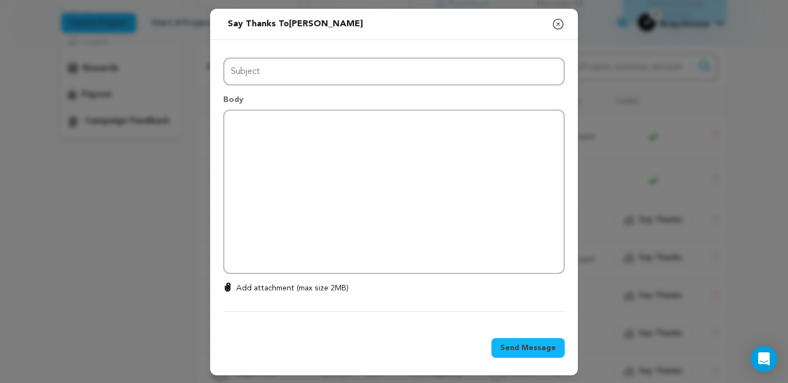
type input "Thanks for your support!"
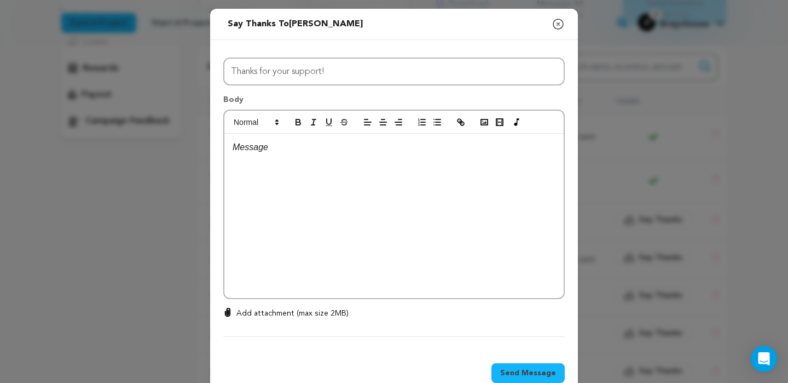
click at [492, 212] on div at bounding box center [393, 216] width 339 height 164
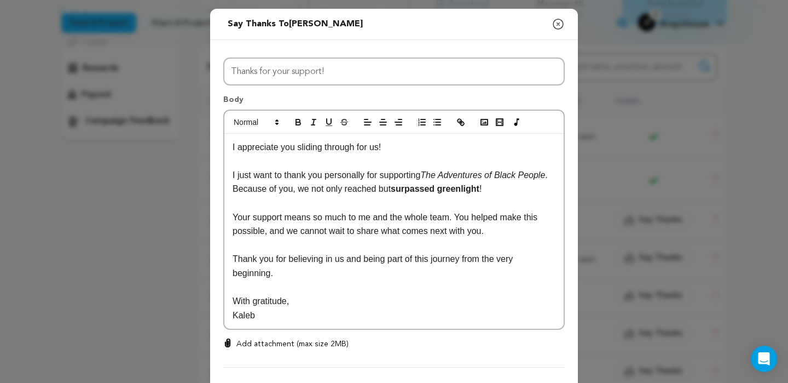
scroll to position [0, 0]
click at [434, 157] on p at bounding box center [394, 161] width 323 height 14
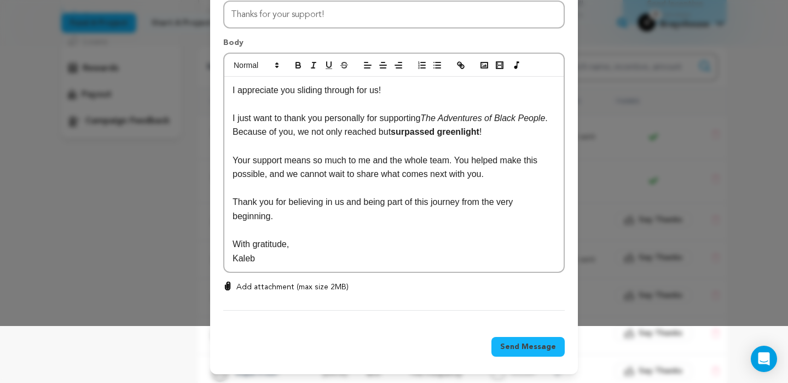
click at [512, 344] on span "Send Message" at bounding box center [528, 346] width 56 height 11
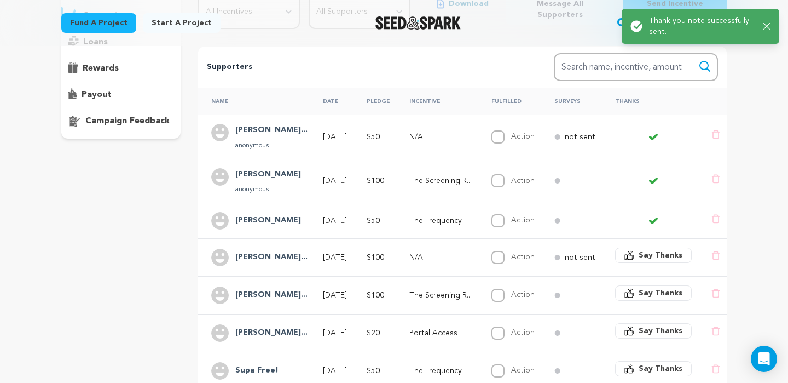
click at [650, 250] on span "Say Thanks" at bounding box center [661, 255] width 44 height 11
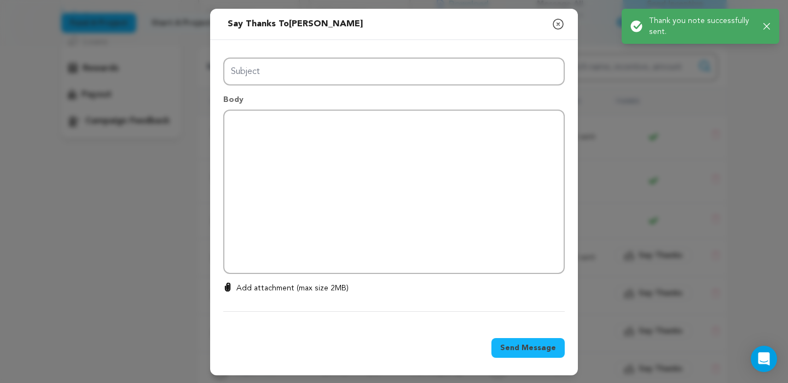
type input "Thanks for your support!"
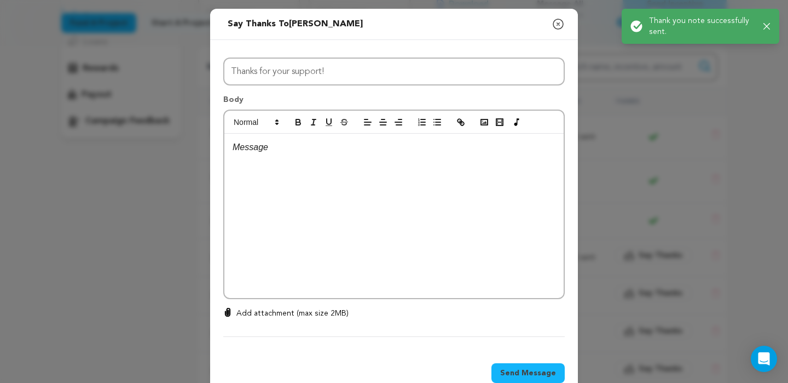
click at [474, 202] on div at bounding box center [393, 216] width 339 height 164
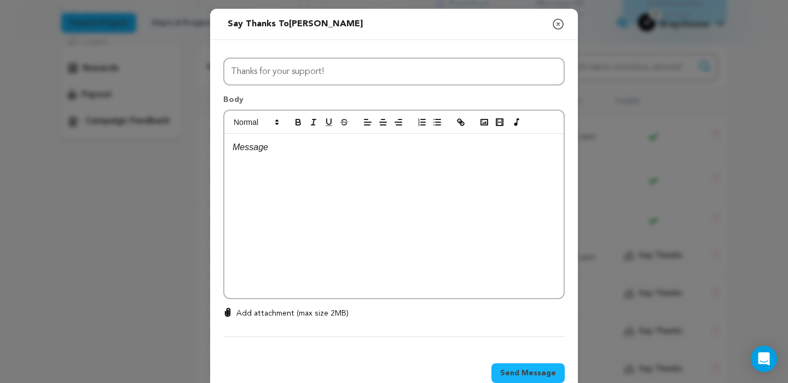
scroll to position [0, 0]
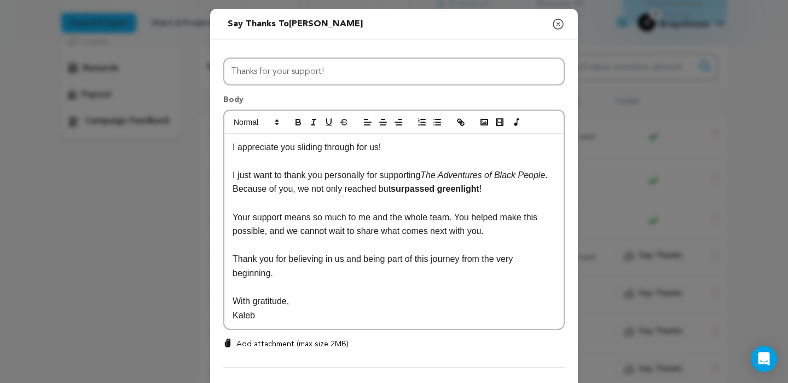
click at [427, 147] on p "I appreciate you sliding through for us!" at bounding box center [394, 147] width 323 height 14
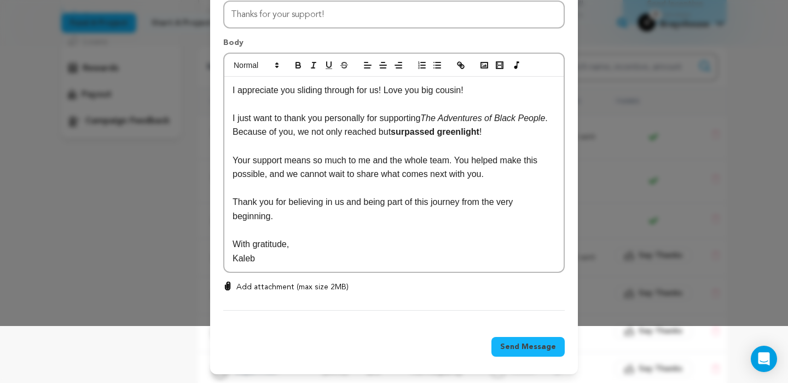
click at [516, 347] on span "Send Message" at bounding box center [528, 346] width 56 height 11
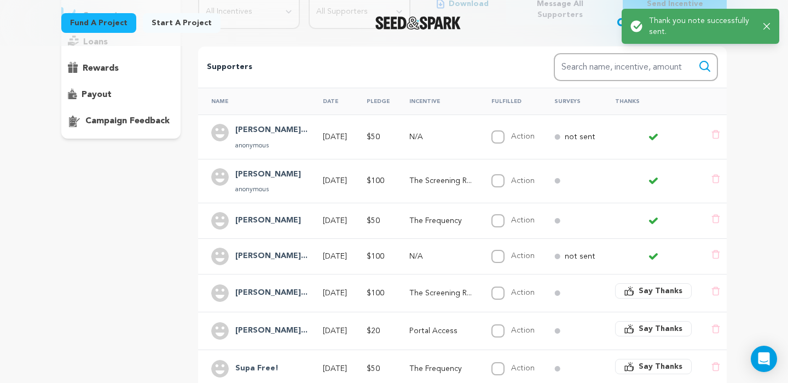
click at [672, 283] on button "Say Thanks" at bounding box center [653, 290] width 77 height 15
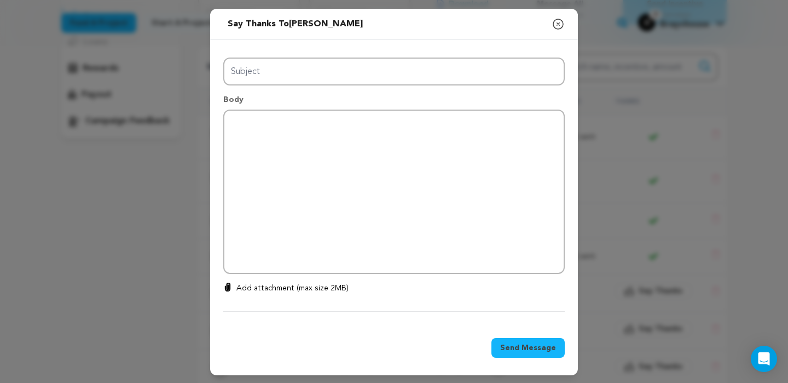
type input "Thanks for your support!"
click at [672, 268] on div "Send message to [PERSON_NAME] Say thanks to [PERSON_NAME] Compose New Message C…" at bounding box center [394, 192] width 788 height 384
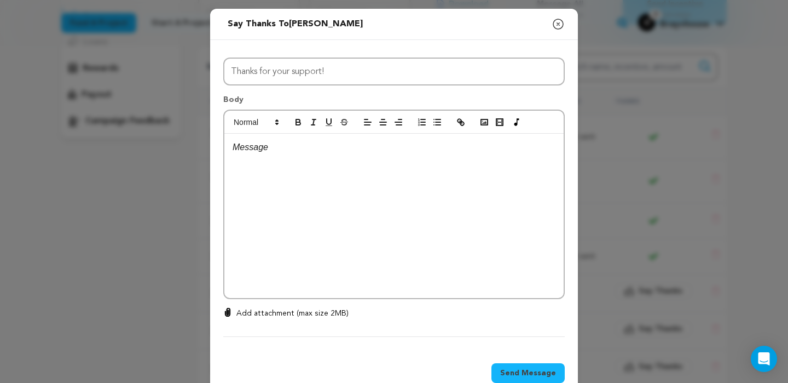
click at [439, 184] on div at bounding box center [393, 216] width 339 height 164
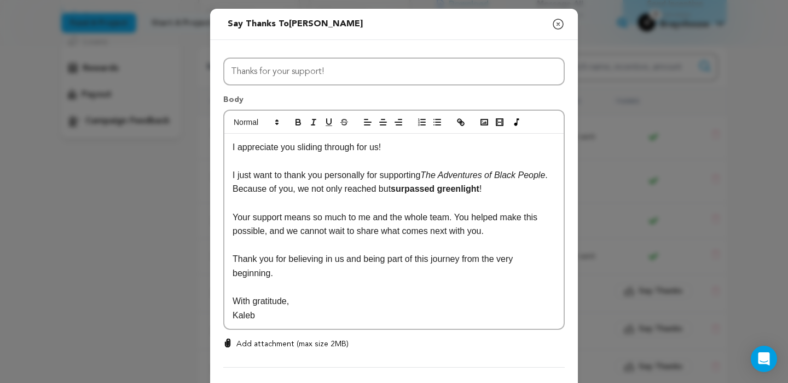
scroll to position [0, 0]
drag, startPoint x: 398, startPoint y: 147, endPoint x: 138, endPoint y: 127, distance: 260.9
click at [138, 127] on div "Send message to [PERSON_NAME] Say thanks to [PERSON_NAME] Compose New Message C…" at bounding box center [394, 220] width 788 height 440
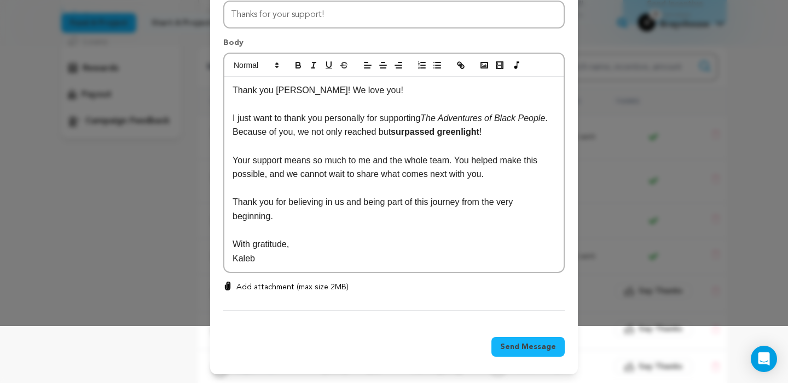
click at [532, 339] on button "Send Message" at bounding box center [528, 347] width 73 height 20
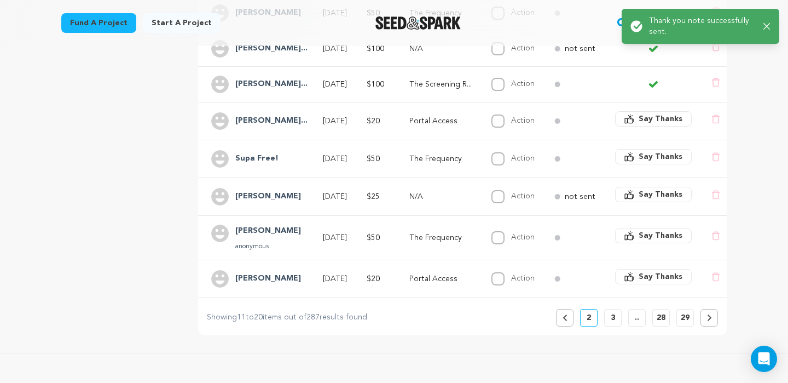
scroll to position [374, 0]
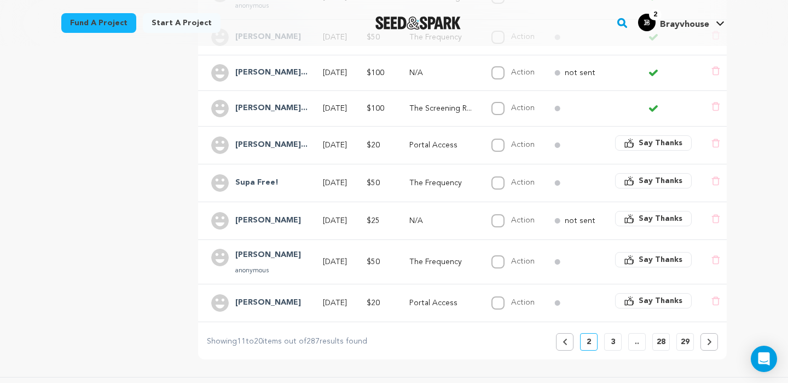
click at [664, 137] on span "Say Thanks" at bounding box center [661, 142] width 44 height 11
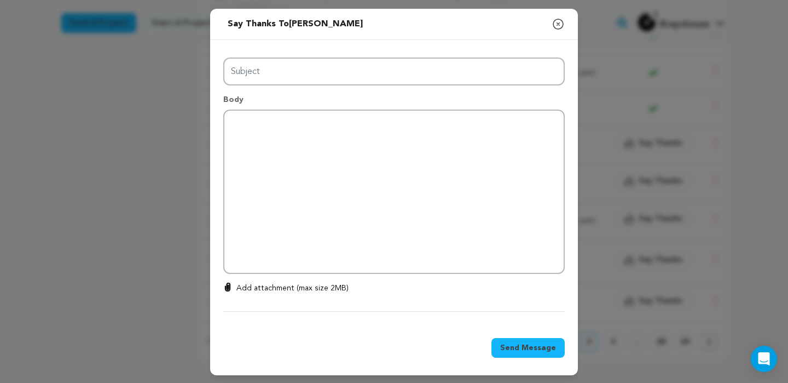
type input "Thanks for your support!"
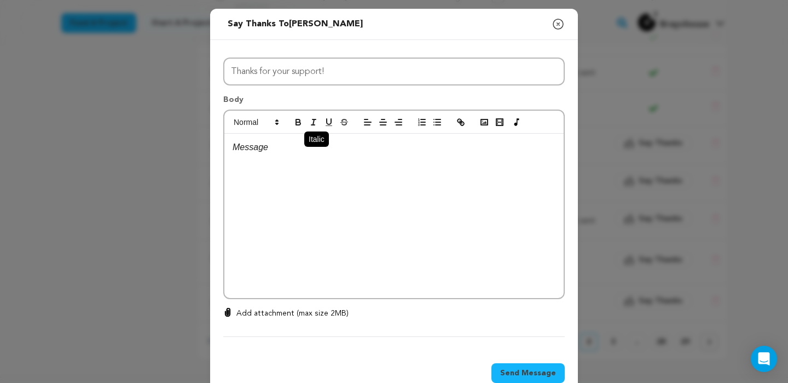
click at [312, 125] on line "button" at bounding box center [313, 125] width 3 height 0
click at [304, 157] on div "﻿" at bounding box center [393, 216] width 339 height 164
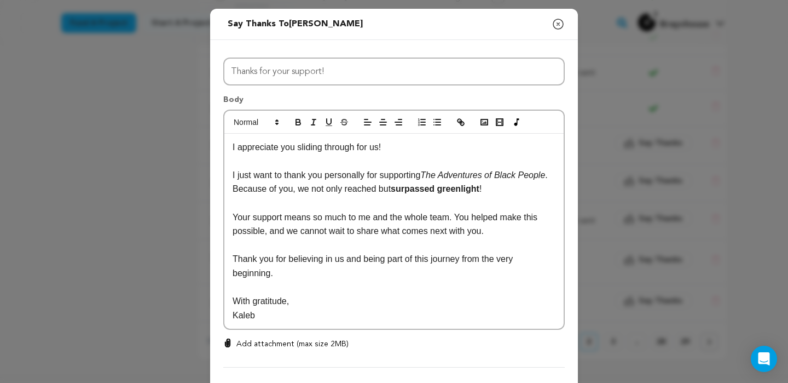
click at [402, 147] on p "I appreciate you sliding through for us!" at bounding box center [394, 147] width 323 height 14
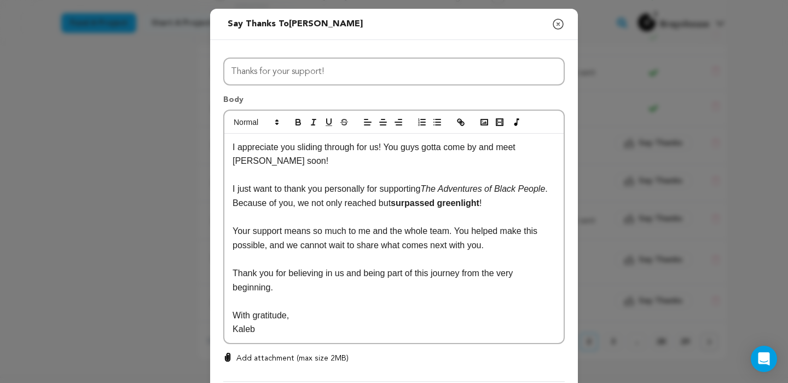
scroll to position [71, 0]
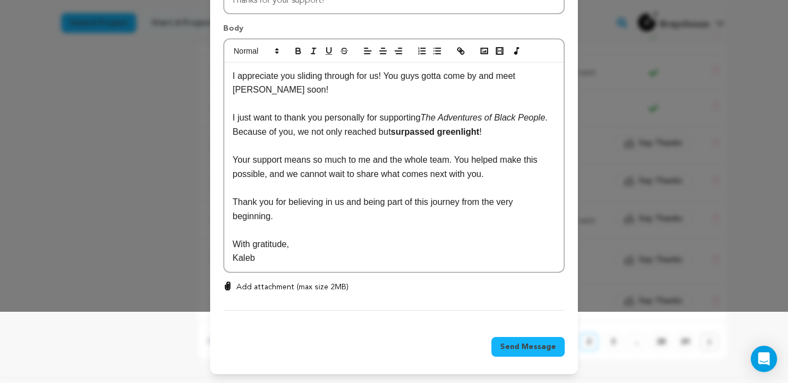
click at [509, 341] on span "Send Message" at bounding box center [528, 346] width 56 height 11
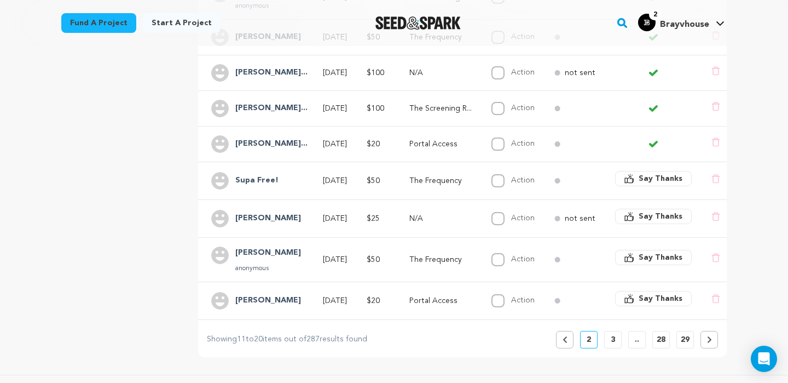
click at [670, 173] on span "Say Thanks" at bounding box center [661, 178] width 44 height 11
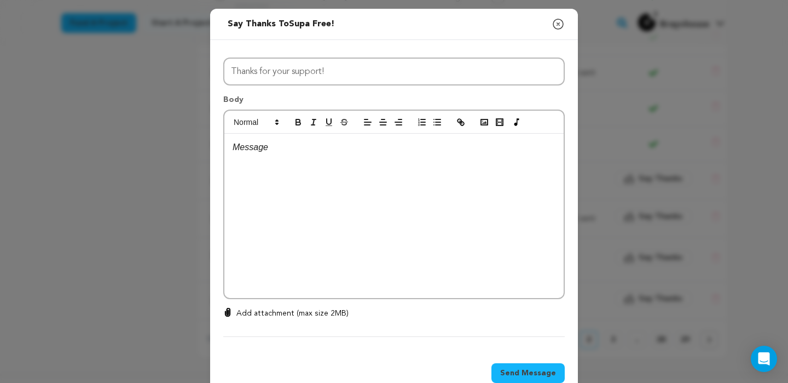
click at [393, 163] on div at bounding box center [393, 216] width 339 height 164
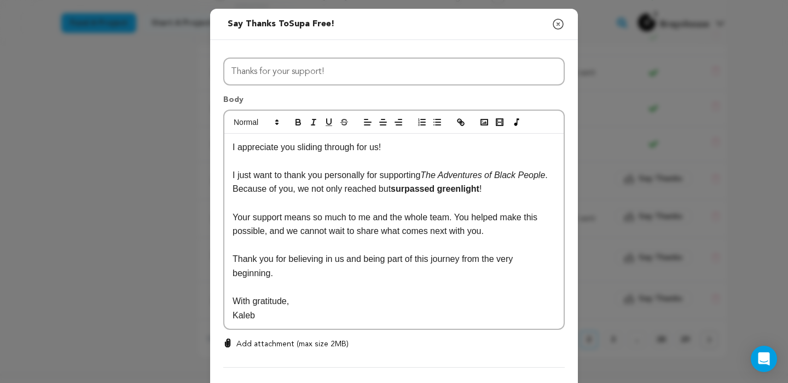
scroll to position [0, 0]
click at [231, 146] on div "I appreciate you sliding through for us! I just want to thank you personally fo…" at bounding box center [393, 231] width 339 height 195
click at [293, 150] on p "I appreciate you sliding through for us!" at bounding box center [394, 147] width 323 height 14
click at [411, 146] on p "I appreciate yall sliding through for us!" at bounding box center [394, 147] width 323 height 14
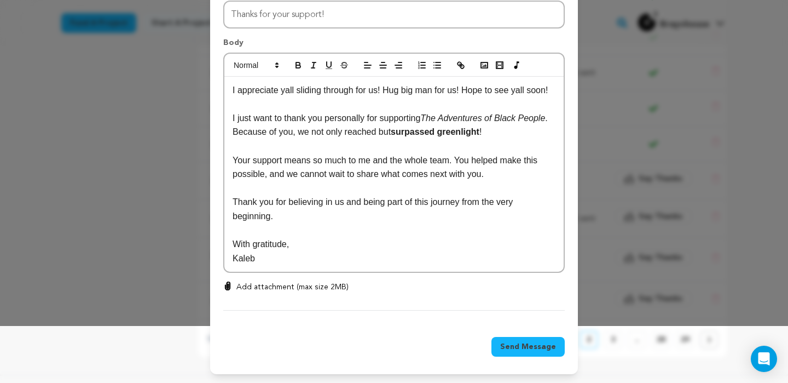
click at [535, 346] on span "Send Message" at bounding box center [528, 346] width 56 height 11
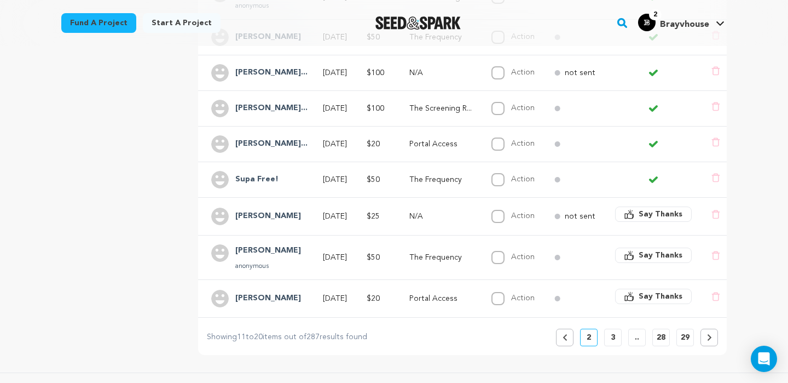
click at [673, 209] on span "Say Thanks" at bounding box center [661, 214] width 44 height 11
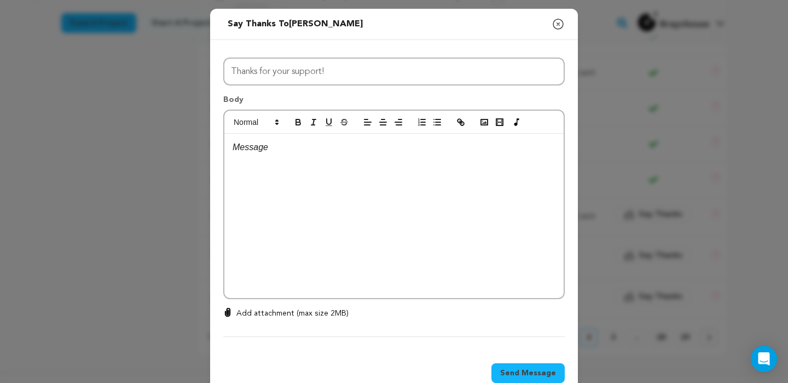
click at [467, 172] on div at bounding box center [393, 216] width 339 height 164
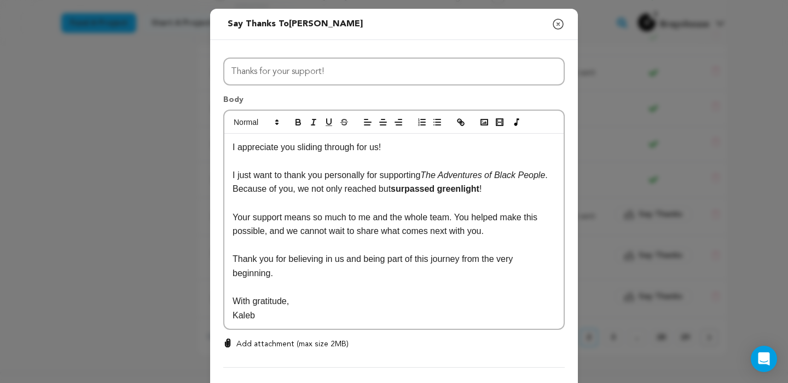
scroll to position [0, 0]
click at [442, 139] on div "I appreciate you sliding through for us! I just want to thank you personally fo…" at bounding box center [393, 231] width 339 height 195
click at [418, 149] on p "I appreciate you sliding through for us!" at bounding box center [394, 147] width 323 height 14
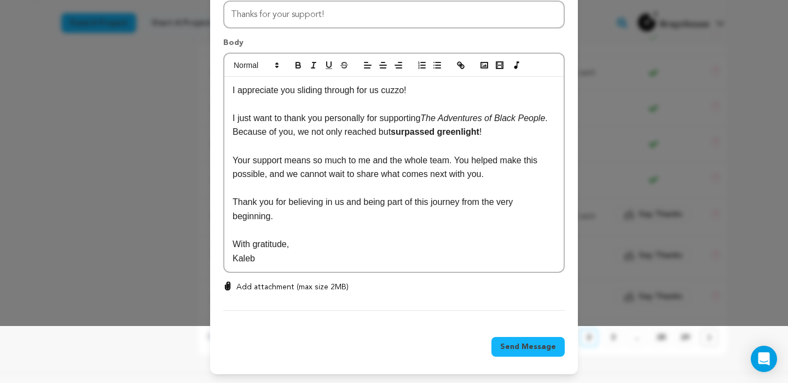
click at [528, 359] on div "Send Message" at bounding box center [394, 349] width 368 height 50
click at [539, 342] on span "Send Message" at bounding box center [528, 346] width 56 height 11
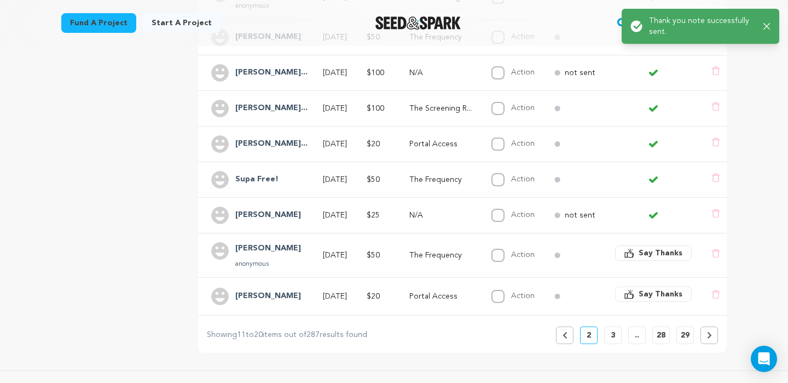
click at [660, 247] on span "Say Thanks" at bounding box center [661, 252] width 44 height 11
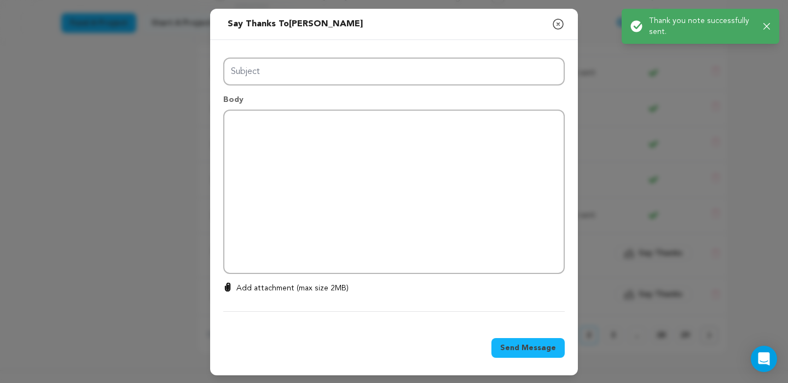
type input "Thanks for your support!"
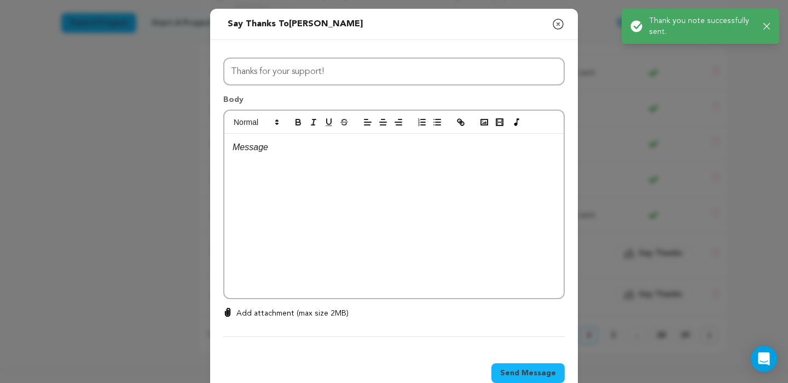
click at [433, 184] on div at bounding box center [393, 216] width 339 height 164
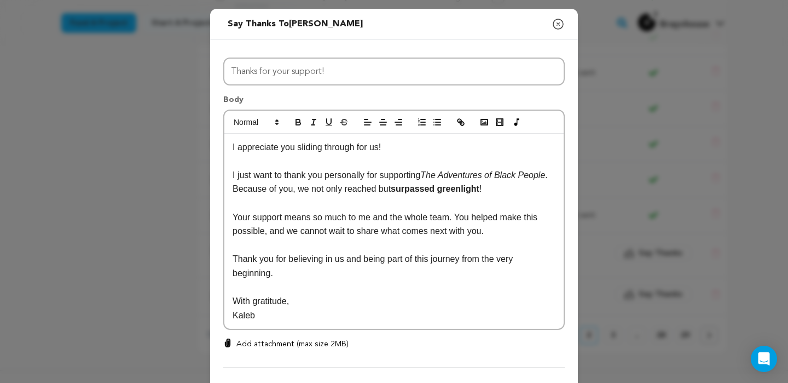
click at [410, 154] on p at bounding box center [394, 161] width 323 height 14
click at [400, 147] on p "I appreciate you sliding through for us!" at bounding box center [394, 147] width 323 height 14
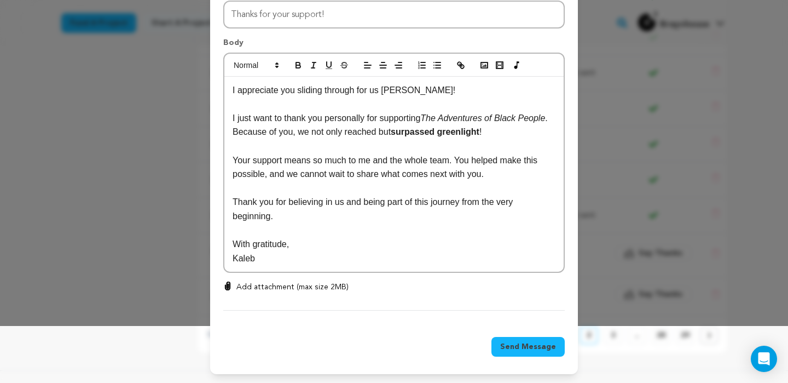
click at [533, 344] on span "Send Message" at bounding box center [528, 346] width 56 height 11
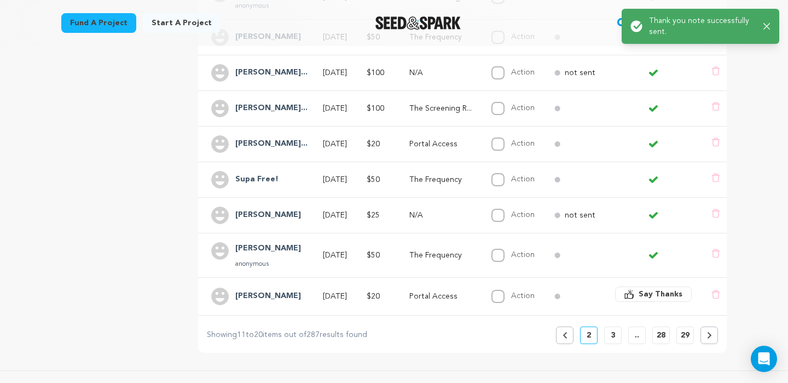
click at [667, 289] on span "Say Thanks" at bounding box center [661, 294] width 44 height 11
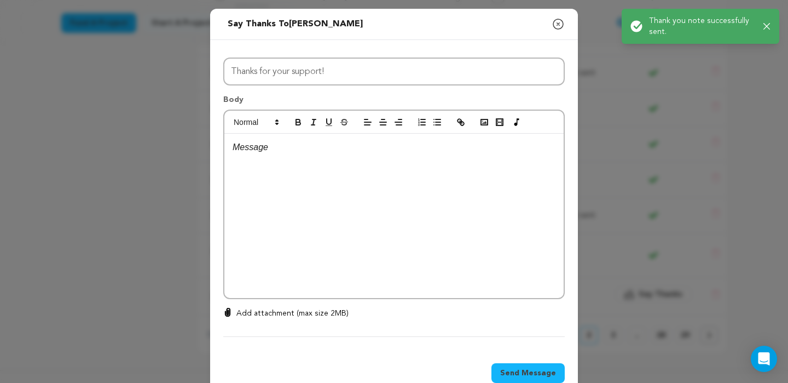
click at [436, 189] on div at bounding box center [393, 216] width 339 height 164
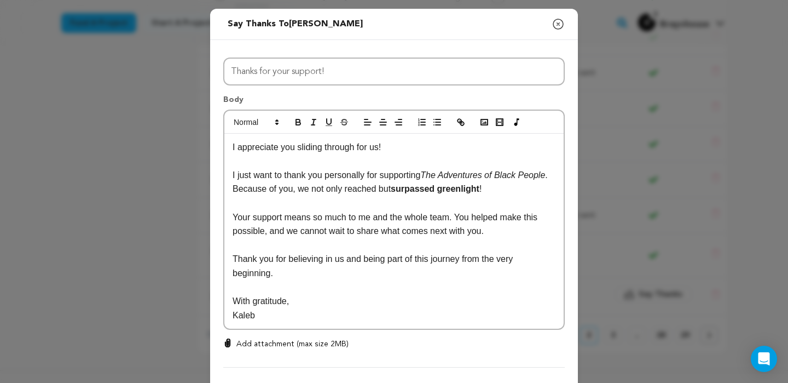
scroll to position [0, 0]
click at [390, 147] on p "I appreciate you sliding through for us!" at bounding box center [394, 147] width 323 height 14
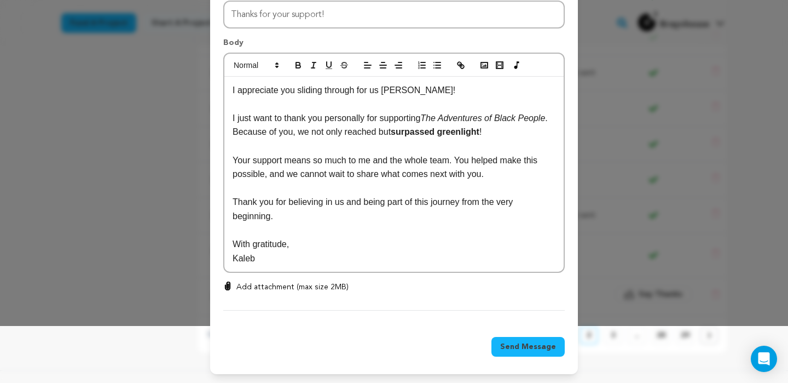
click at [510, 346] on span "Send Message" at bounding box center [528, 346] width 56 height 11
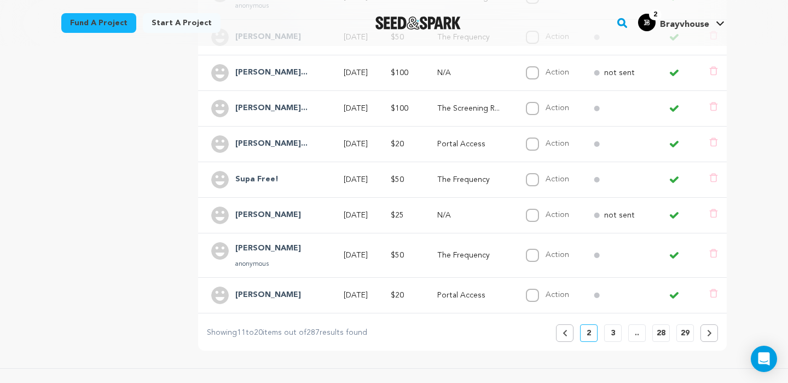
click at [564, 330] on icon at bounding box center [565, 333] width 5 height 7
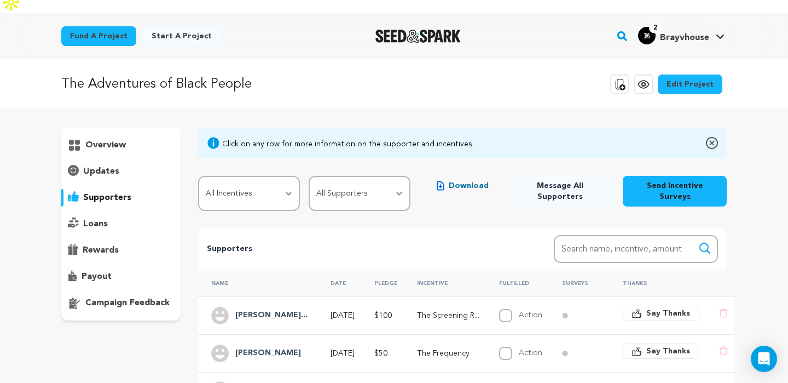
scroll to position [0, 0]
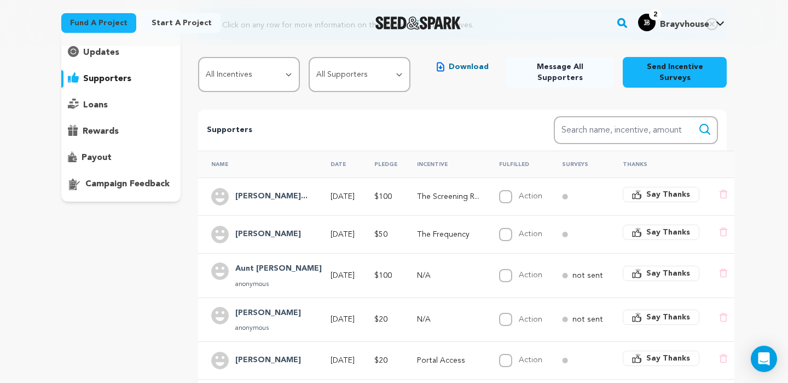
scroll to position [72, 0]
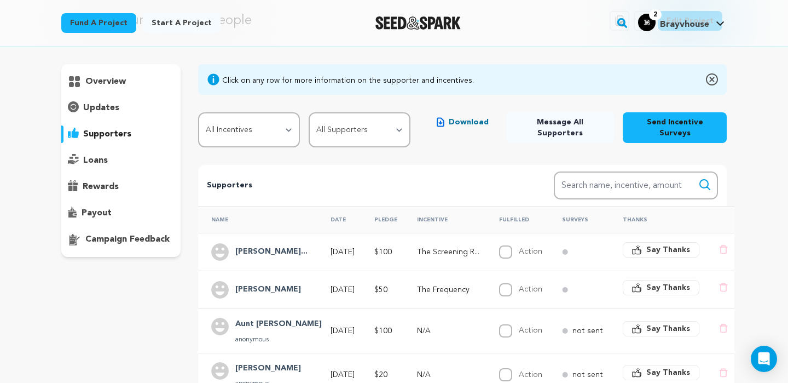
click at [633, 247] on icon "button" at bounding box center [636, 250] width 9 height 7
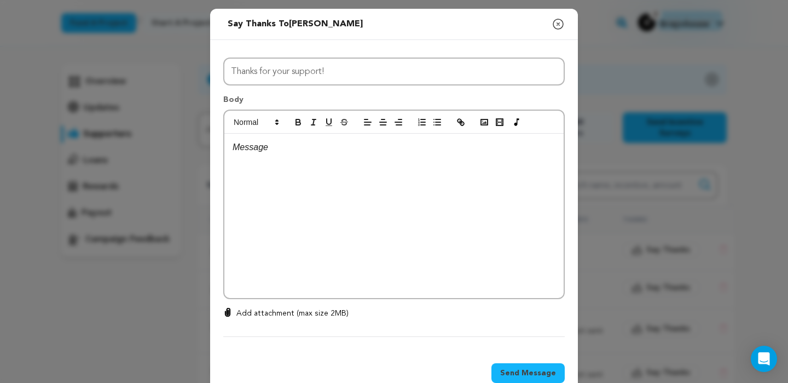
click at [451, 184] on div at bounding box center [393, 216] width 339 height 164
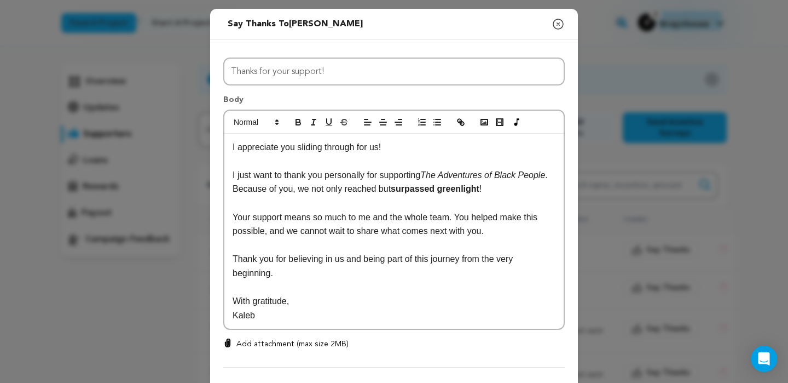
scroll to position [0, 0]
click at [413, 151] on p "I appreciate you sliding through for us!" at bounding box center [394, 147] width 323 height 14
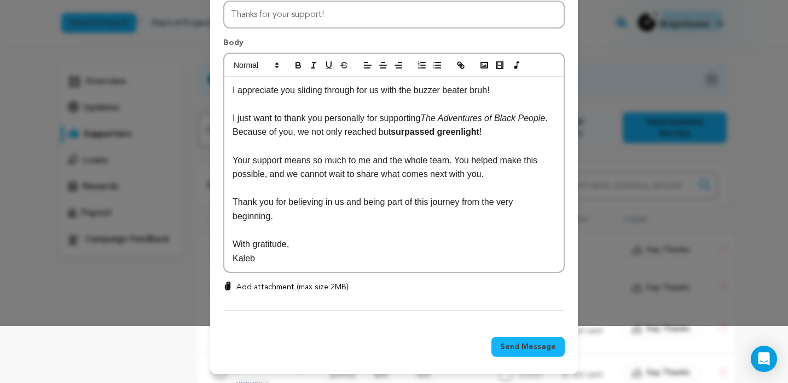
click at [521, 347] on span "Send Message" at bounding box center [528, 346] width 56 height 11
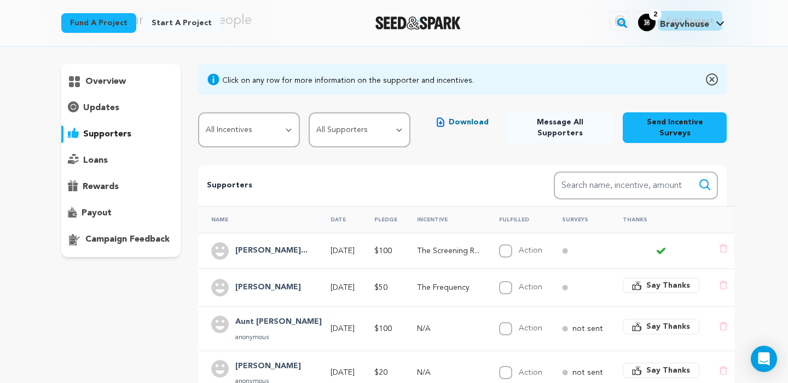
click at [669, 280] on span "Say Thanks" at bounding box center [669, 285] width 44 height 11
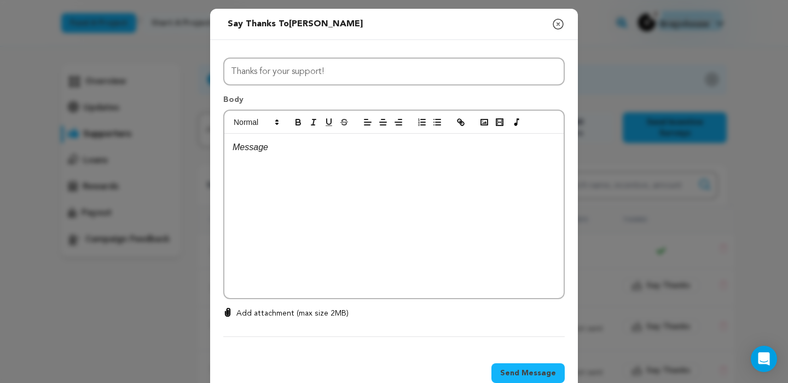
click at [452, 180] on div at bounding box center [393, 216] width 339 height 164
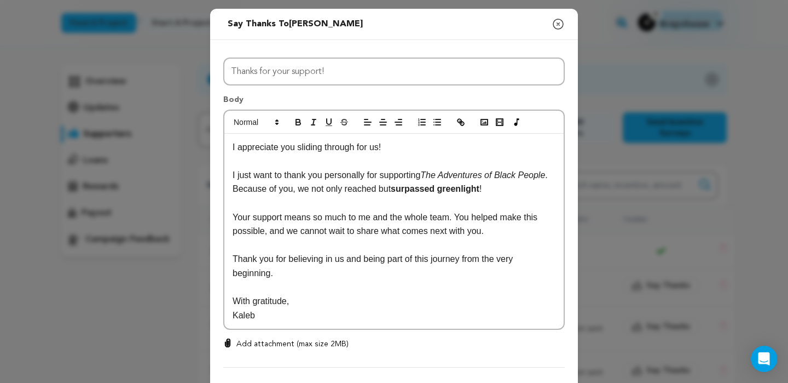
click at [409, 147] on p "I appreciate you sliding through for us!" at bounding box center [394, 147] width 323 height 14
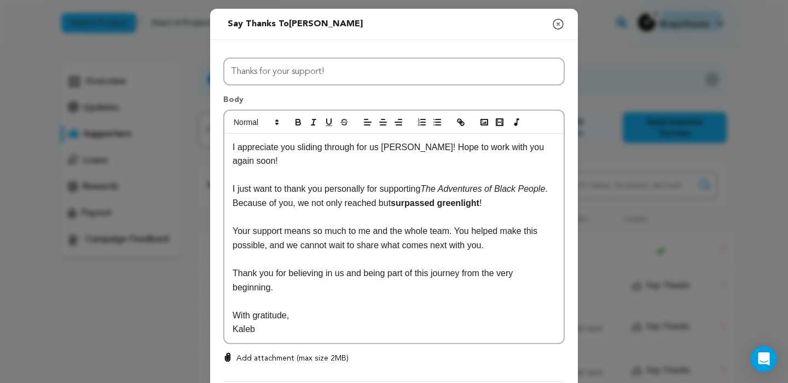
scroll to position [71, 0]
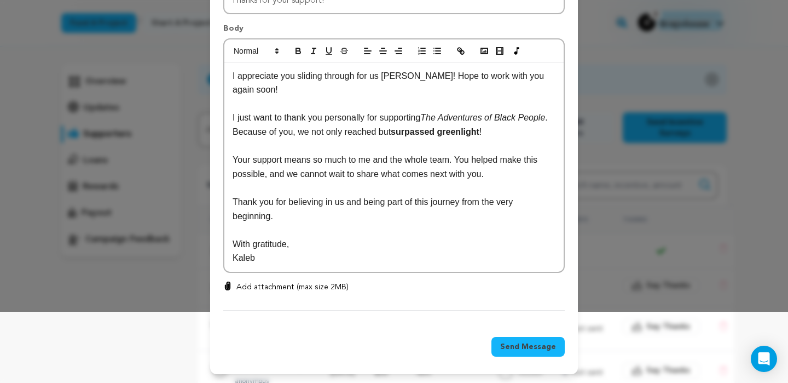
click at [531, 343] on span "Send Message" at bounding box center [528, 346] width 56 height 11
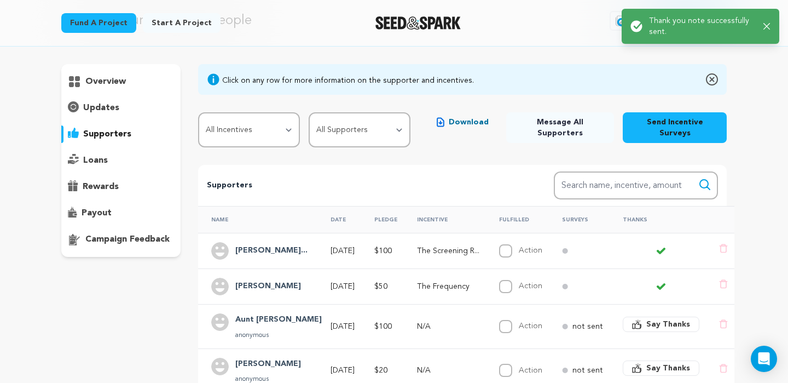
click at [654, 319] on span "Say Thanks" at bounding box center [669, 324] width 44 height 11
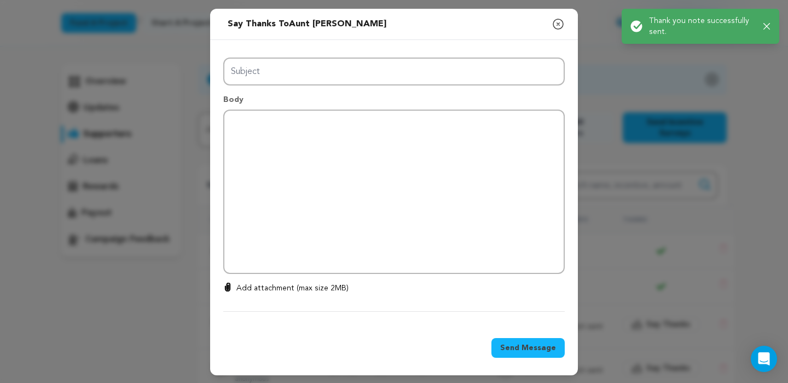
type input "Thanks for your support!"
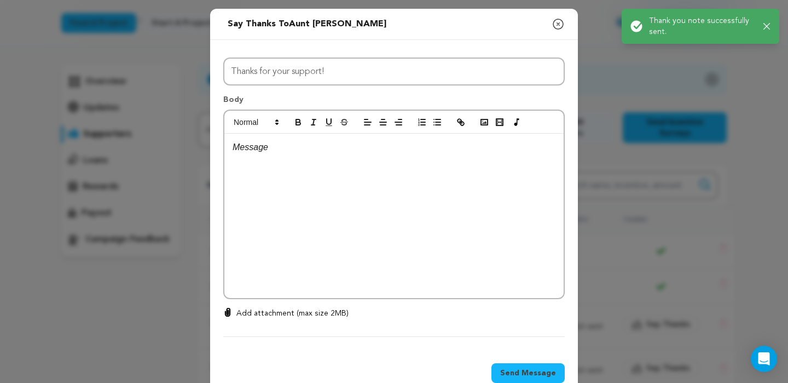
click at [434, 180] on div at bounding box center [393, 216] width 339 height 164
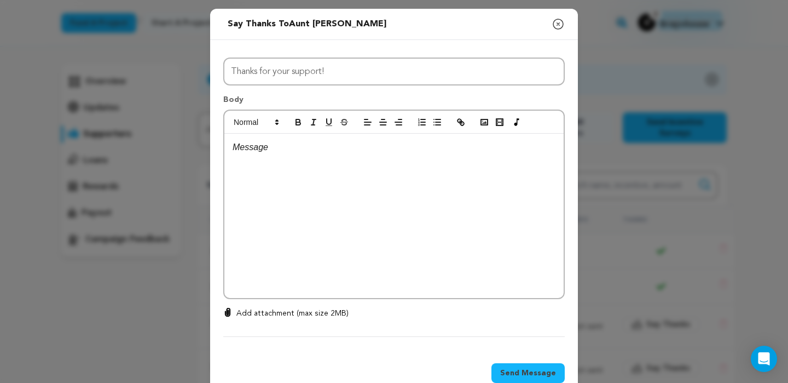
scroll to position [0, 0]
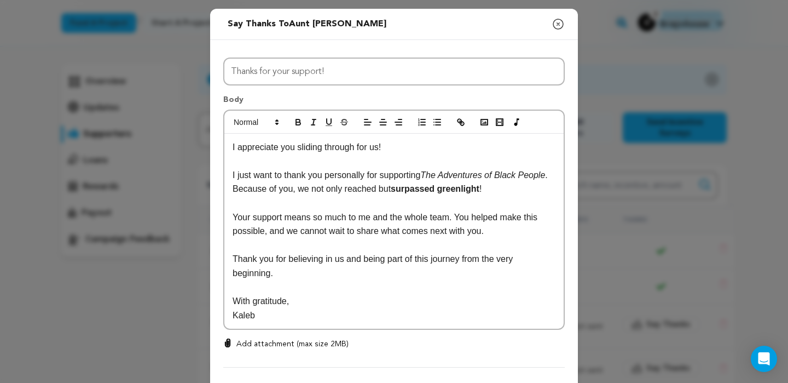
click at [393, 147] on p "I appreciate you sliding through for us!" at bounding box center [394, 147] width 323 height 14
drag, startPoint x: 393, startPoint y: 147, endPoint x: 204, endPoint y: 123, distance: 190.4
click at [204, 123] on div "Send message to Aunt Irma Say thanks to Aunt Irma Compose New Message Close mod…" at bounding box center [394, 220] width 788 height 440
click at [232, 165] on div "Hello Aunt Irma, I just want to thank you personally for supporting The Adventu…" at bounding box center [393, 231] width 339 height 195
click at [278, 311] on p "Kaleb" at bounding box center [394, 315] width 323 height 14
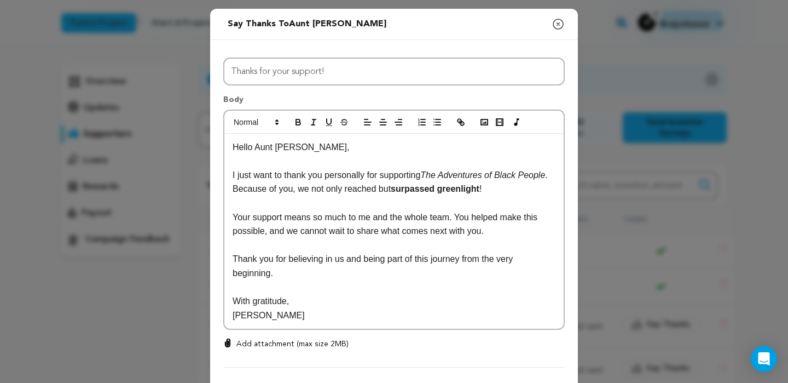
click at [290, 303] on p "With gratitude," at bounding box center [394, 301] width 323 height 14
click at [500, 233] on p "Your support means so much to me and the whole team. You helped make this possi…" at bounding box center [394, 224] width 323 height 28
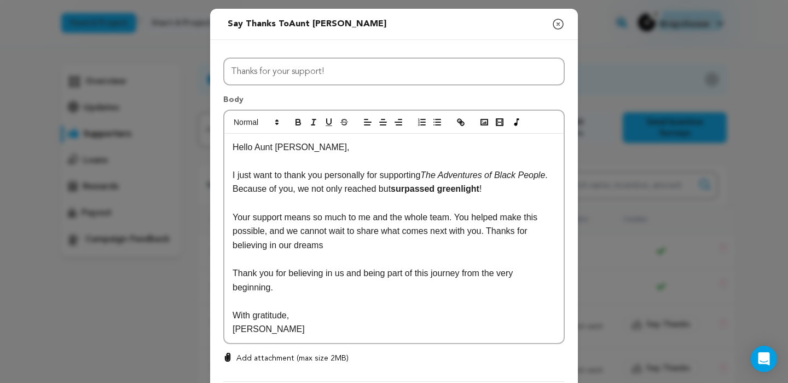
click at [440, 262] on p at bounding box center [394, 259] width 323 height 14
click at [401, 244] on p "Your support means so much to me and the whole team. You helped make this possi…" at bounding box center [394, 231] width 323 height 42
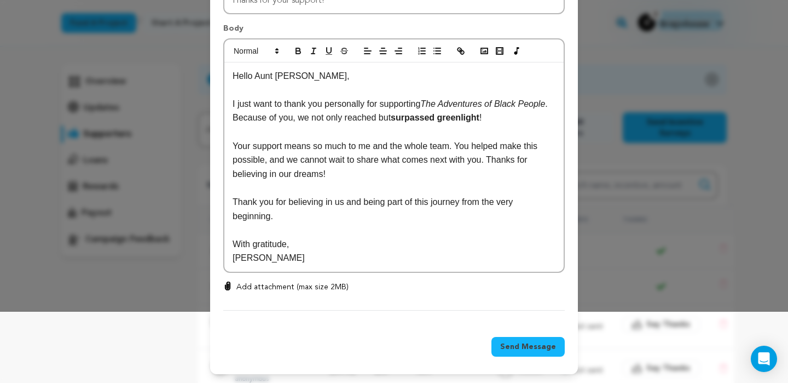
click at [539, 348] on span "Send Message" at bounding box center [528, 346] width 56 height 11
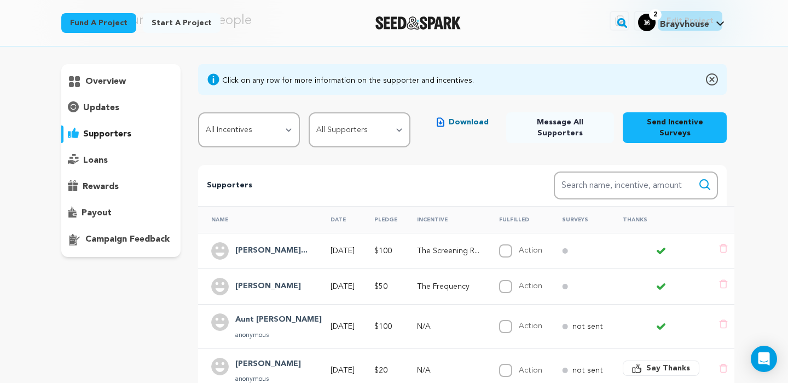
click at [648, 362] on span "Say Thanks" at bounding box center [669, 367] width 44 height 11
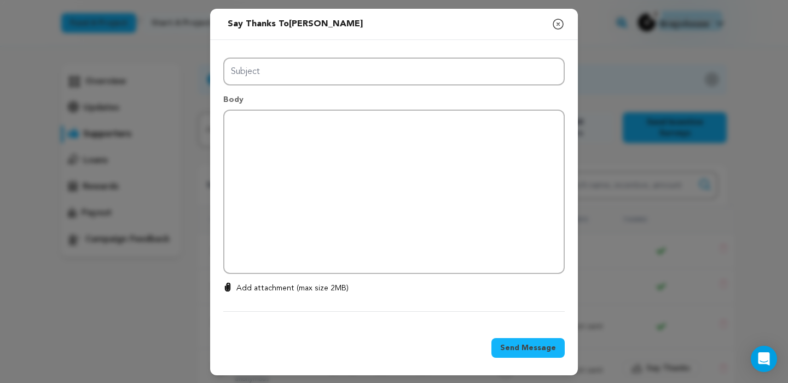
type input "Thanks for your support!"
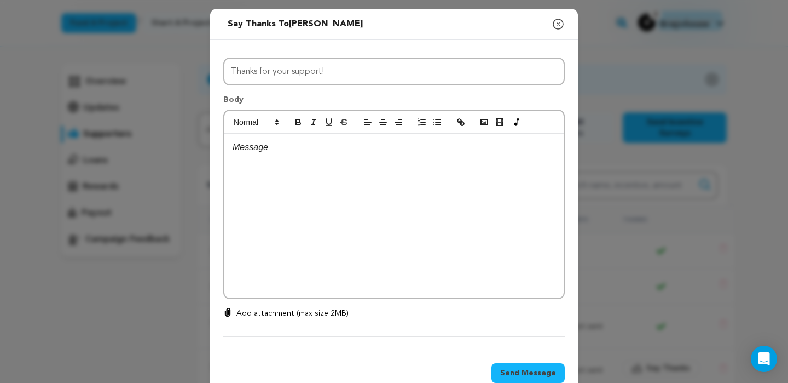
click at [474, 175] on div at bounding box center [393, 216] width 339 height 164
click at [241, 129] on span at bounding box center [256, 122] width 54 height 13
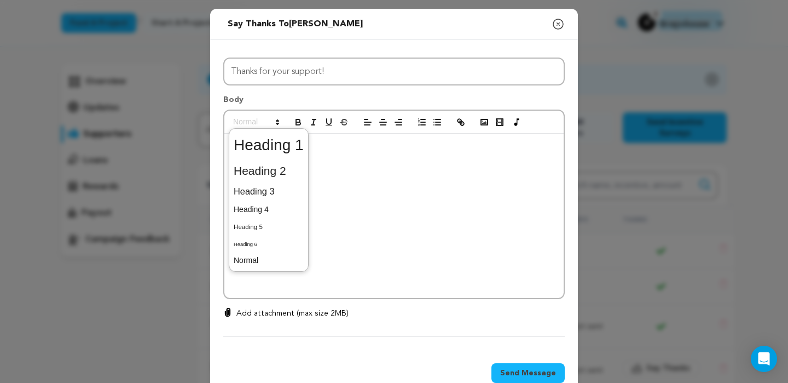
click at [407, 164] on div at bounding box center [393, 216] width 339 height 164
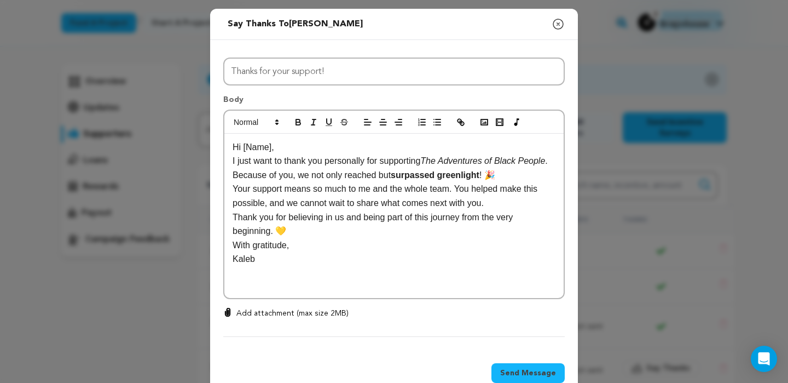
click at [272, 148] on p "Hi [Name]," at bounding box center [394, 147] width 323 height 14
click at [266, 174] on p "I just want to thank you personally for supporting The Adventures of Black Peop…" at bounding box center [394, 168] width 323 height 28
click at [228, 162] on div "Hi Mrs Angela, I just want to thank you personally for supporting The Adventure…" at bounding box center [393, 216] width 339 height 164
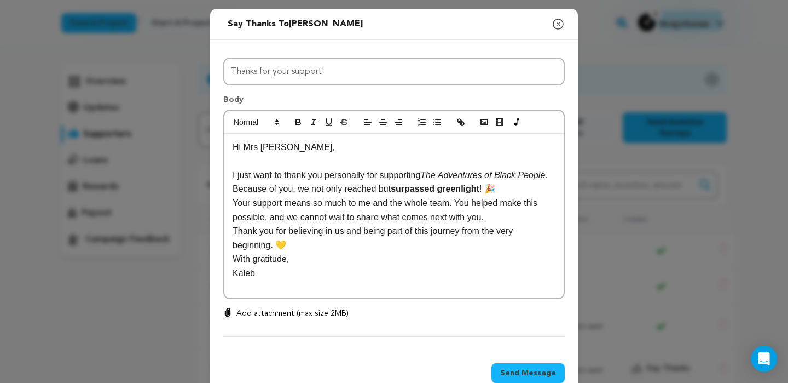
click at [231, 202] on div "Hi Mrs Angela, I just want to thank you personally for supporting The Adventure…" at bounding box center [393, 216] width 339 height 164
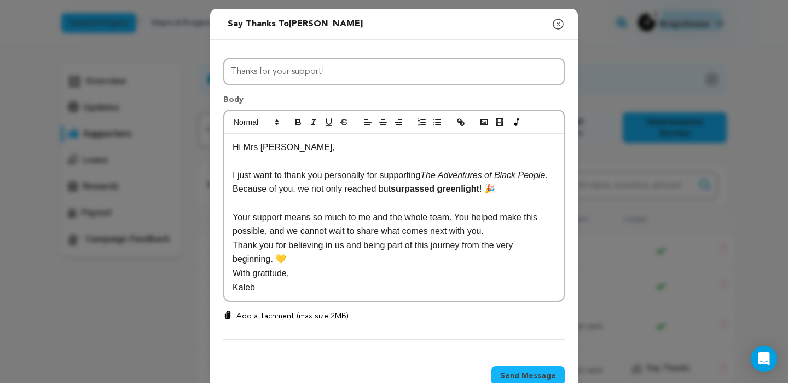
click at [233, 244] on p "Thank you for believing in us and being part of this journey from the very begi…" at bounding box center [394, 252] width 323 height 28
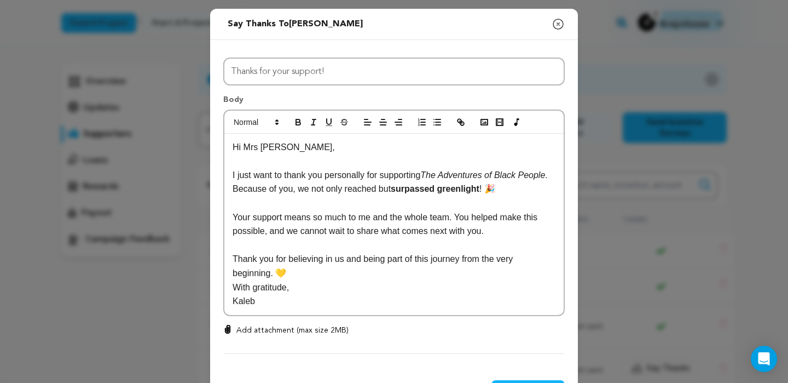
click at [287, 274] on p "Thank you for believing in us and being part of this journey from the very begi…" at bounding box center [394, 266] width 323 height 28
click at [234, 284] on p "With gratitude," at bounding box center [394, 287] width 323 height 14
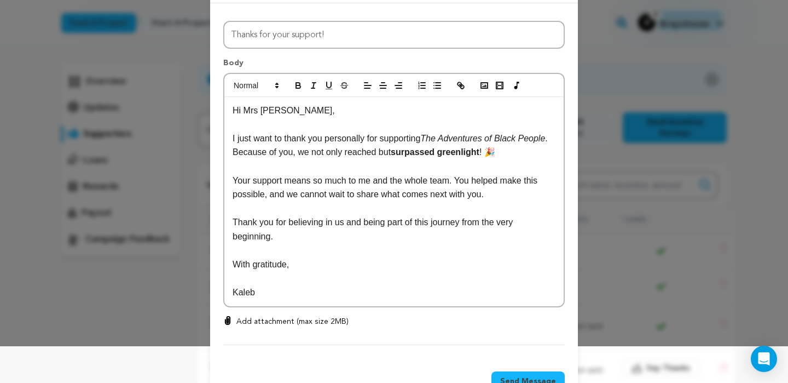
scroll to position [38, 0]
click at [537, 148] on p "I just want to thank you personally for supporting The Adventures of Black Peop…" at bounding box center [394, 144] width 323 height 28
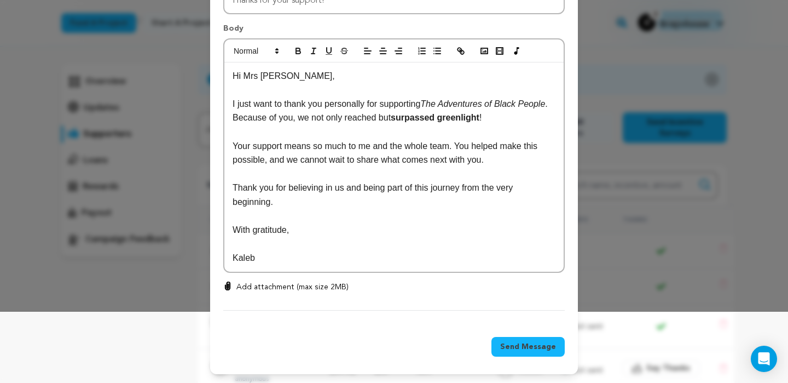
click at [517, 342] on span "Send Message" at bounding box center [528, 346] width 56 height 11
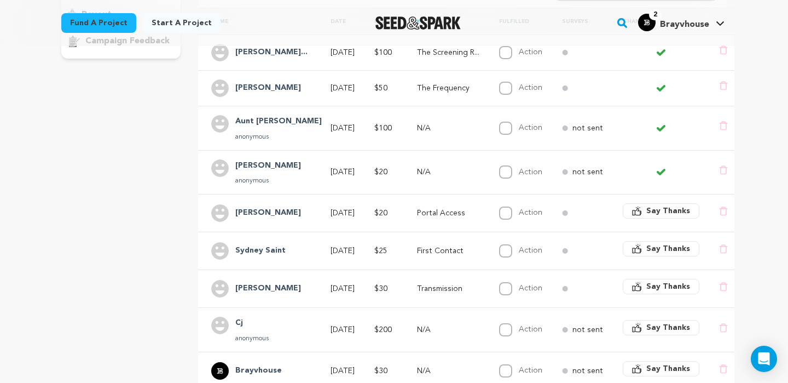
scroll to position [282, 0]
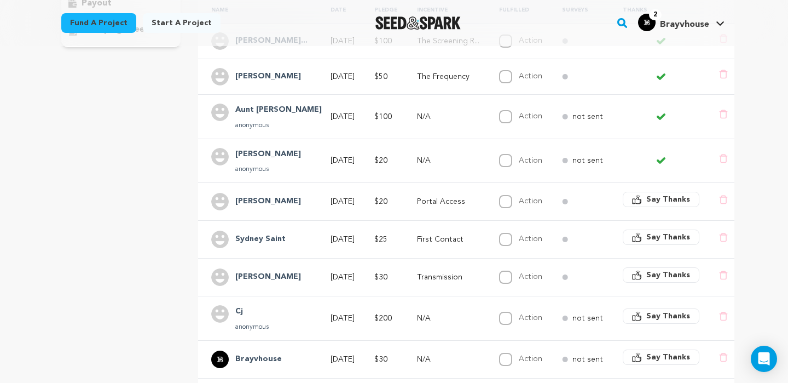
click at [652, 194] on span "Say Thanks" at bounding box center [669, 199] width 44 height 11
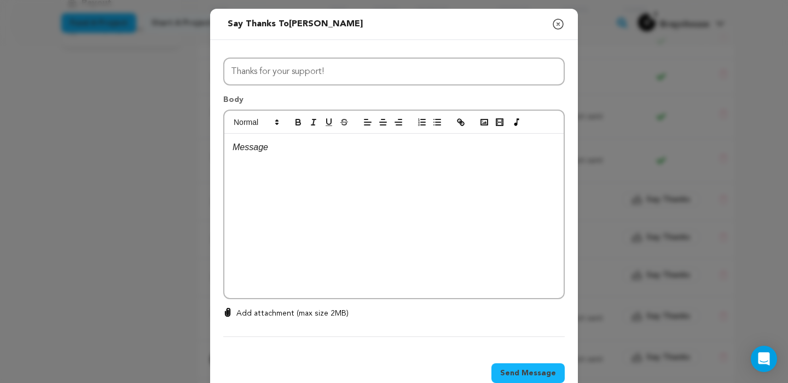
click at [461, 185] on div at bounding box center [393, 216] width 339 height 164
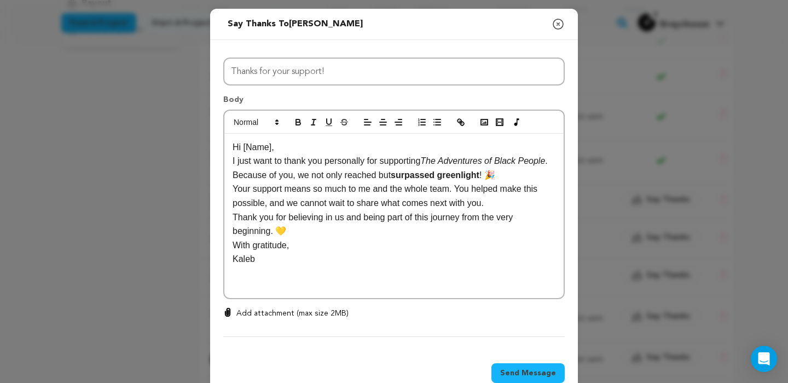
scroll to position [0, 0]
click at [273, 149] on p "Hi [Name]," at bounding box center [394, 147] width 323 height 14
click at [231, 160] on div "My Boy! , I just want to thank you personally for supporting The Adventures of …" at bounding box center [393, 216] width 339 height 164
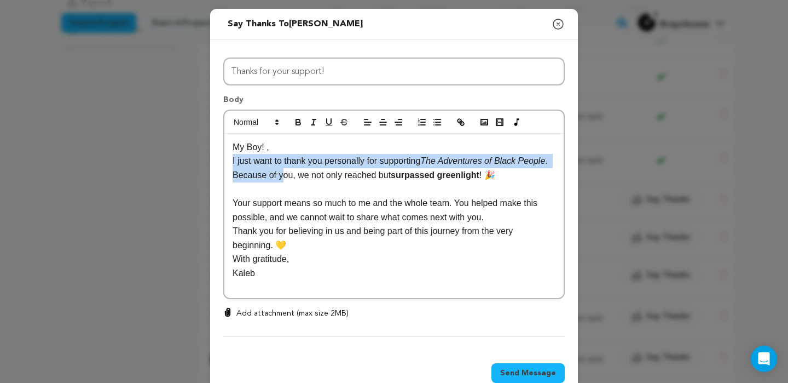
drag, startPoint x: 231, startPoint y: 160, endPoint x: 370, endPoint y: 172, distance: 139.5
click at [341, 172] on div "My Boy! , I just want to thank you personally for supporting The Adventures of …" at bounding box center [393, 216] width 339 height 164
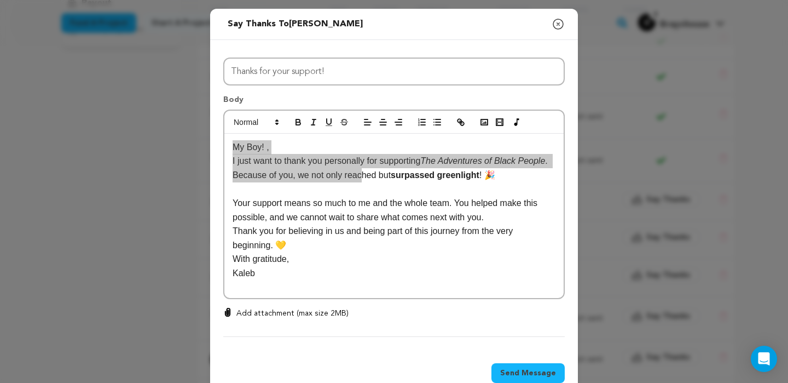
drag, startPoint x: 396, startPoint y: 172, endPoint x: 531, endPoint y: 120, distance: 144.2
click at [531, 120] on div "My Boy! , I just want to thank you personally for supporting The Adventures of …" at bounding box center [394, 204] width 342 height 189
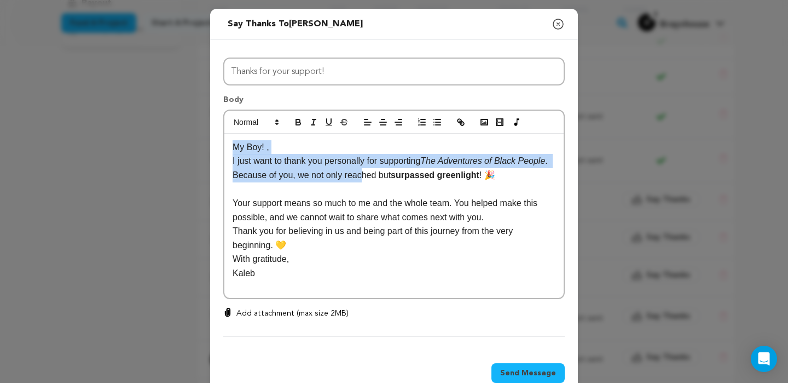
click at [380, 142] on p "My Boy! ," at bounding box center [394, 147] width 323 height 14
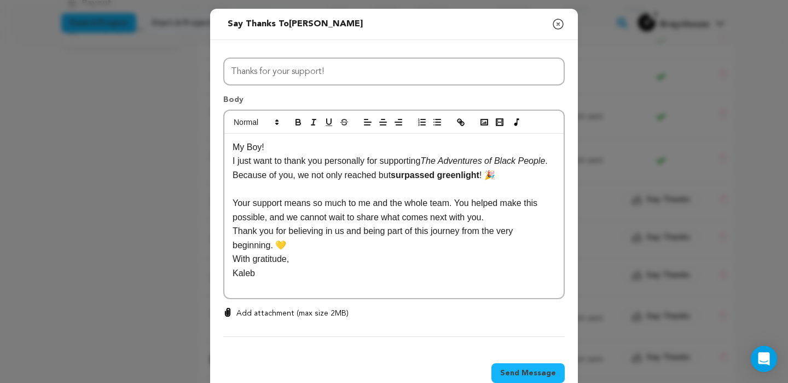
click at [337, 227] on p "Thank you for believing in us and being part of this journey from the very begi…" at bounding box center [394, 238] width 323 height 28
drag, startPoint x: 337, startPoint y: 227, endPoint x: 270, endPoint y: 210, distance: 69.1
click at [337, 228] on p "Thank you for believing in us and being part of this journey from the very begi…" at bounding box center [394, 238] width 323 height 28
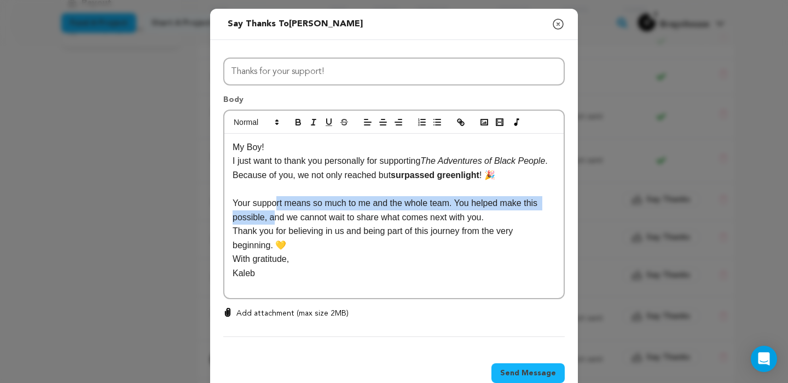
click at [276, 210] on p "Your support means so much to me and the whole team. You helped make this possi…" at bounding box center [394, 210] width 323 height 28
click at [304, 251] on p "Thank you for believing in us and being part of this journey from the very begi…" at bounding box center [394, 238] width 323 height 28
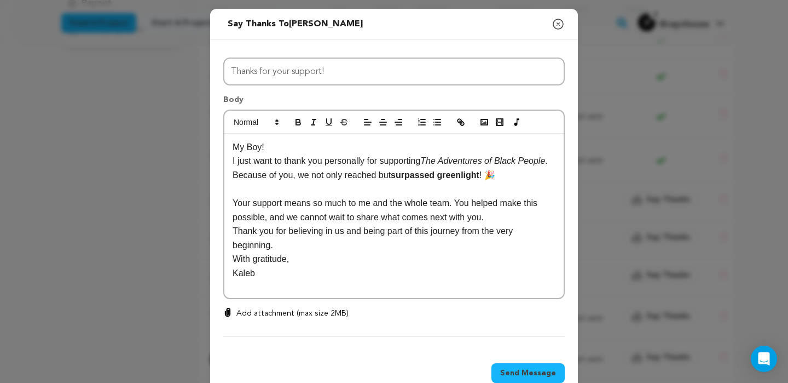
click at [228, 232] on div "My Boy! I just want to thank you personally for supporting The Adventures of Bl…" at bounding box center [393, 216] width 339 height 164
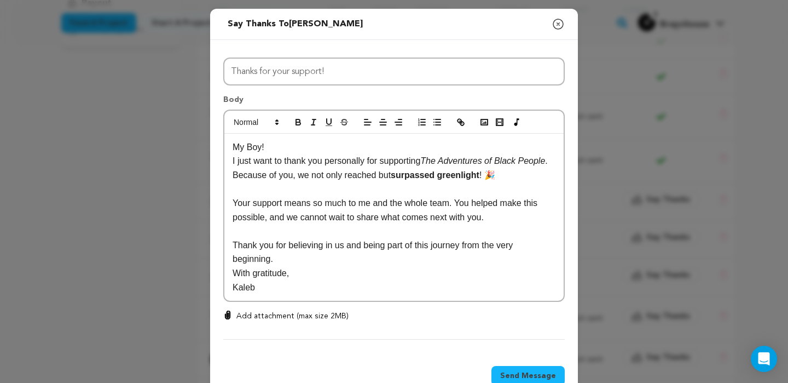
click at [232, 159] on div "My Boy! I just want to thank you personally for supporting The Adventures of Bl…" at bounding box center [393, 218] width 339 height 168
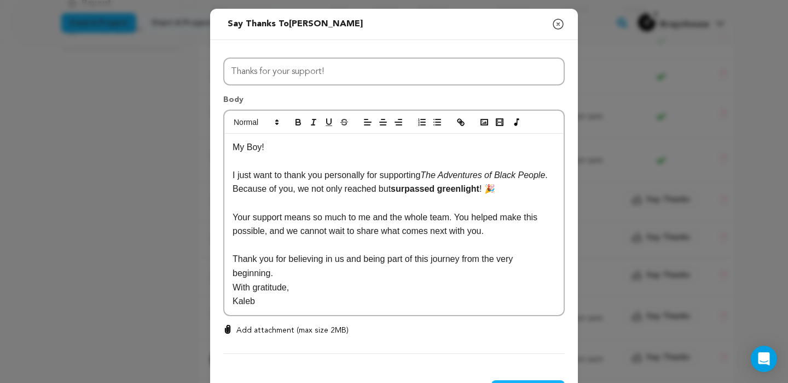
drag, startPoint x: 231, startPoint y: 146, endPoint x: 291, endPoint y: 305, distance: 169.6
click at [291, 305] on div "My Boy! I just want to thank you personally for supporting The Adventures of Bl…" at bounding box center [393, 224] width 339 height 181
copy div "My Boy! I just want to thank you personally for supporting The Adventures of Bl…"
click at [325, 148] on p "My Boy!" at bounding box center [394, 147] width 323 height 14
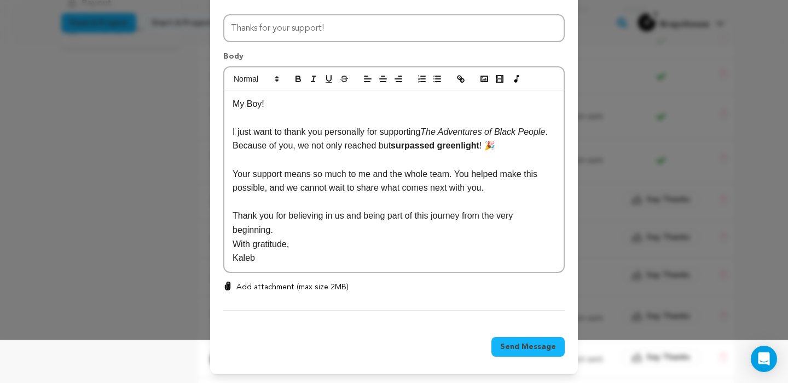
click at [534, 345] on span "Send Message" at bounding box center [528, 346] width 56 height 11
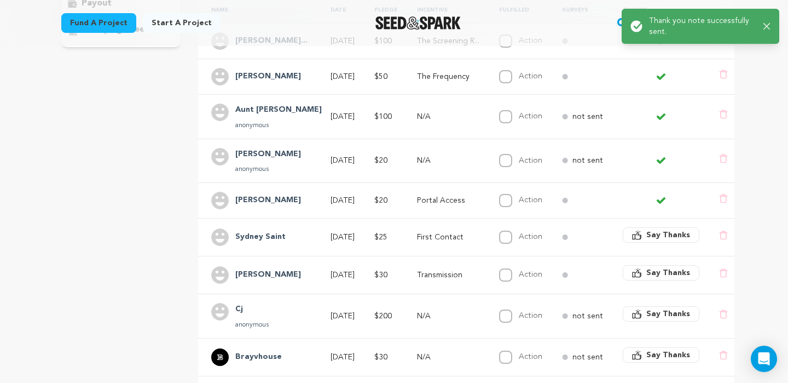
click at [650, 229] on span "Say Thanks" at bounding box center [669, 234] width 44 height 11
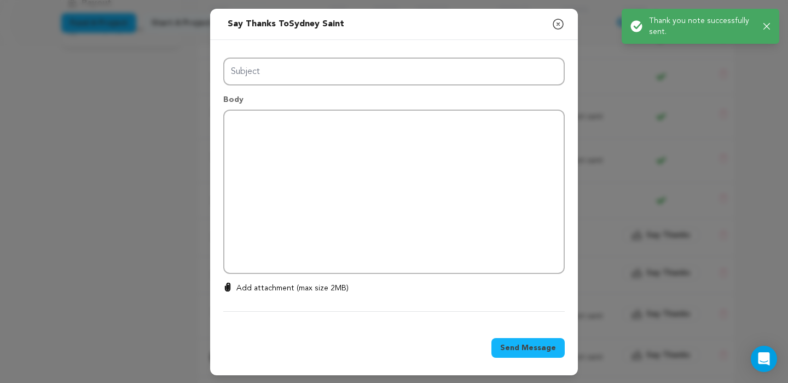
type input "Thanks for your support!"
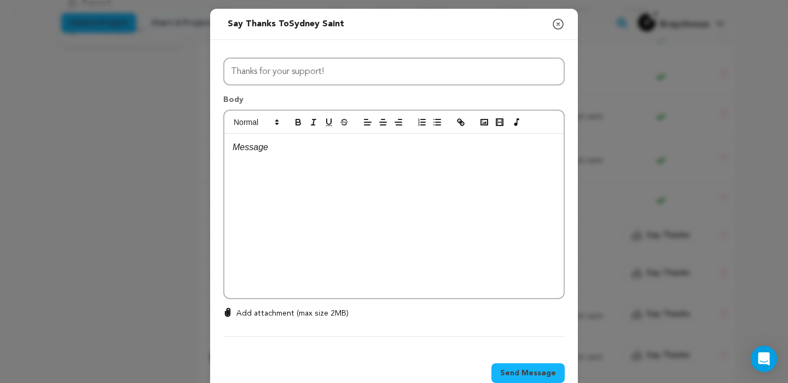
click at [408, 188] on div at bounding box center [393, 216] width 339 height 164
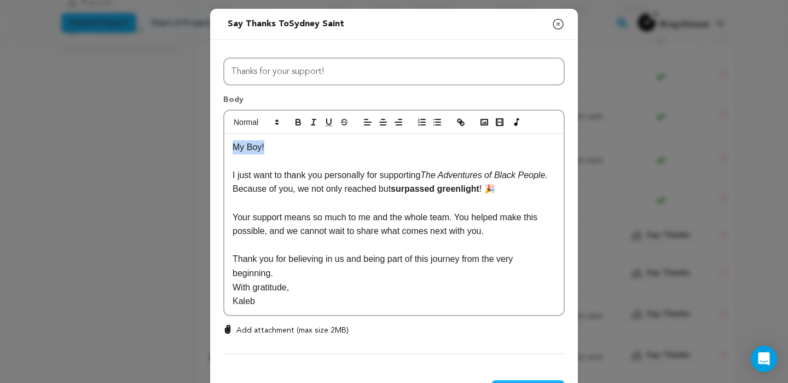
drag, startPoint x: 268, startPoint y: 148, endPoint x: 185, endPoint y: 130, distance: 85.2
click at [185, 130] on div "Send message to Sydney Saint Say thanks to Sydney Saint Compose New Message Clo…" at bounding box center [394, 213] width 788 height 426
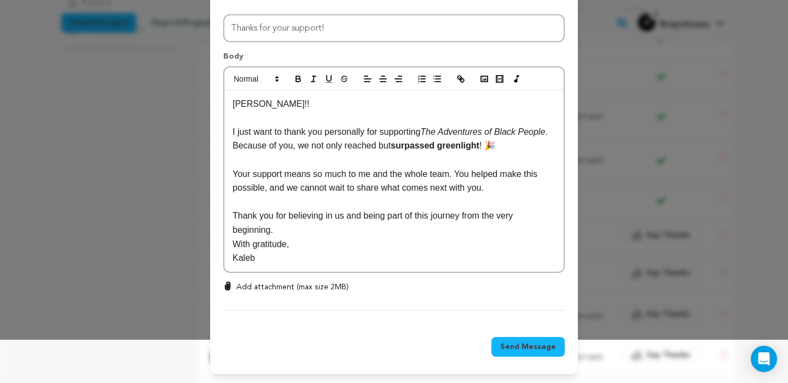
click at [526, 344] on span "Send Message" at bounding box center [528, 346] width 56 height 11
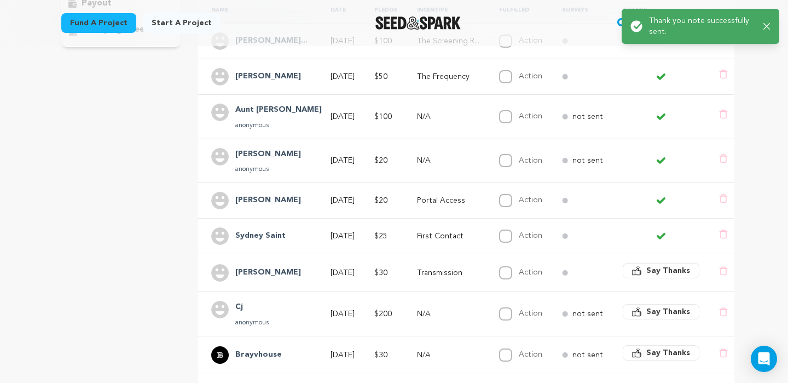
click at [660, 265] on span "Say Thanks" at bounding box center [669, 270] width 44 height 11
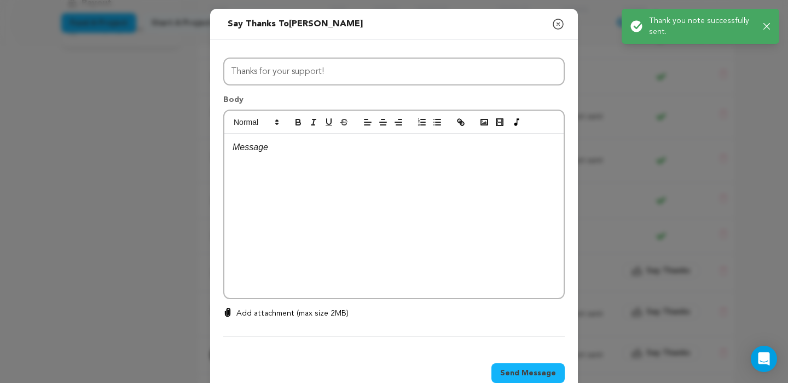
click at [430, 221] on div at bounding box center [393, 216] width 339 height 164
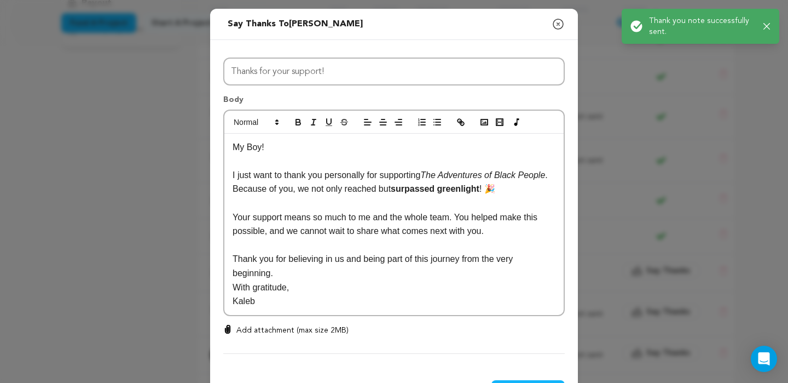
scroll to position [0, 0]
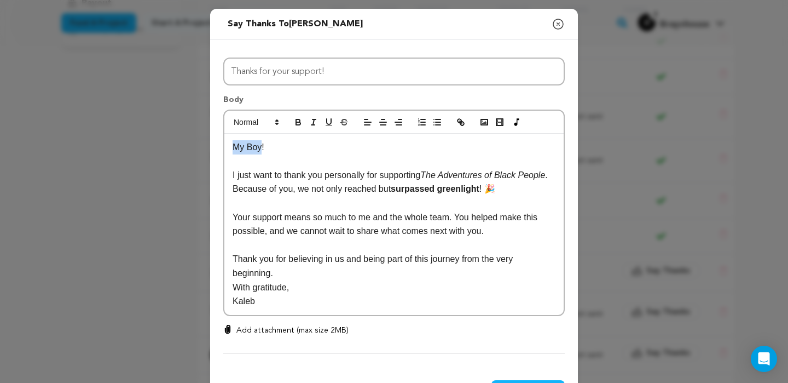
drag, startPoint x: 263, startPoint y: 146, endPoint x: 193, endPoint y: 137, distance: 70.1
click at [193, 137] on div "Send message to Loren Bray Say thanks to Loren Bray Compose New Message Close m…" at bounding box center [394, 213] width 788 height 426
click at [293, 149] on p "Loren!" at bounding box center [394, 147] width 323 height 14
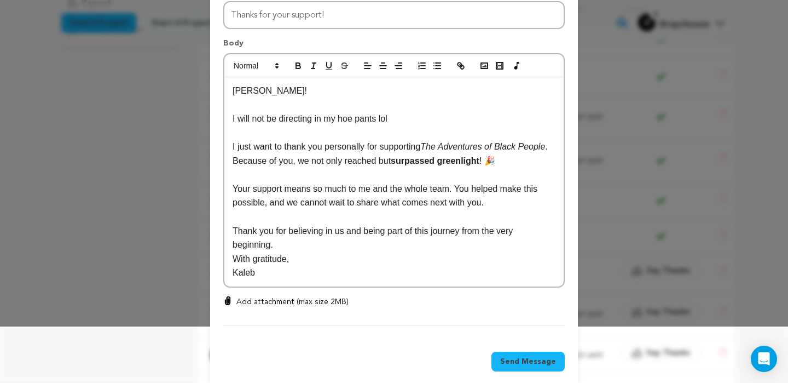
scroll to position [71, 0]
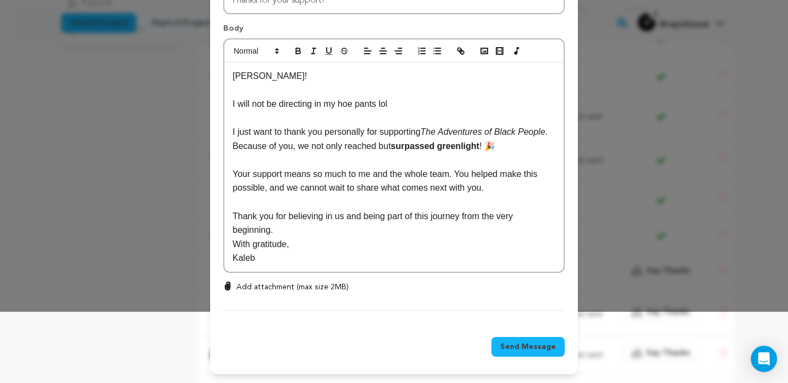
click at [555, 345] on span "Send Message" at bounding box center [528, 346] width 56 height 11
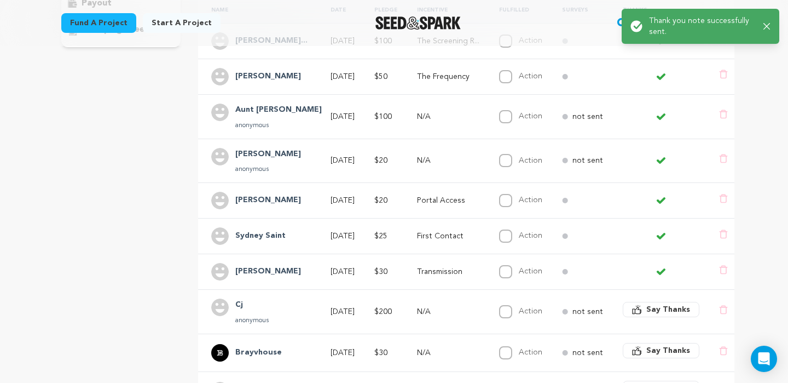
click at [649, 304] on span "Say Thanks" at bounding box center [669, 309] width 44 height 11
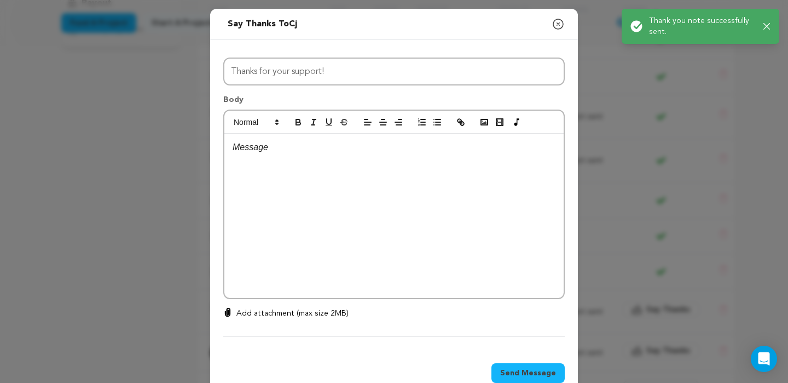
click at [435, 263] on div at bounding box center [393, 216] width 339 height 164
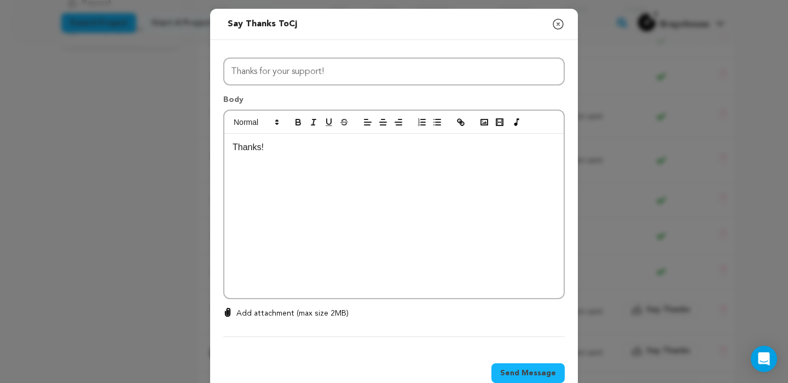
click at [521, 371] on span "Send Message" at bounding box center [528, 372] width 56 height 11
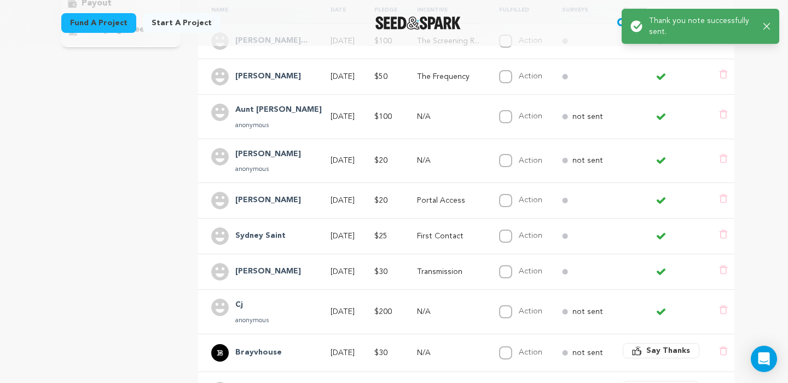
click at [648, 345] on span "Say Thanks" at bounding box center [669, 350] width 44 height 11
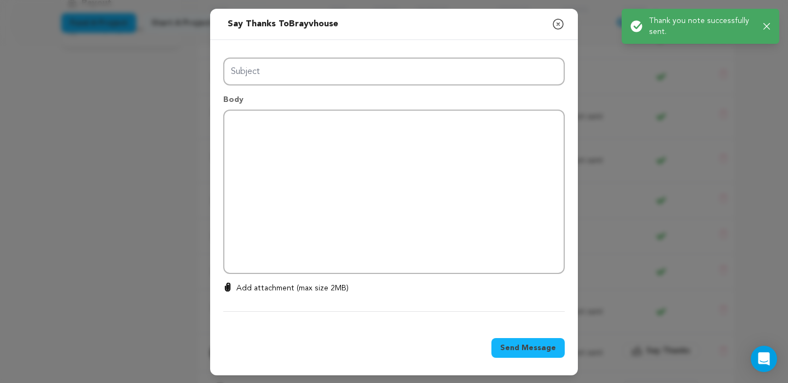
type input "Thanks for your support!"
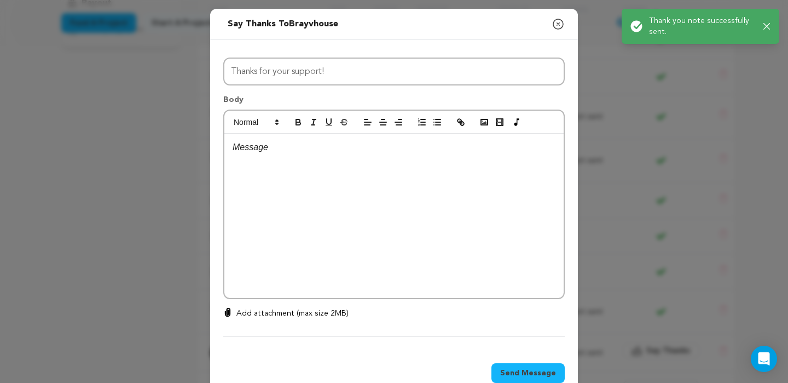
click at [441, 204] on div at bounding box center [393, 216] width 339 height 164
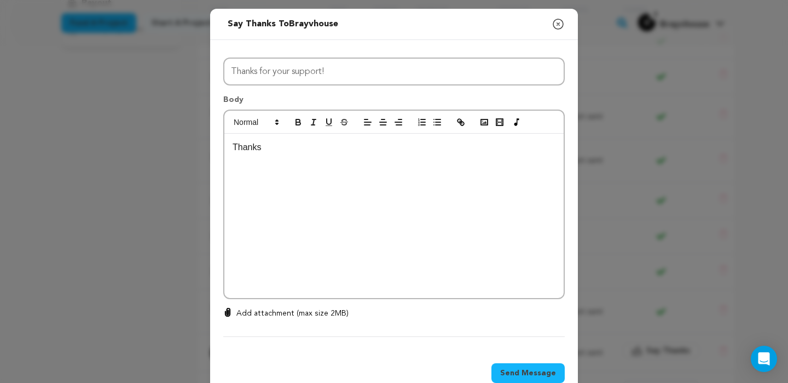
click at [535, 373] on span "Send Message" at bounding box center [528, 372] width 56 height 11
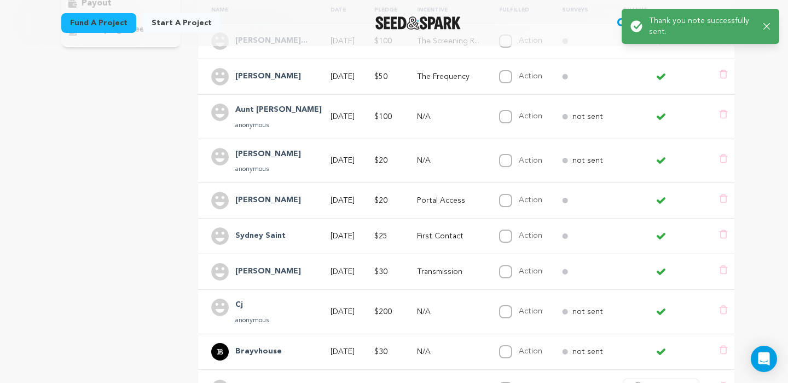
click at [653, 381] on span "Say Thanks" at bounding box center [669, 386] width 44 height 11
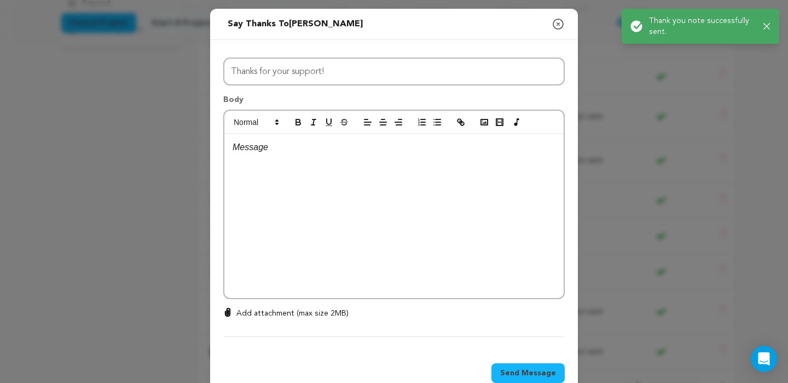
click at [336, 184] on div at bounding box center [393, 216] width 339 height 164
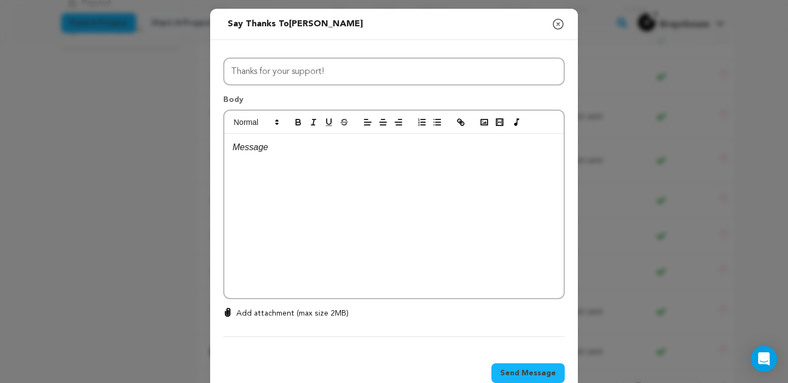
scroll to position [0, 0]
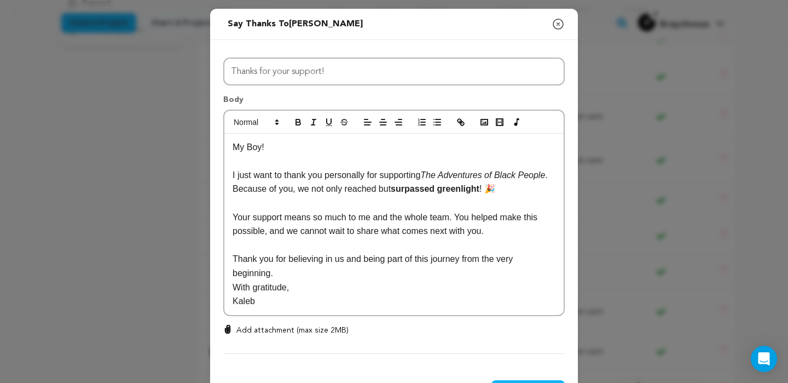
click at [261, 147] on p "My Boy!" at bounding box center [394, 147] width 323 height 14
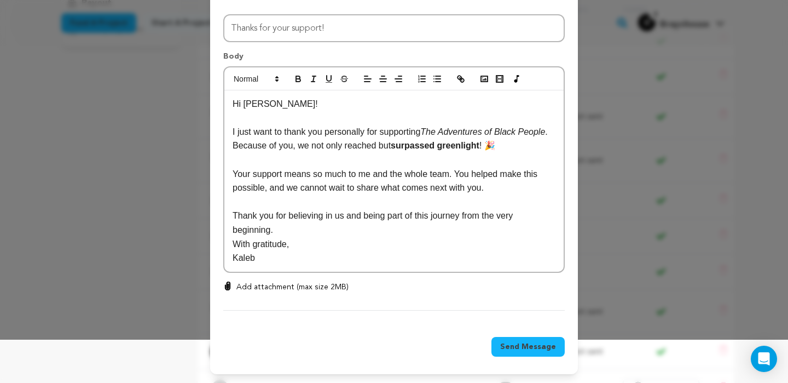
click at [543, 349] on span "Send Message" at bounding box center [528, 346] width 56 height 11
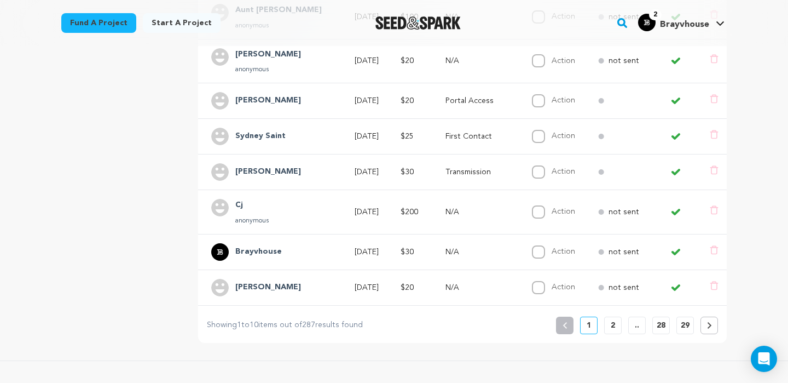
scroll to position [362, 0]
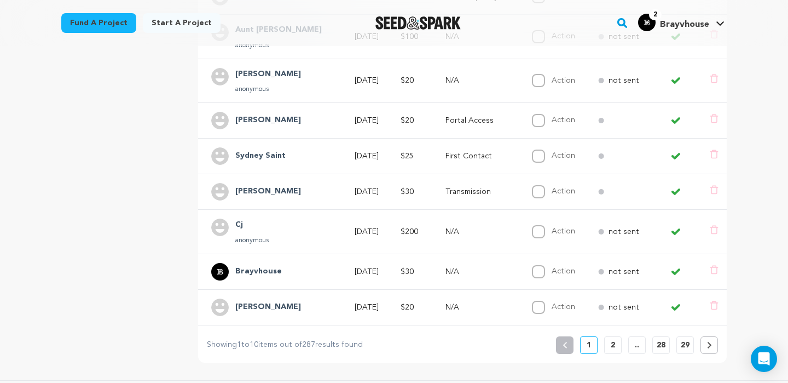
click at [612, 336] on button "2" at bounding box center [613, 345] width 18 height 18
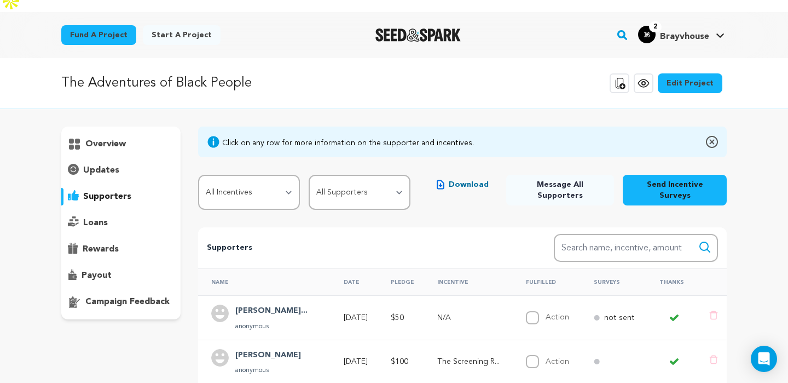
scroll to position [0, 0]
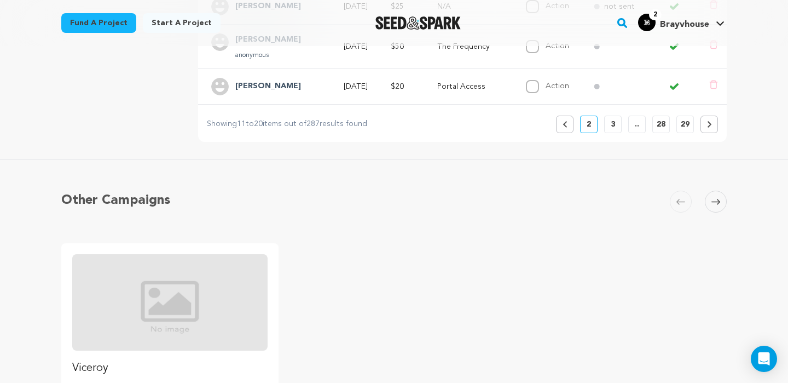
click at [603, 243] on ul "Viceroy Goal 0 Green light 0 Length days Manage Project" at bounding box center [394, 370] width 666 height 254
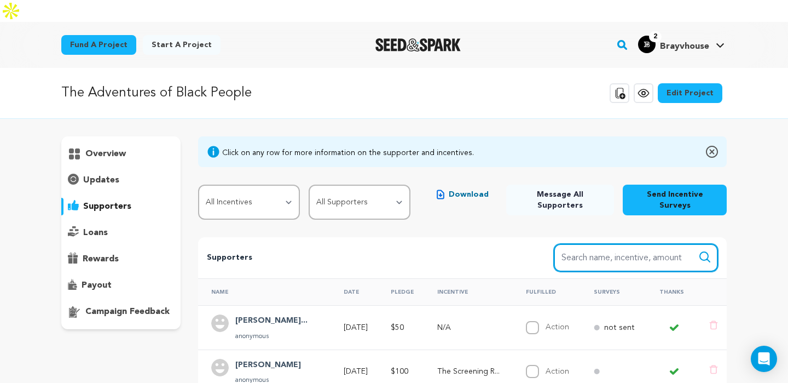
click at [594, 244] on input "Search name, item" at bounding box center [636, 258] width 164 height 28
click at [699, 250] on button "Search" at bounding box center [705, 256] width 13 height 13
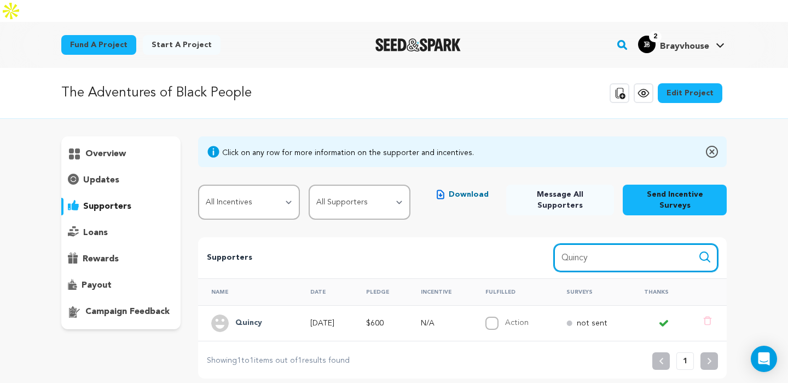
click at [606, 244] on input "Quincy" at bounding box center [636, 258] width 164 height 28
type input "Q"
click at [699, 250] on button "Search" at bounding box center [705, 256] width 13 height 13
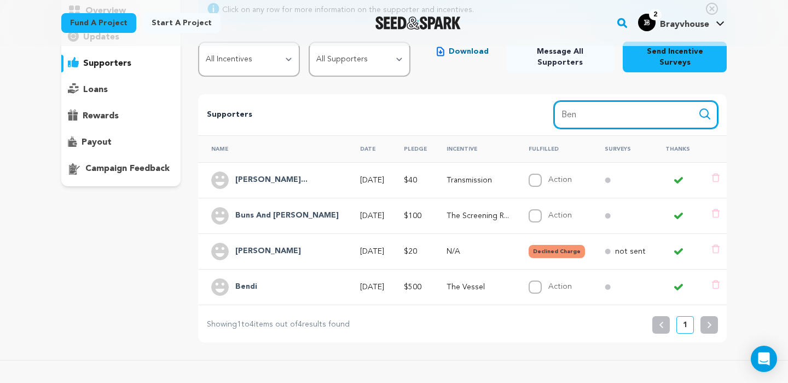
scroll to position [145, 0]
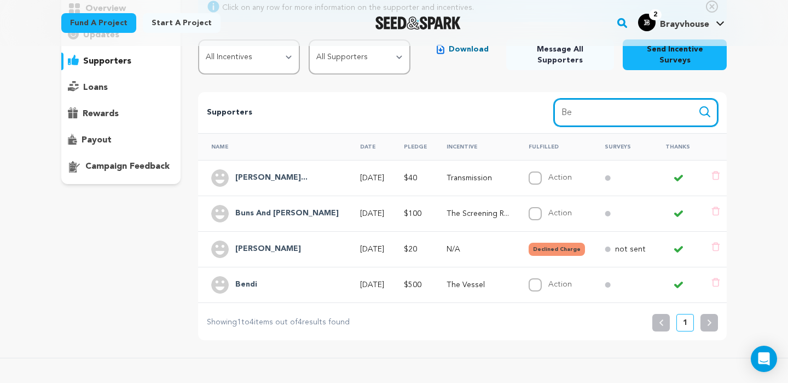
type input "B"
type input "[PERSON_NAME]"
click at [699, 105] on button "Search" at bounding box center [705, 111] width 13 height 13
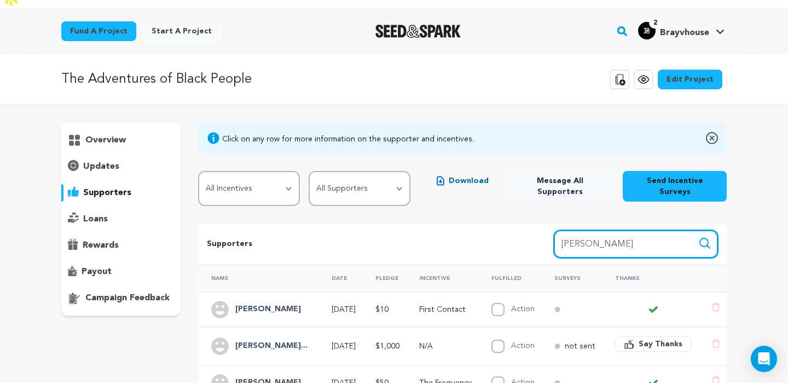
scroll to position [0, 0]
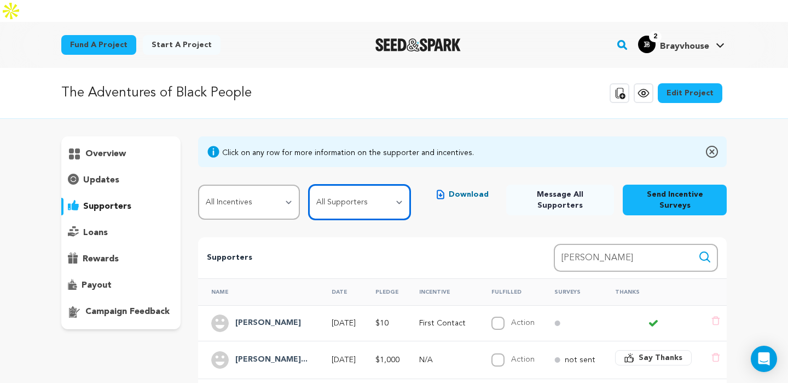
click at [336, 185] on select "All Supporters Survey not sent Survey incomplete Survey complete Incentive not …" at bounding box center [360, 202] width 102 height 35
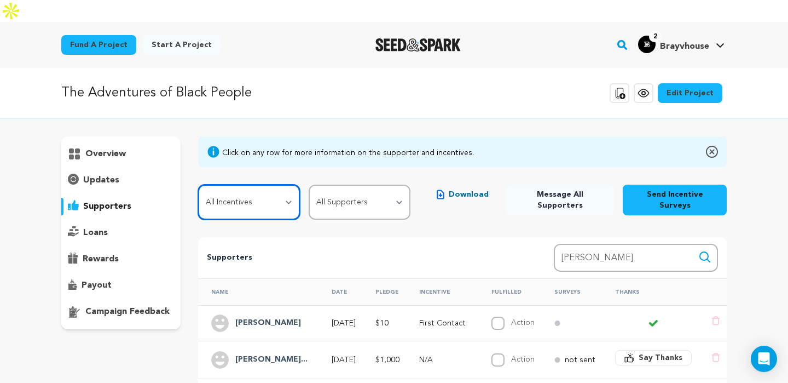
click at [260, 185] on select "All Incentives First Contact Portal Access Transmission The Frequency The Scree…" at bounding box center [249, 202] width 102 height 35
click at [261, 185] on select "All Incentives First Contact Portal Access Transmission The Frequency The Scree…" at bounding box center [249, 202] width 102 height 35
select select "117103"
click at [198, 185] on select "All Incentives First Contact Portal Access Transmission The Frequency The Scree…" at bounding box center [249, 202] width 102 height 35
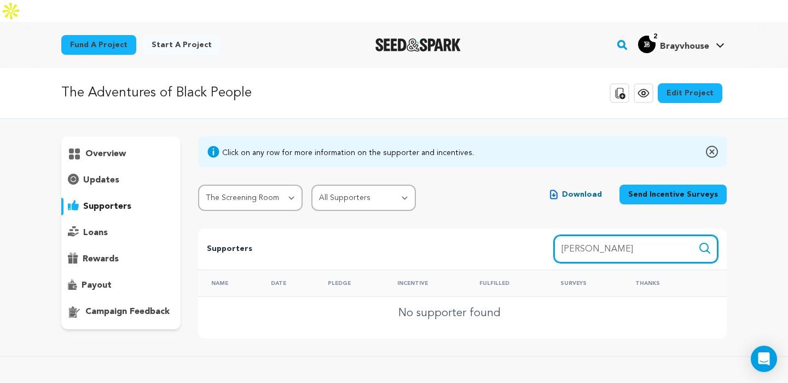
click at [608, 235] on input "[PERSON_NAME]" at bounding box center [636, 249] width 164 height 28
type input "c"
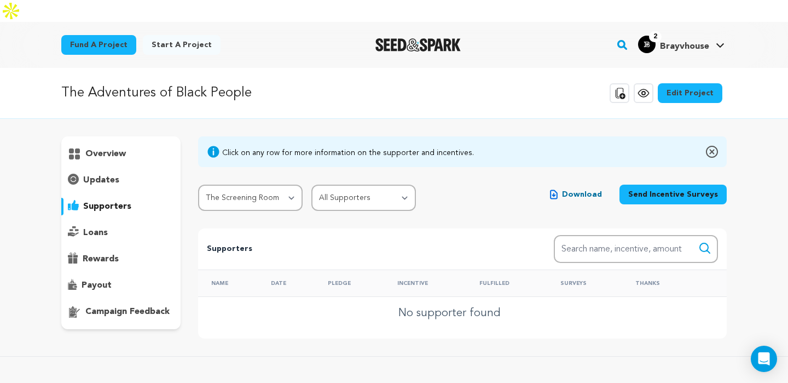
click at [452, 203] on div "Click on any row for more information on the supporter and incentives. All Ince…" at bounding box center [462, 237] width 529 height 202
click at [256, 185] on select "All Incentives First Contact Portal Access Transmission The Frequency The Scree…" at bounding box center [250, 198] width 105 height 26
select select "117575"
click at [198, 185] on select "All Incentives First Contact Portal Access Transmission The Frequency The Scree…" at bounding box center [250, 198] width 105 height 26
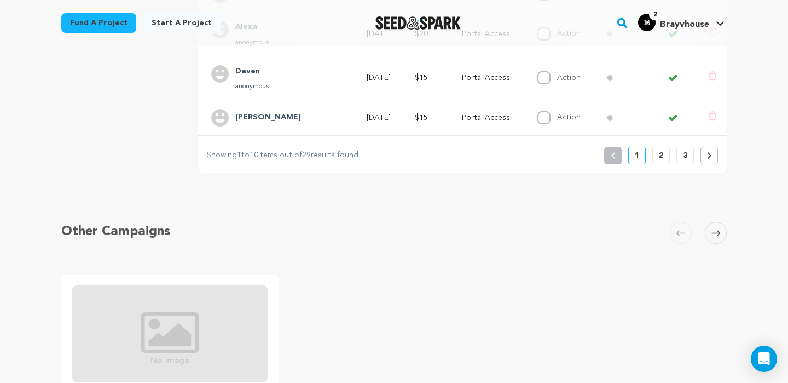
scroll to position [442, 0]
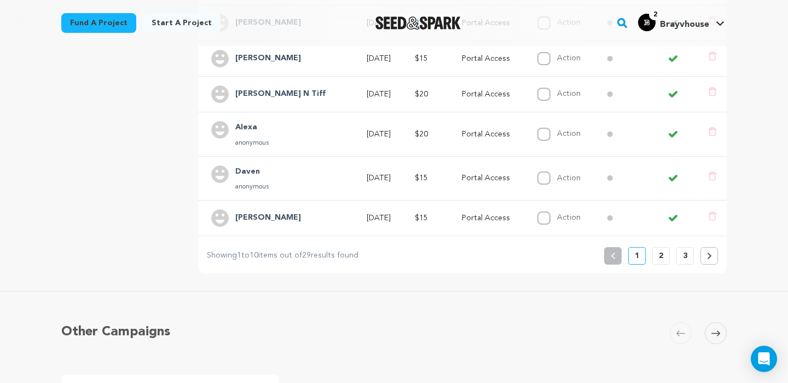
click at [705, 247] on button at bounding box center [710, 256] width 18 height 18
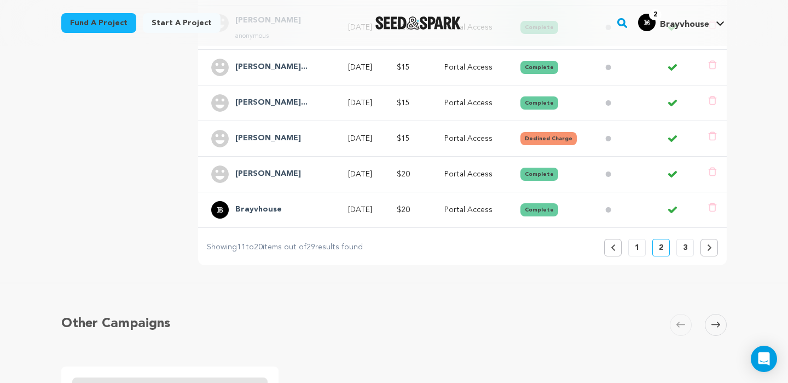
click at [705, 239] on button at bounding box center [710, 248] width 18 height 18
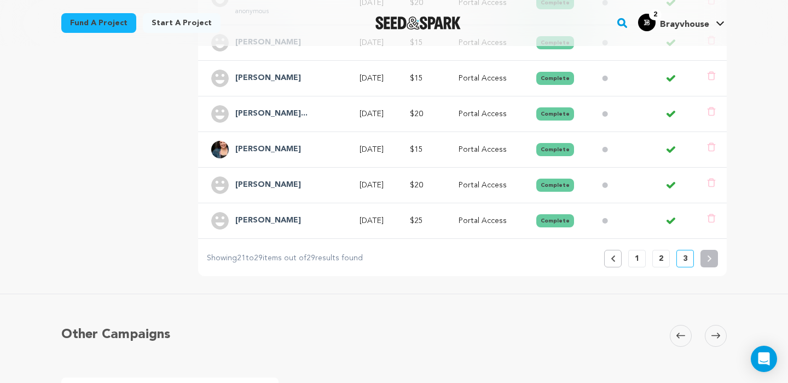
scroll to position [422, 0]
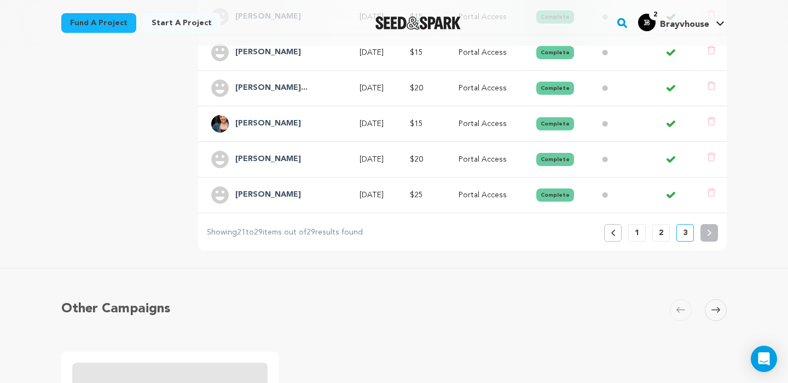
click at [661, 227] on p "2" at bounding box center [661, 232] width 4 height 11
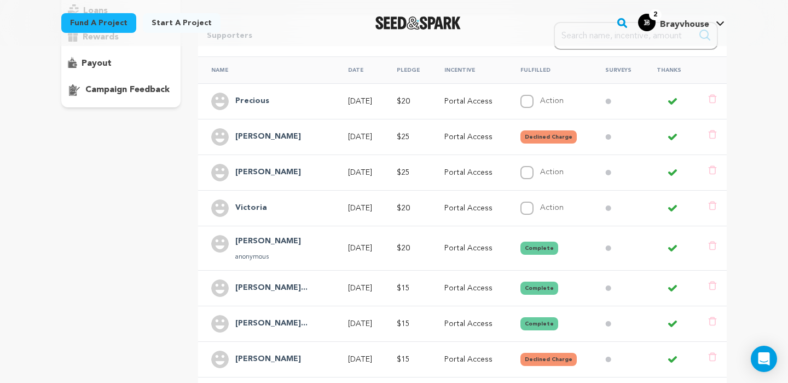
scroll to position [229, 0]
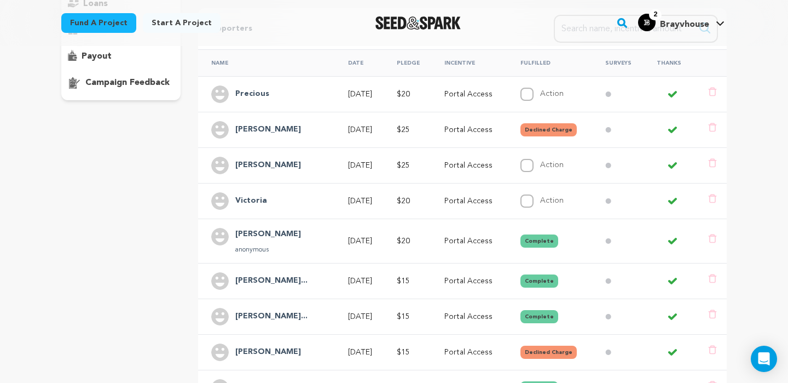
click at [469, 195] on p "Portal Access" at bounding box center [473, 200] width 56 height 11
